Goal: Task Accomplishment & Management: Manage account settings

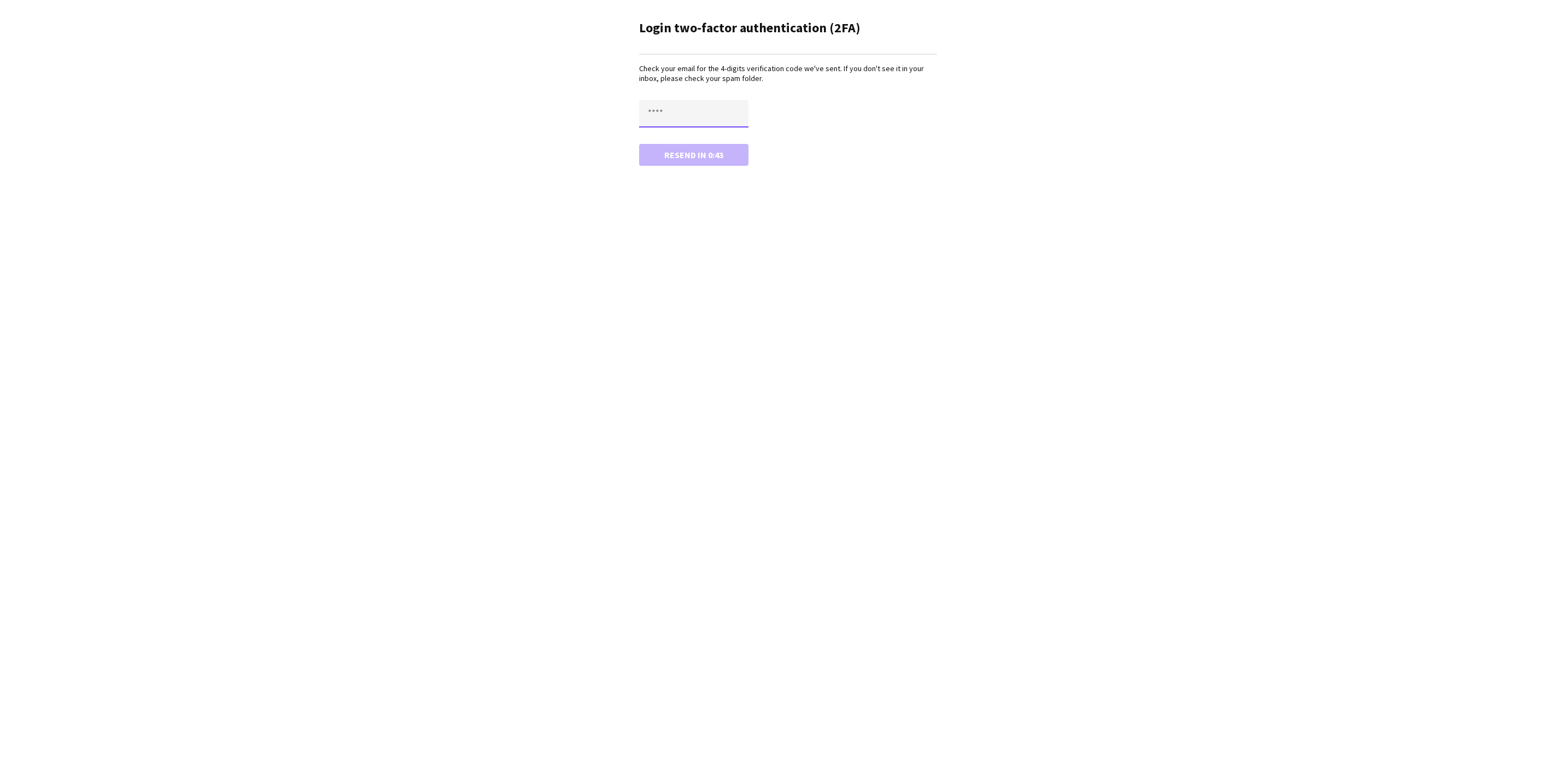
drag, startPoint x: 674, startPoint y: 107, endPoint x: 678, endPoint y: 115, distance: 8.9
click at [674, 107] on input "text" at bounding box center [693, 114] width 109 height 27
click at [665, 114] on input "text" at bounding box center [693, 114] width 109 height 27
click at [671, 112] on input "text" at bounding box center [693, 114] width 109 height 27
type input "****"
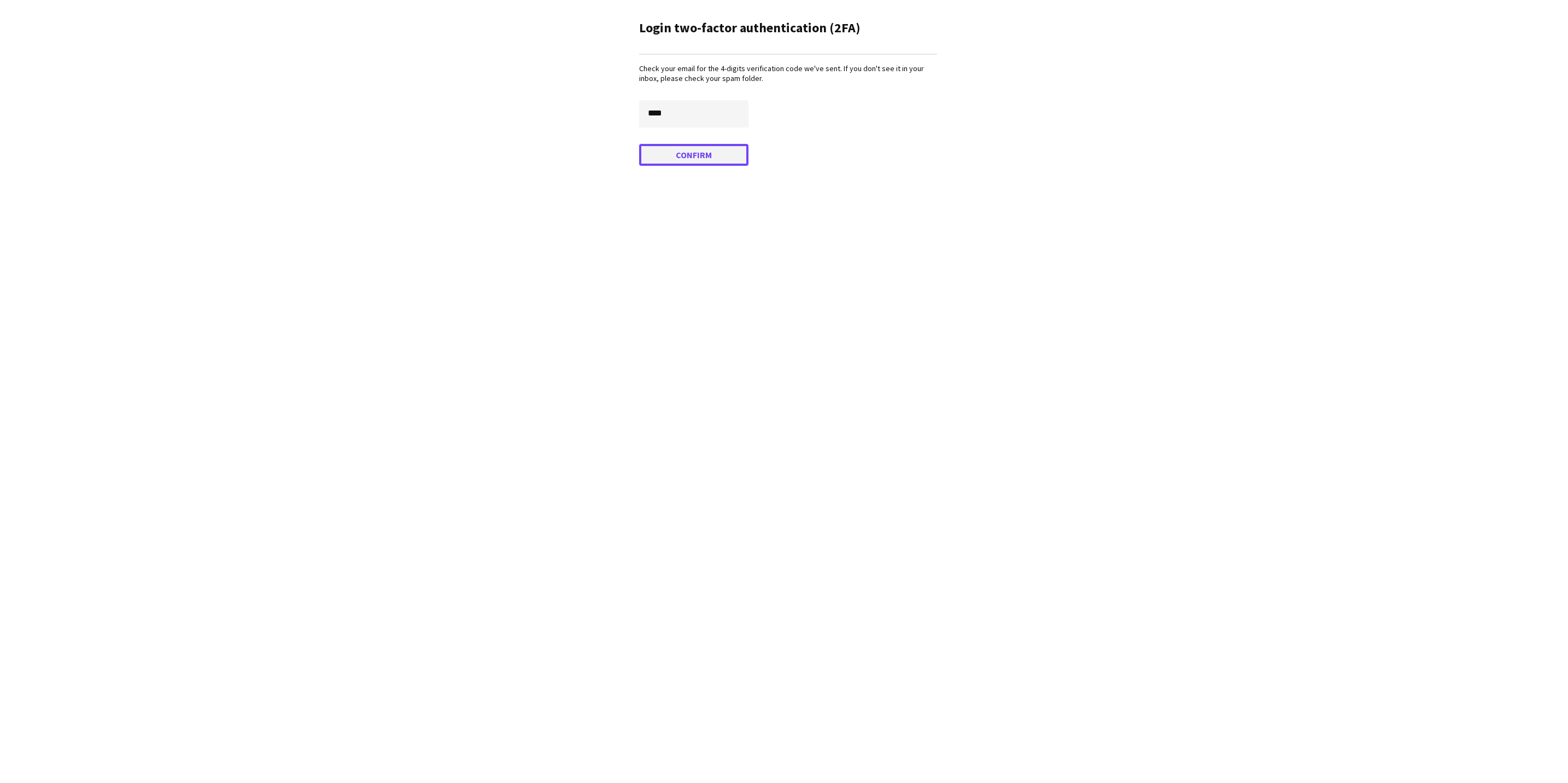
click at [709, 156] on button "Confirm" at bounding box center [693, 154] width 109 height 22
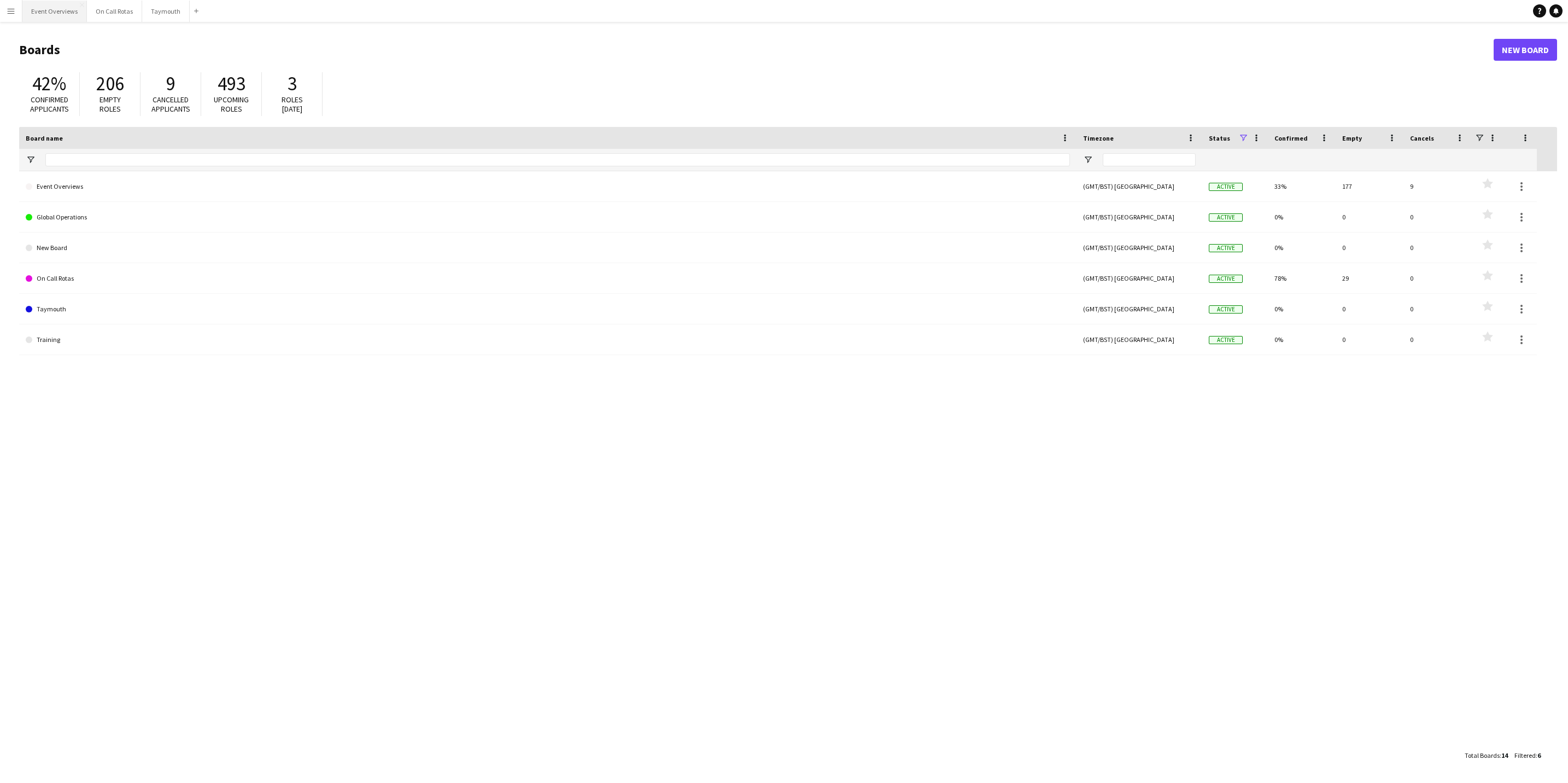
click at [48, 12] on button "Event Overviews Close" at bounding box center [55, 12] width 65 height 22
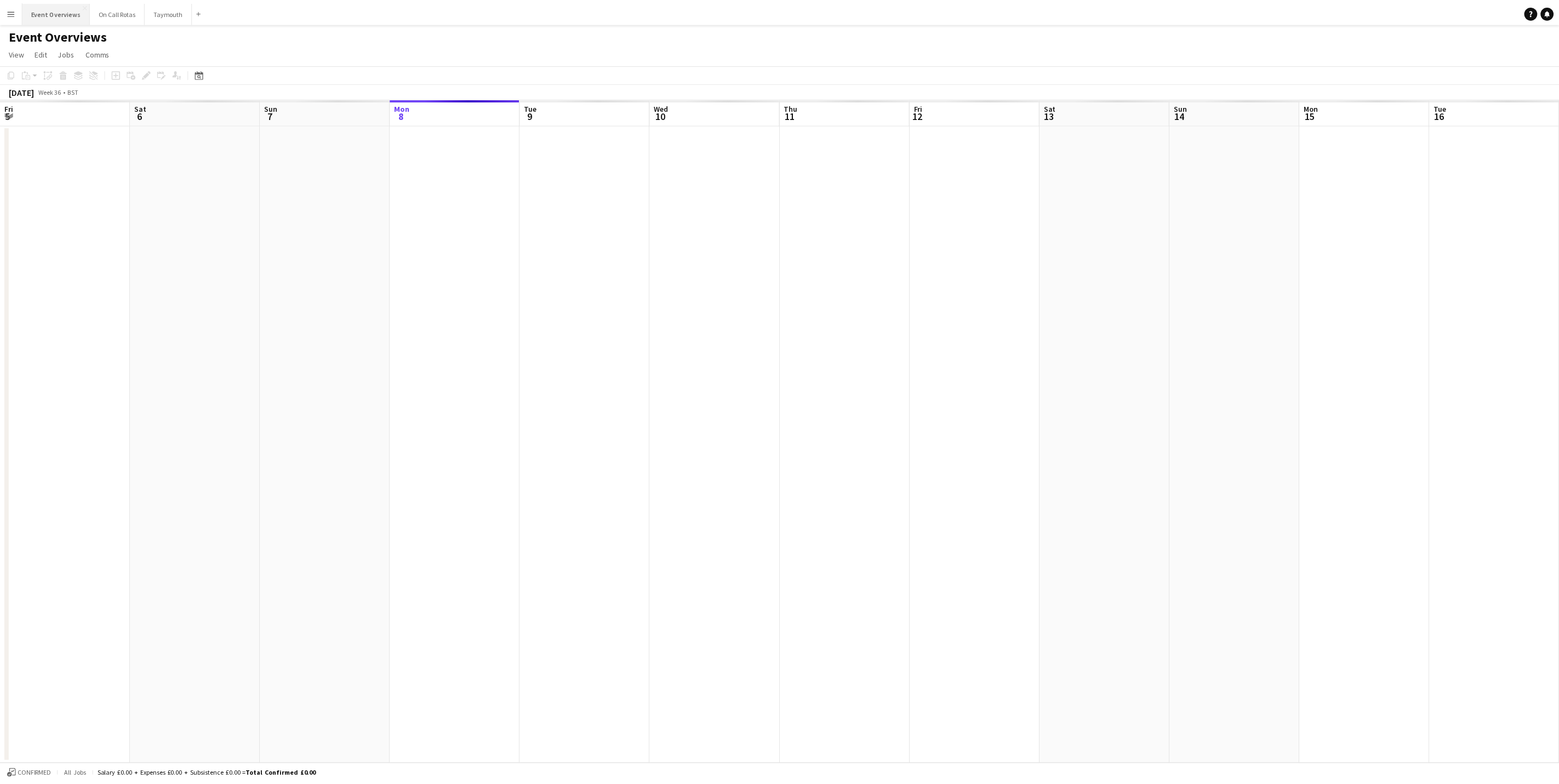
scroll to position [0, 262]
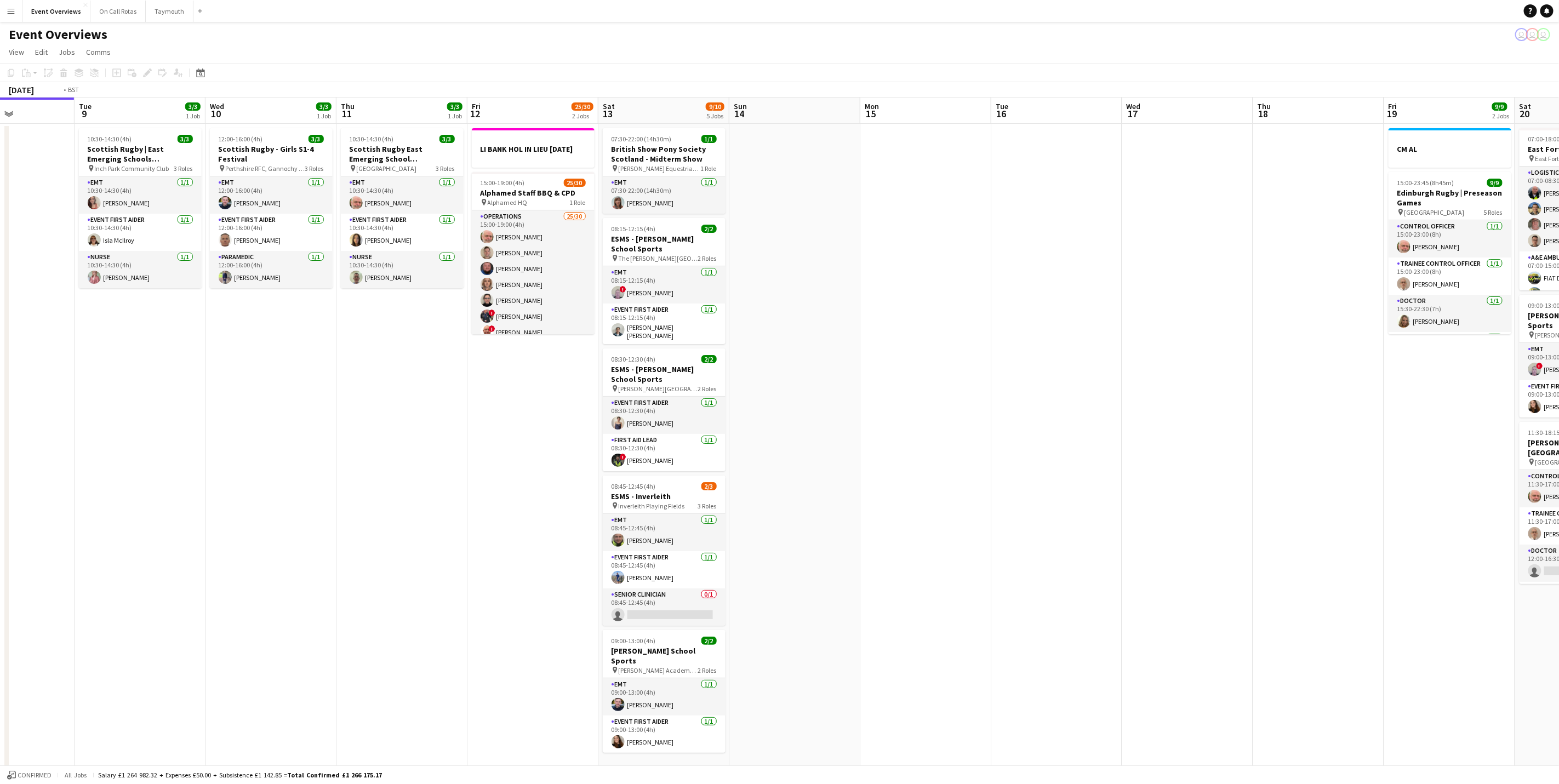
drag, startPoint x: 674, startPoint y: 519, endPoint x: 486, endPoint y: 499, distance: 189.1
click at [486, 499] on app-calendar-viewport "Fri 5 13/13 3 Jobs Sat 6 22/27 7 Jobs Sun 7 18/18 3 Jobs Mon 8 Tue 9 3/3 1 Job …" at bounding box center [779, 579] width 1559 height 964
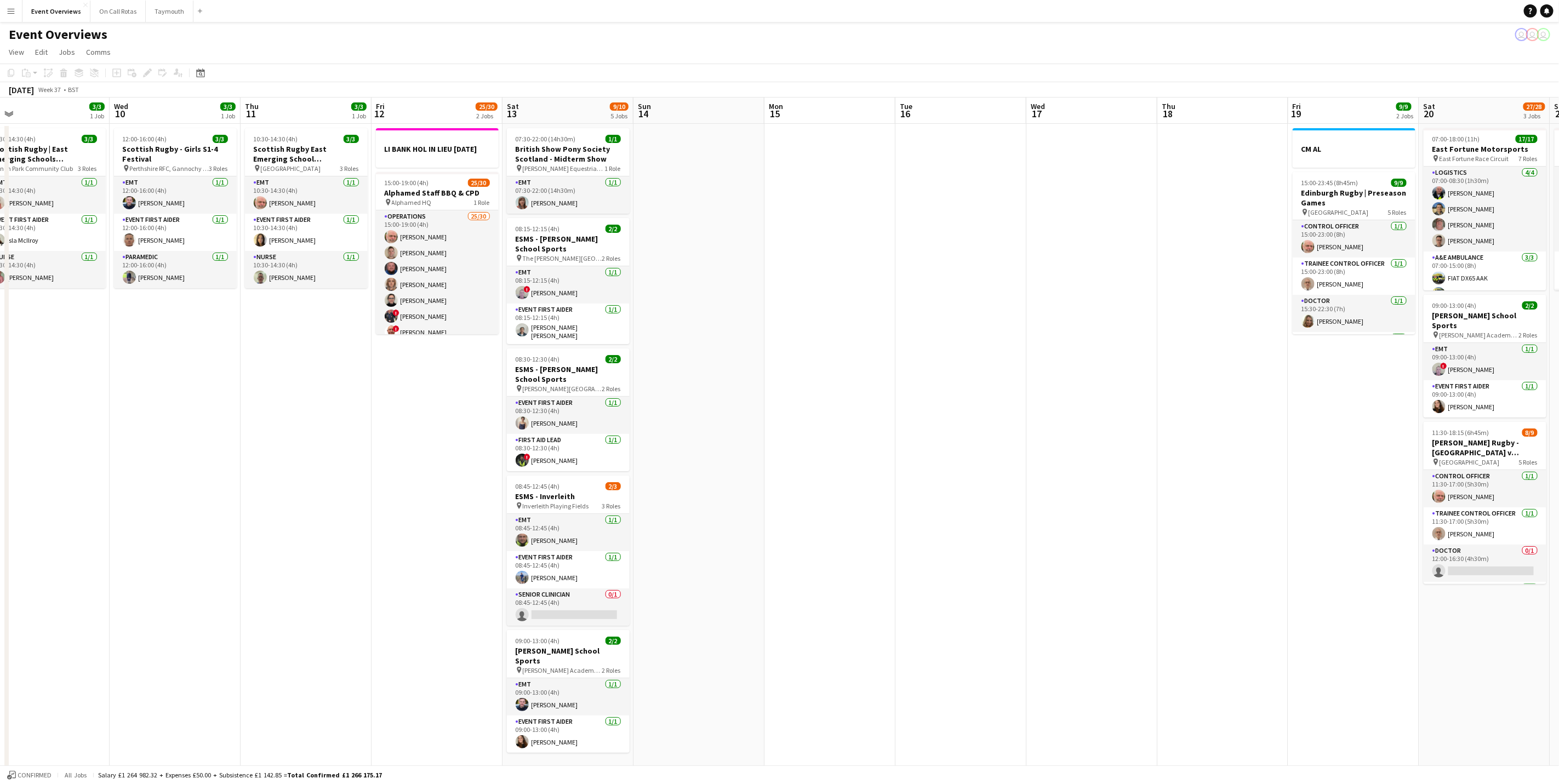
drag, startPoint x: 878, startPoint y: 452, endPoint x: 841, endPoint y: 444, distance: 37.9
click at [841, 444] on app-calendar-viewport "Sun 7 18/18 3 Jobs Mon 8 Tue 9 3/3 1 Job Wed 10 3/3 1 Job Thu 11 3/3 1 Job Fri …" at bounding box center [779, 579] width 1559 height 964
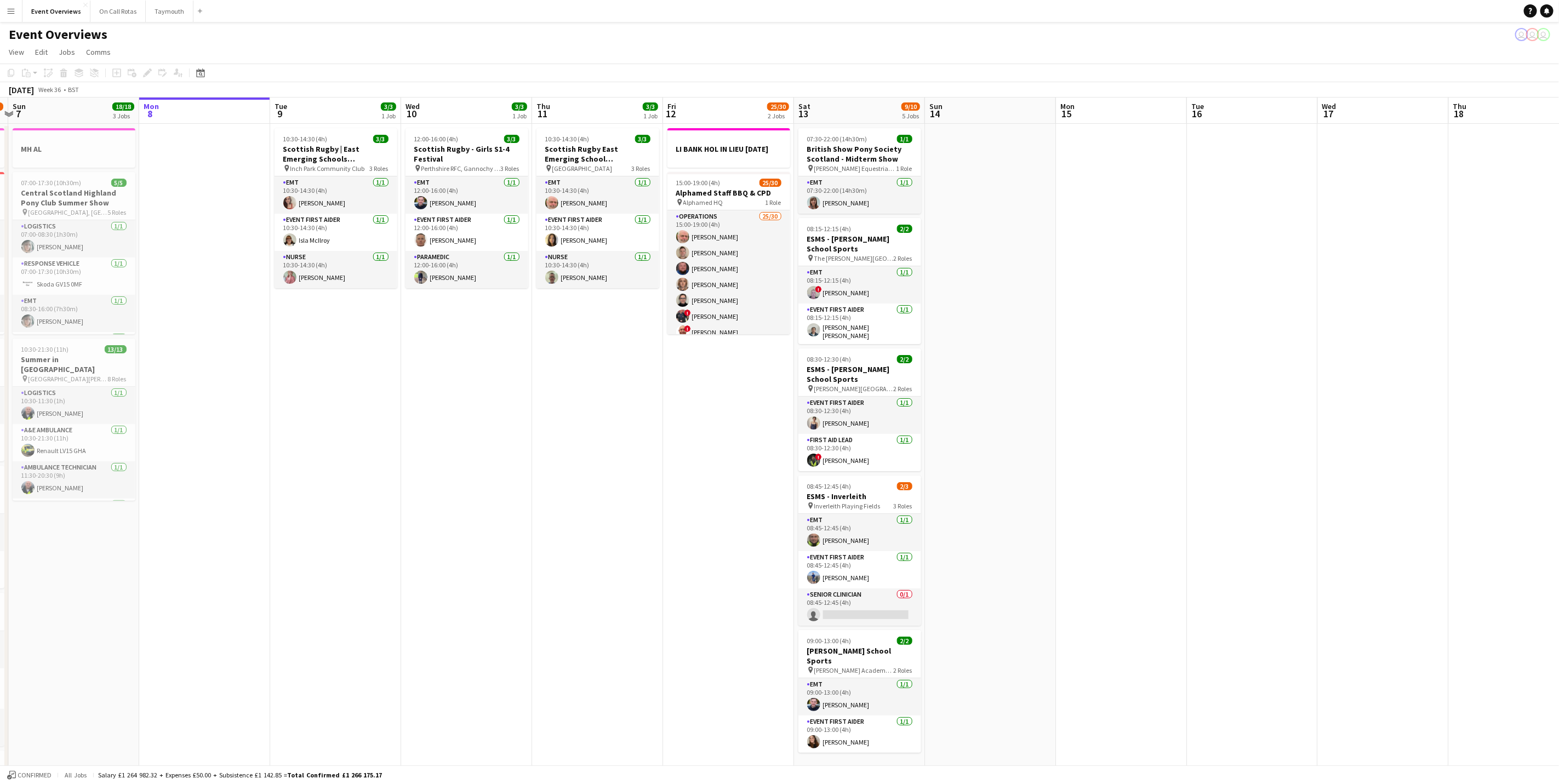
drag, startPoint x: 421, startPoint y: 450, endPoint x: 712, endPoint y: 473, distance: 291.9
click at [712, 473] on app-calendar-viewport "Fri 5 13/13 3 Jobs Sat 6 22/27 7 Jobs Sun 7 18/18 3 Jobs Mon 8 Tue 9 3/3 1 Job …" at bounding box center [779, 579] width 1559 height 964
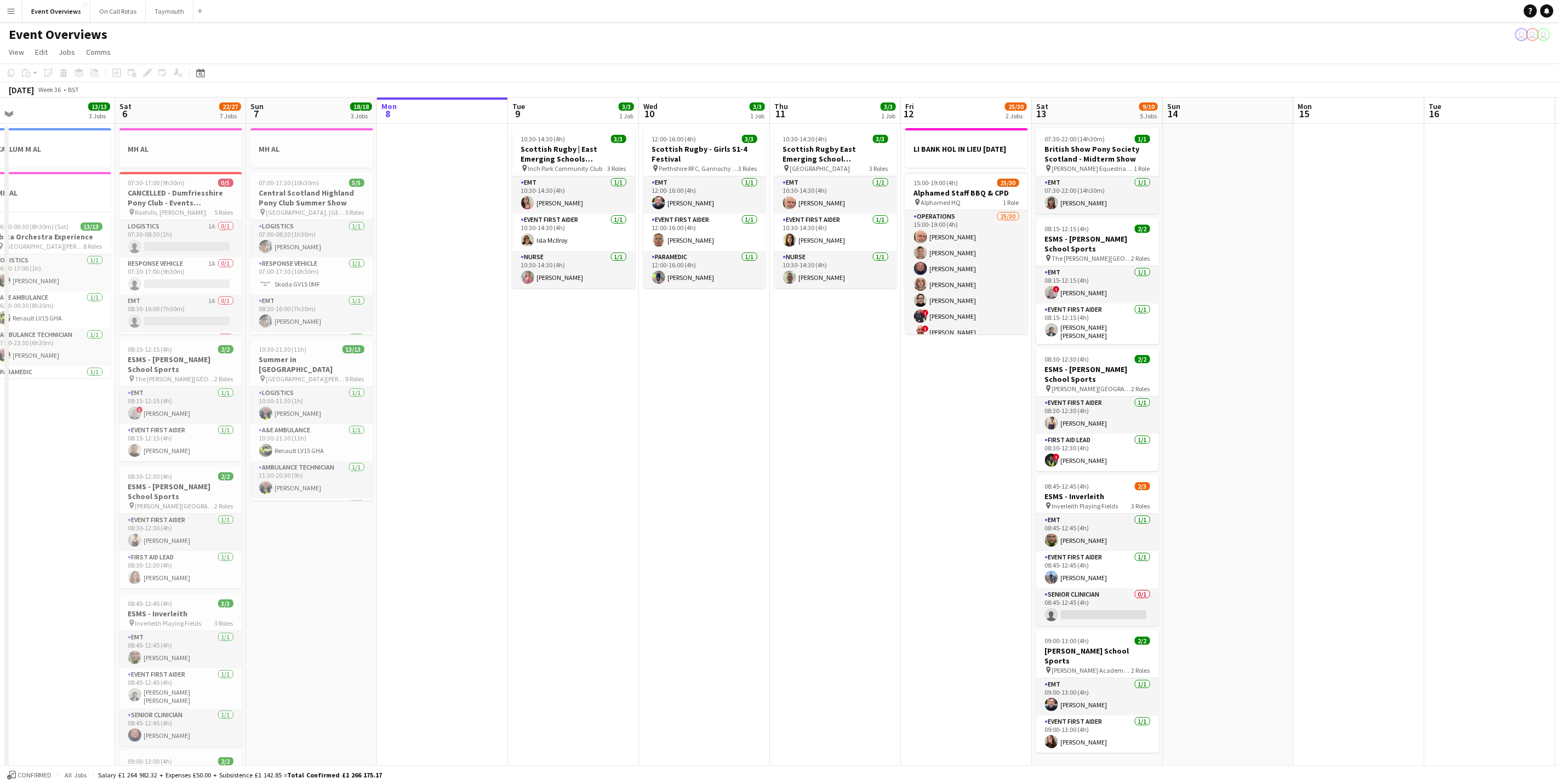
drag, startPoint x: 695, startPoint y: 436, endPoint x: 697, endPoint y: 421, distance: 15.1
click at [706, 437] on app-calendar-viewport "Wed 3 Thu 4 2 Jobs Fri 5 13/13 3 Jobs Sat 6 22/27 7 Jobs Sun 7 18/18 3 Jobs Mon…" at bounding box center [779, 579] width 1559 height 964
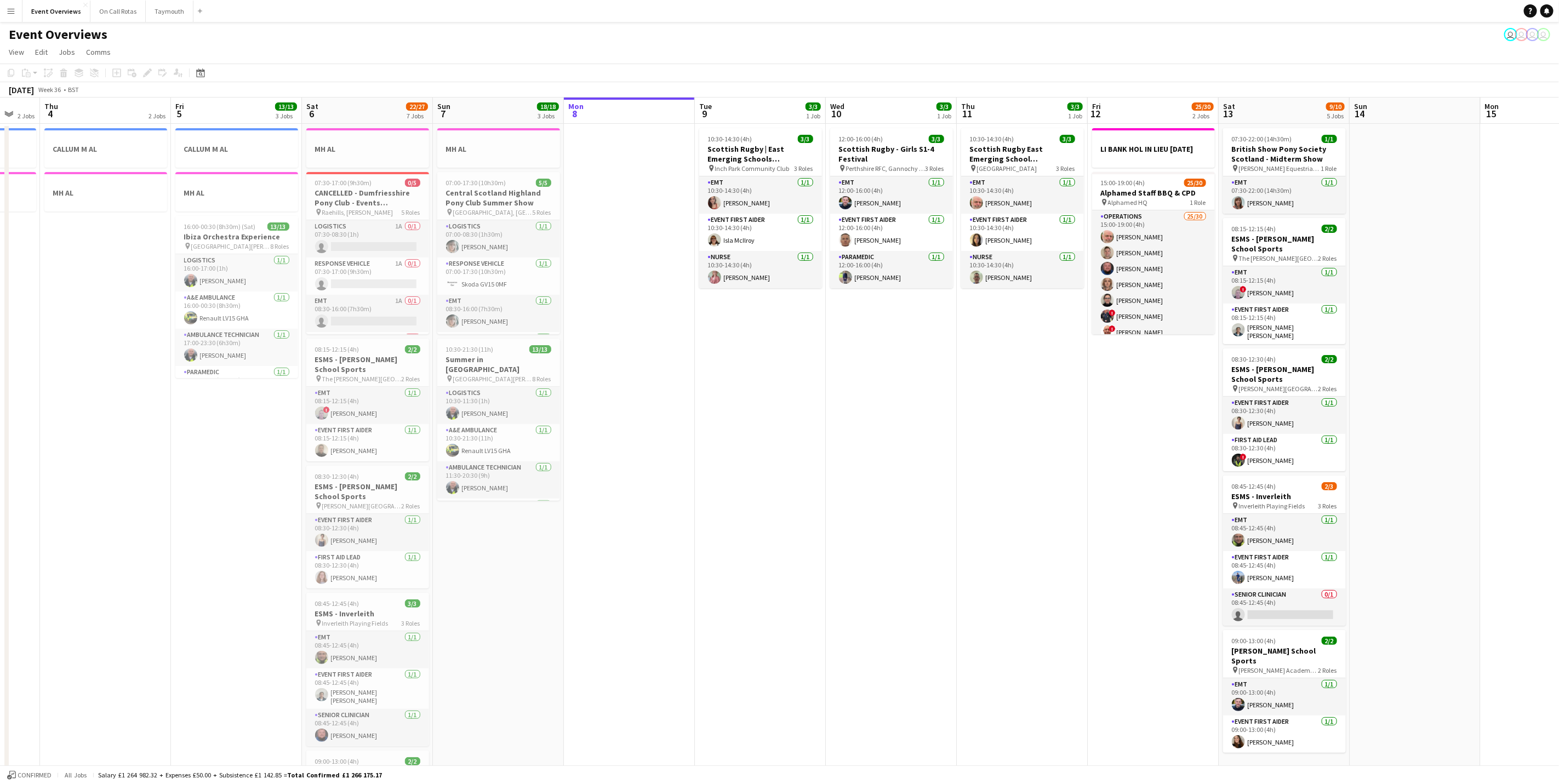
click at [1137, 555] on app-calendar-viewport "Wed 3 2 Jobs Thu 4 2 Jobs Fri 5 13/13 3 Jobs Sat 6 22/27 7 Jobs Sun 7 18/18 3 J…" at bounding box center [779, 579] width 1559 height 964
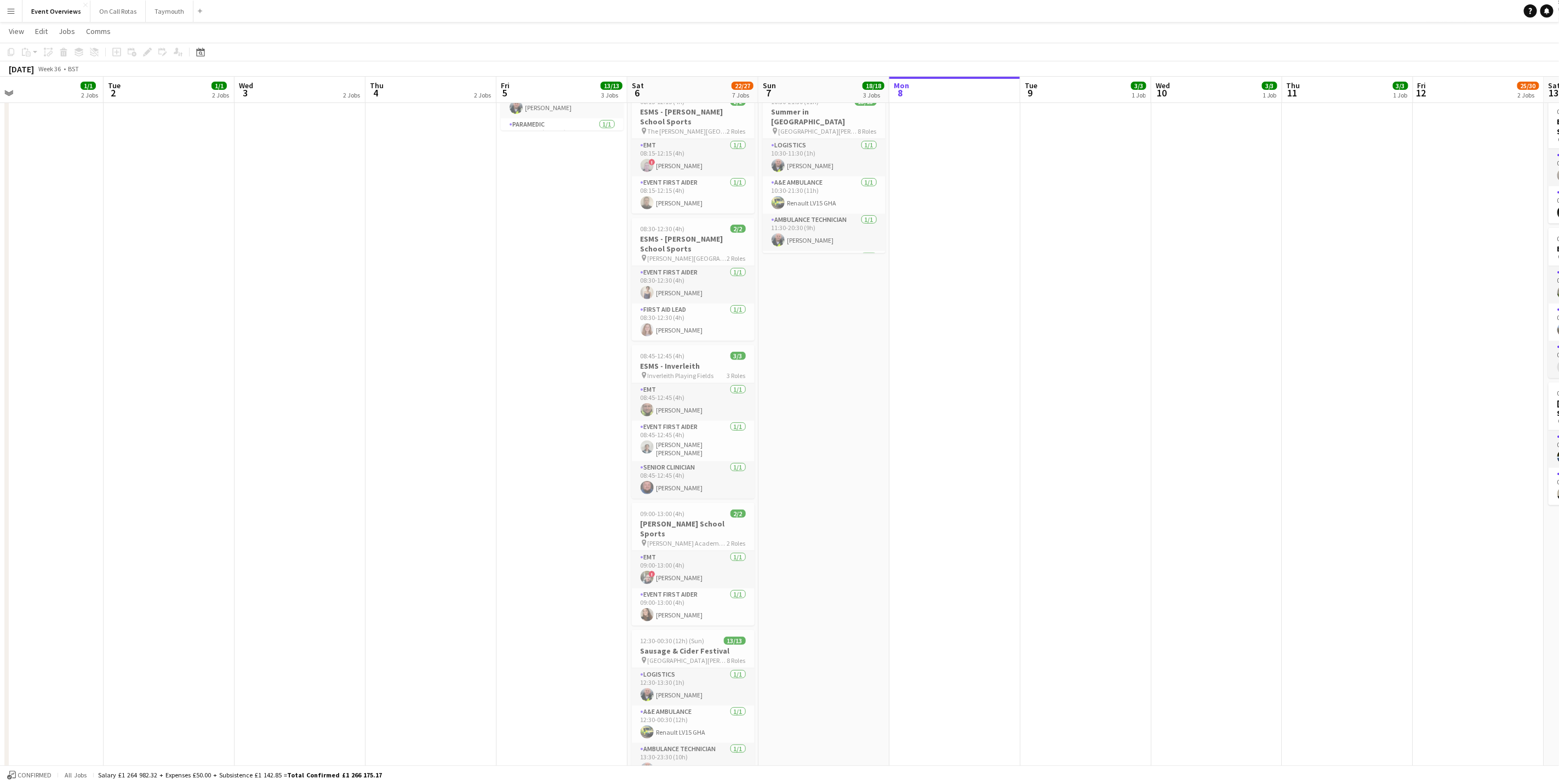
scroll to position [0, 273]
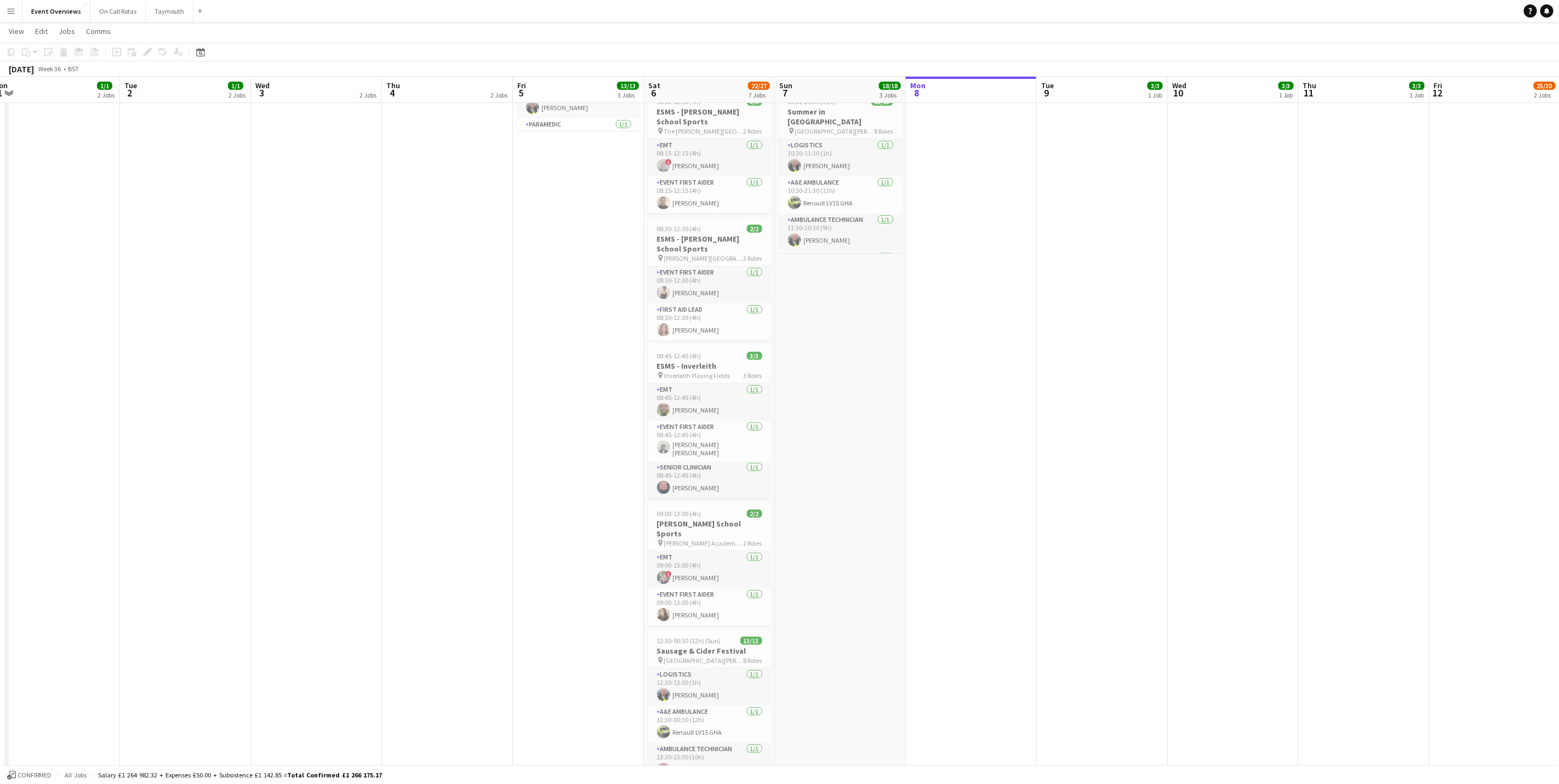
drag, startPoint x: 1128, startPoint y: 550, endPoint x: 1209, endPoint y: 546, distance: 81.1
click at [1209, 546] on app-calendar-viewport "Sat 30 20/20 7 Jobs Sun 31 2/2 2 Jobs Mon 1 1/1 2 Jobs Tue 2 1/1 2 Jobs Wed 3 2…" at bounding box center [779, 304] width 1559 height 1018
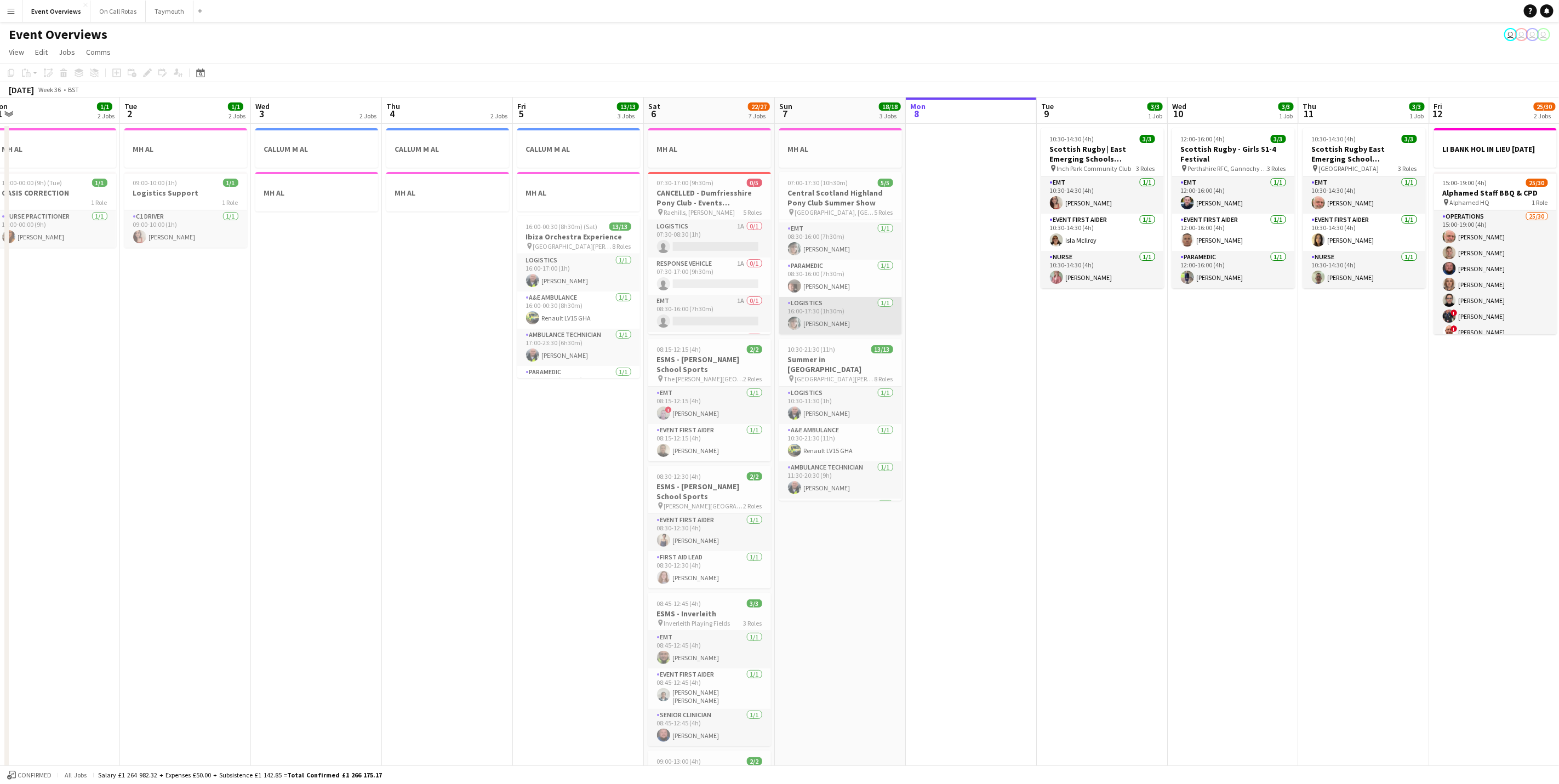
scroll to position [0, 0]
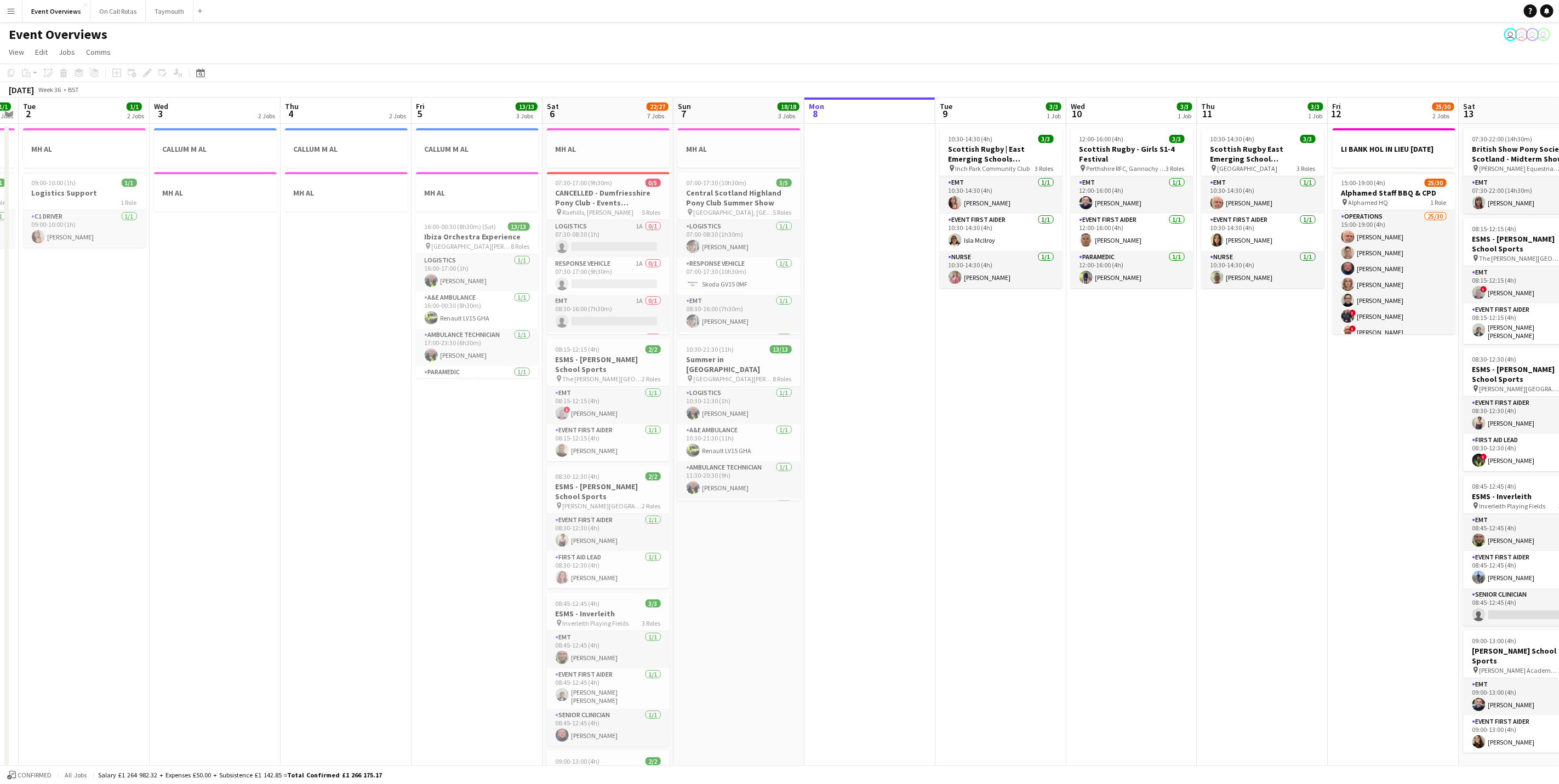
drag, startPoint x: 946, startPoint y: 341, endPoint x: 590, endPoint y: 406, distance: 361.9
click at [591, 407] on app-calendar-viewport "Sat 30 20/20 7 Jobs Sun 31 2/2 2 Jobs Mon 1 1/1 2 Jobs Tue 2 1/1 2 Jobs Wed 3 2…" at bounding box center [779, 579] width 1559 height 964
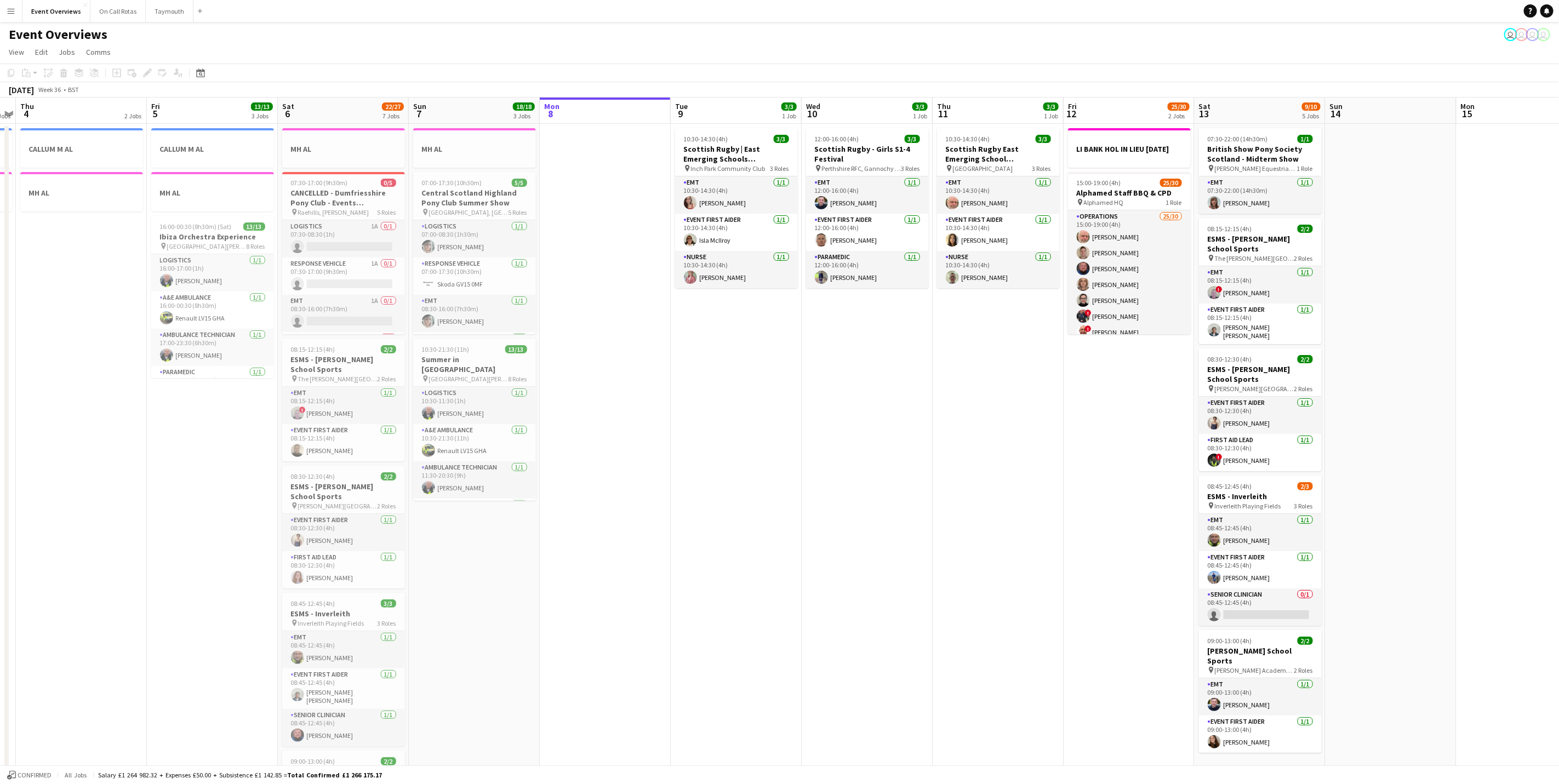
scroll to position [0, 439]
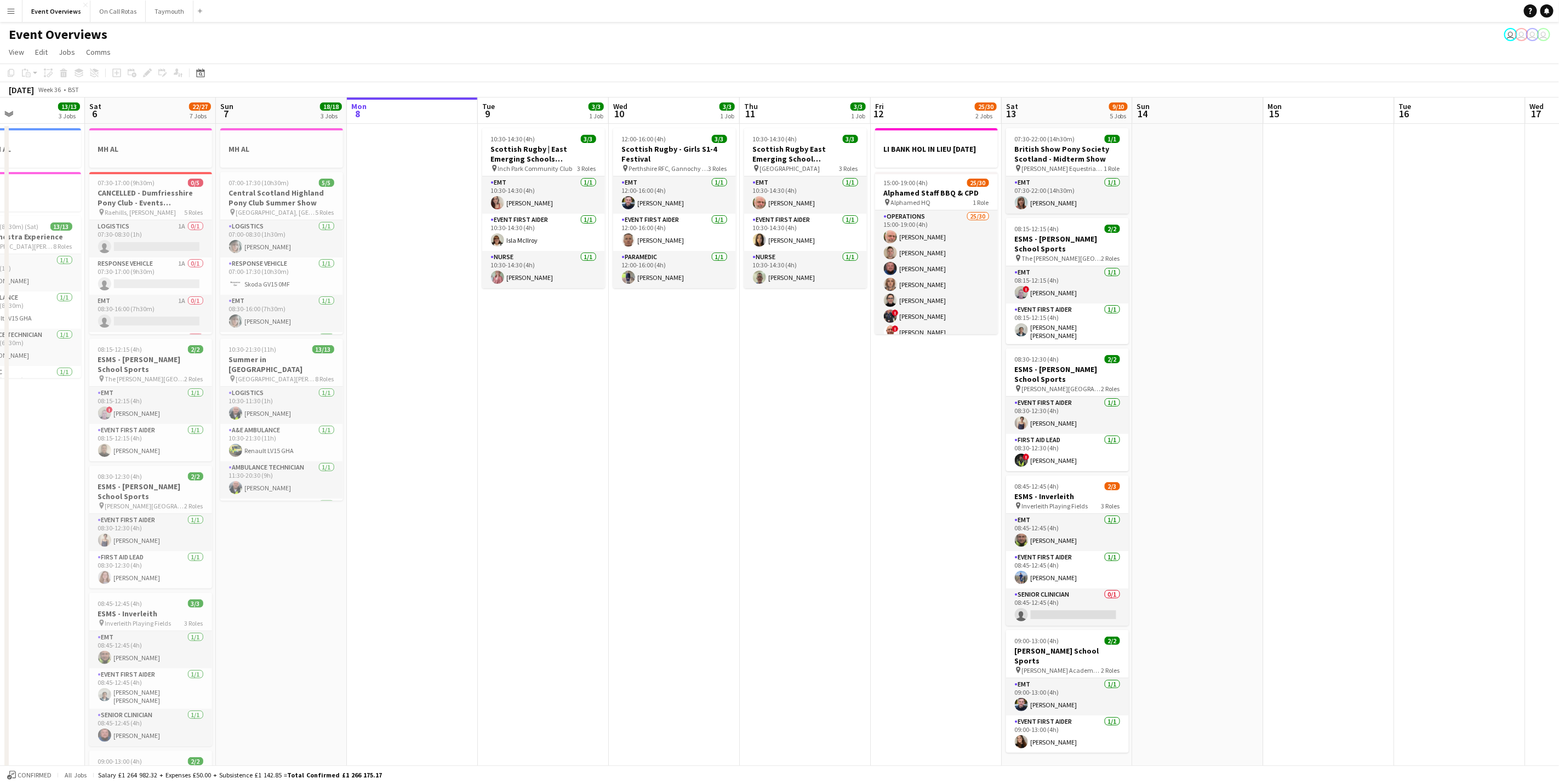
drag, startPoint x: 743, startPoint y: 367, endPoint x: 550, endPoint y: 413, distance: 198.4
click at [550, 413] on app-calendar-viewport "Tue 2 1/1 2 Jobs Wed 3 2 Jobs Thu 4 2 Jobs Fri 5 13/13 3 Jobs Sat 6 22/27 7 Job…" at bounding box center [779, 579] width 1559 height 964
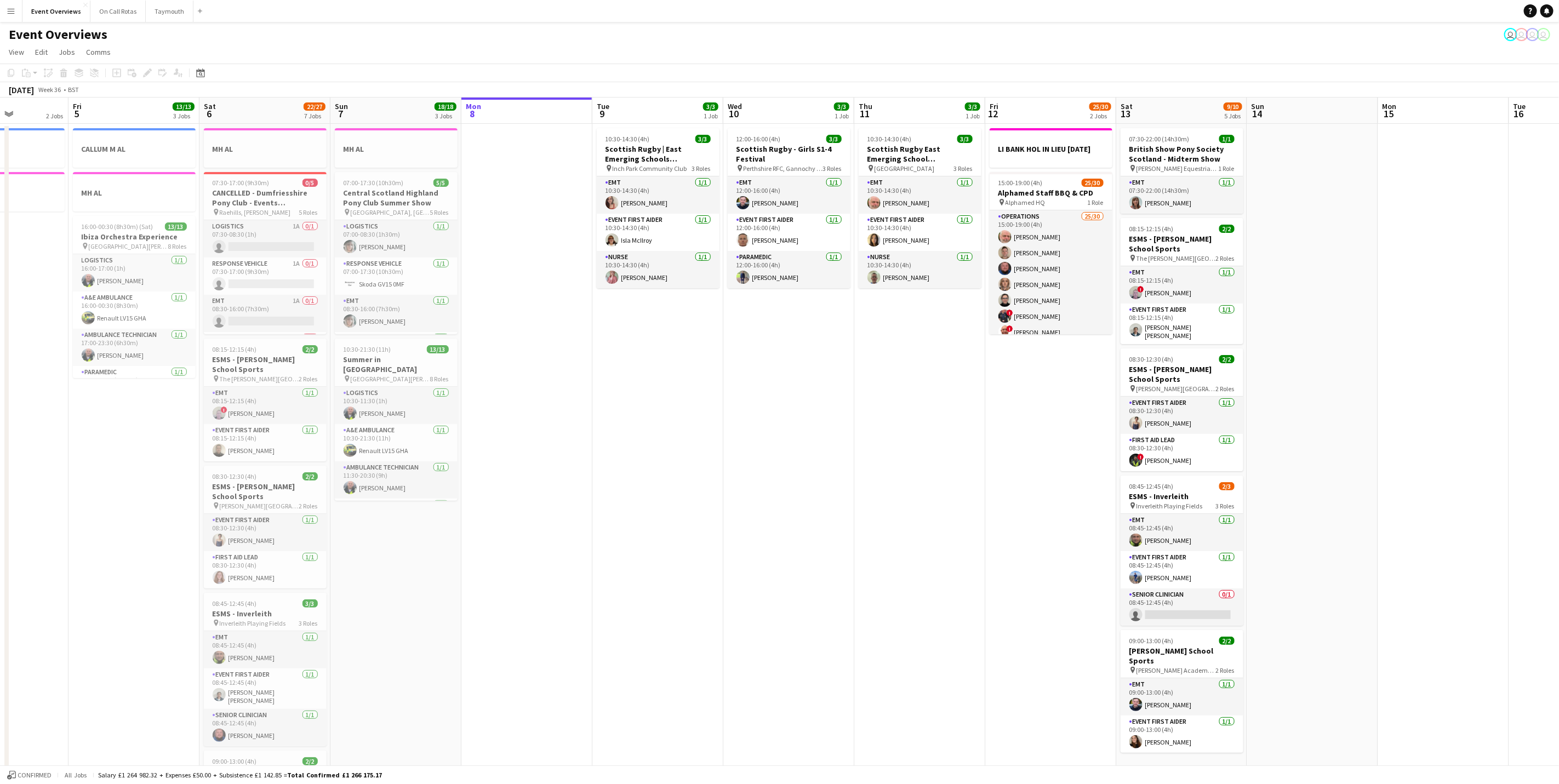
click at [597, 505] on app-calendar-viewport "Tue 2 1/1 2 Jobs Wed 3 2 Jobs Thu 4 2 Jobs Fri 5 13/13 3 Jobs Sat 6 22/27 7 Job…" at bounding box center [779, 579] width 1559 height 964
drag, startPoint x: 1164, startPoint y: 204, endPoint x: 1164, endPoint y: 194, distance: 10.0
click at [1164, 204] on app-card-role "EMT 1/1 07:30-22:00 (14h30m) Pauline Henderson" at bounding box center [1182, 194] width 123 height 37
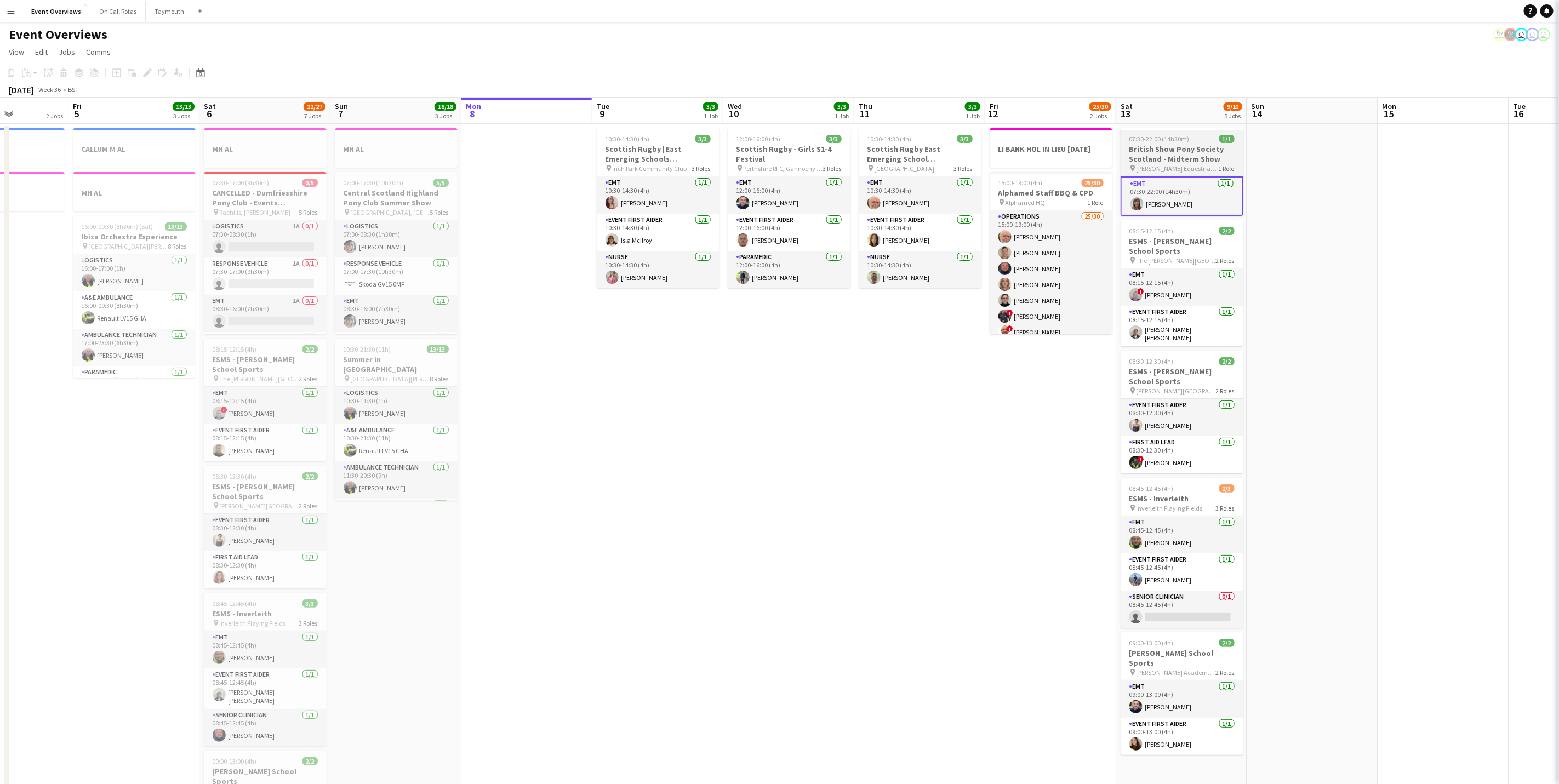
click at [1164, 166] on span "[PERSON_NAME] Equestrian Centre" at bounding box center [1178, 168] width 82 height 8
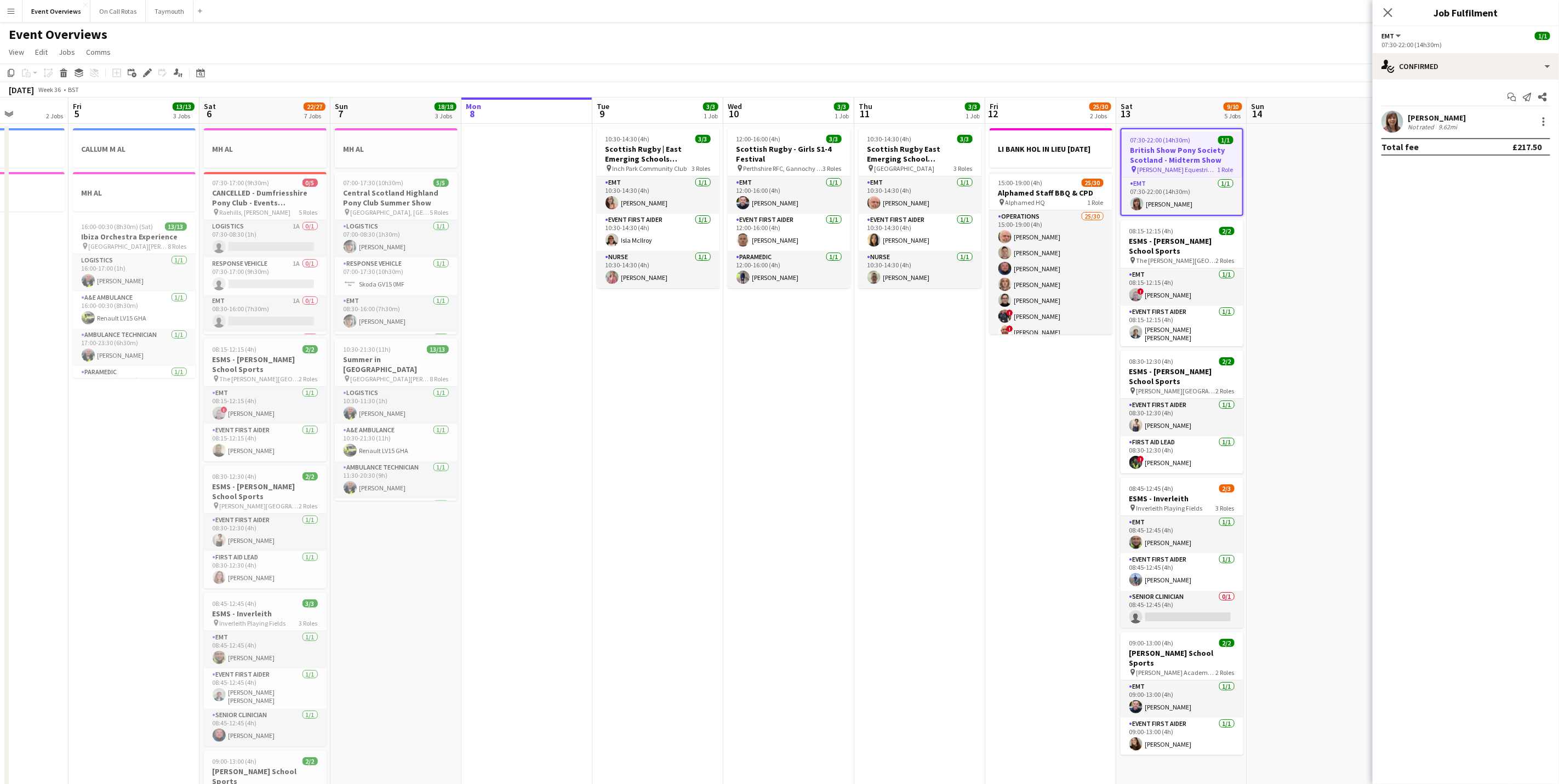
click at [1455, 119] on div "[PERSON_NAME]" at bounding box center [1437, 117] width 58 height 10
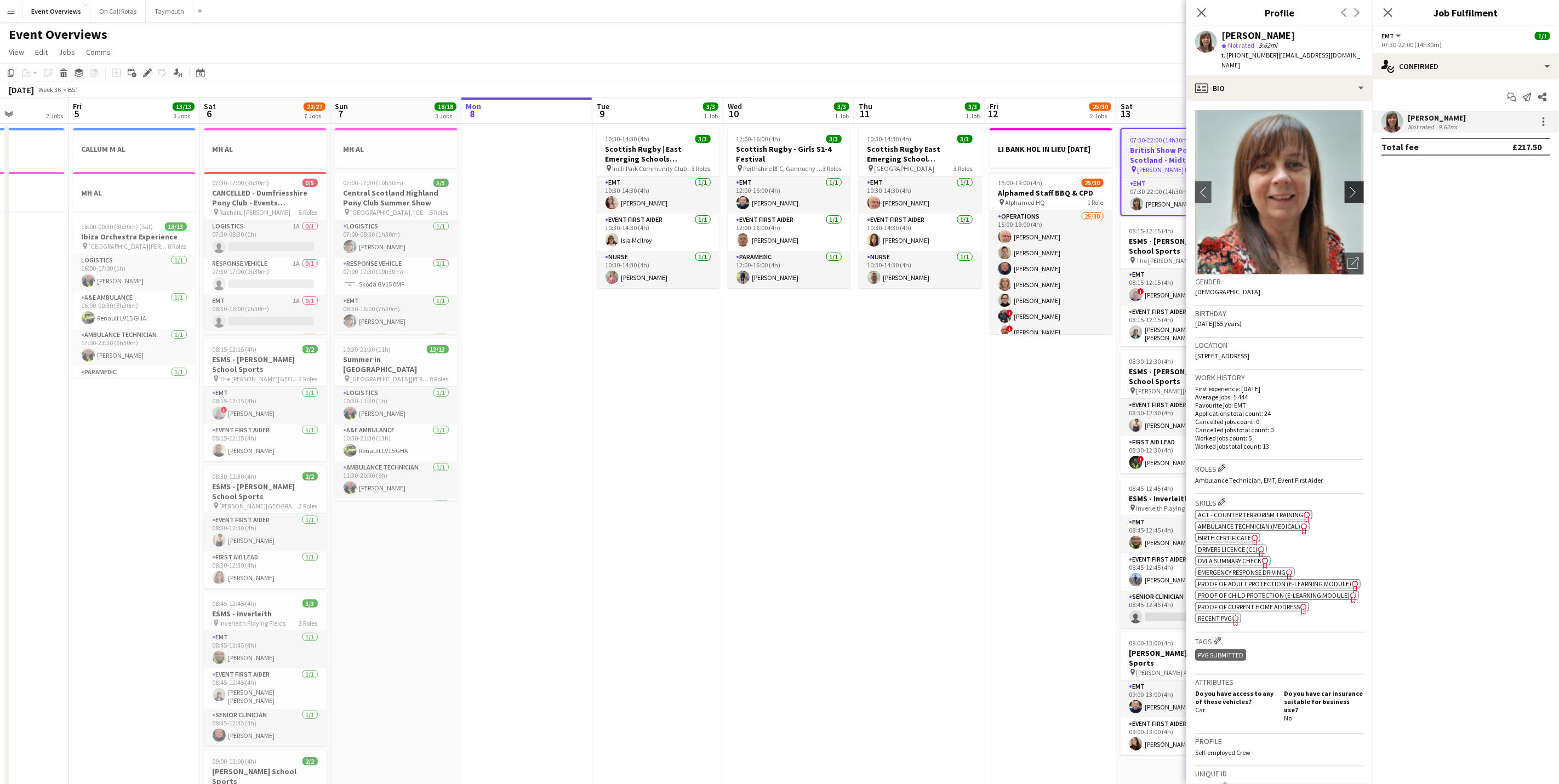
click at [1348, 186] on app-icon "chevron-right" at bounding box center [1356, 191] width 17 height 12
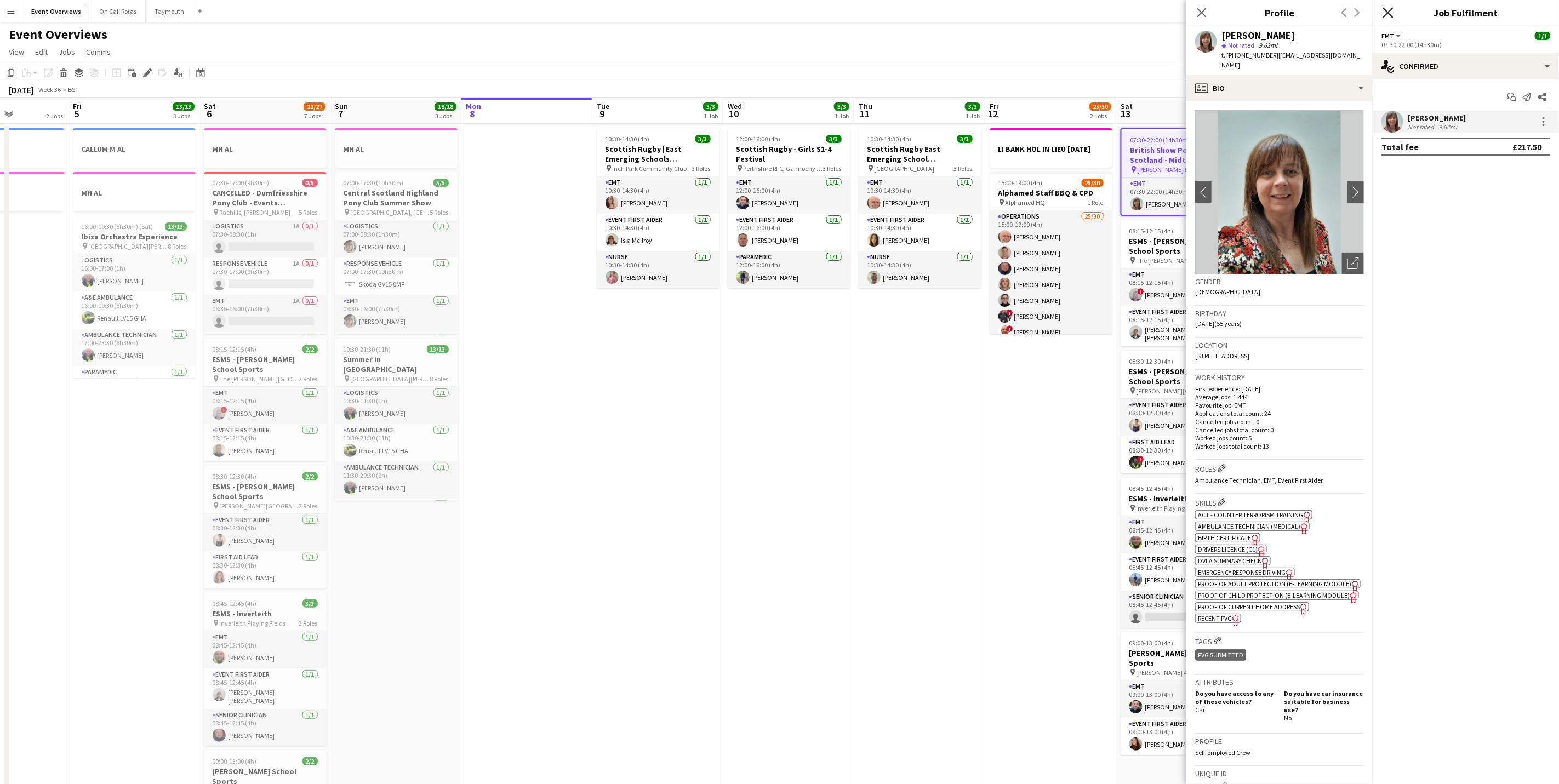
click at [1383, 15] on icon "Close pop-in" at bounding box center [1388, 13] width 11 height 11
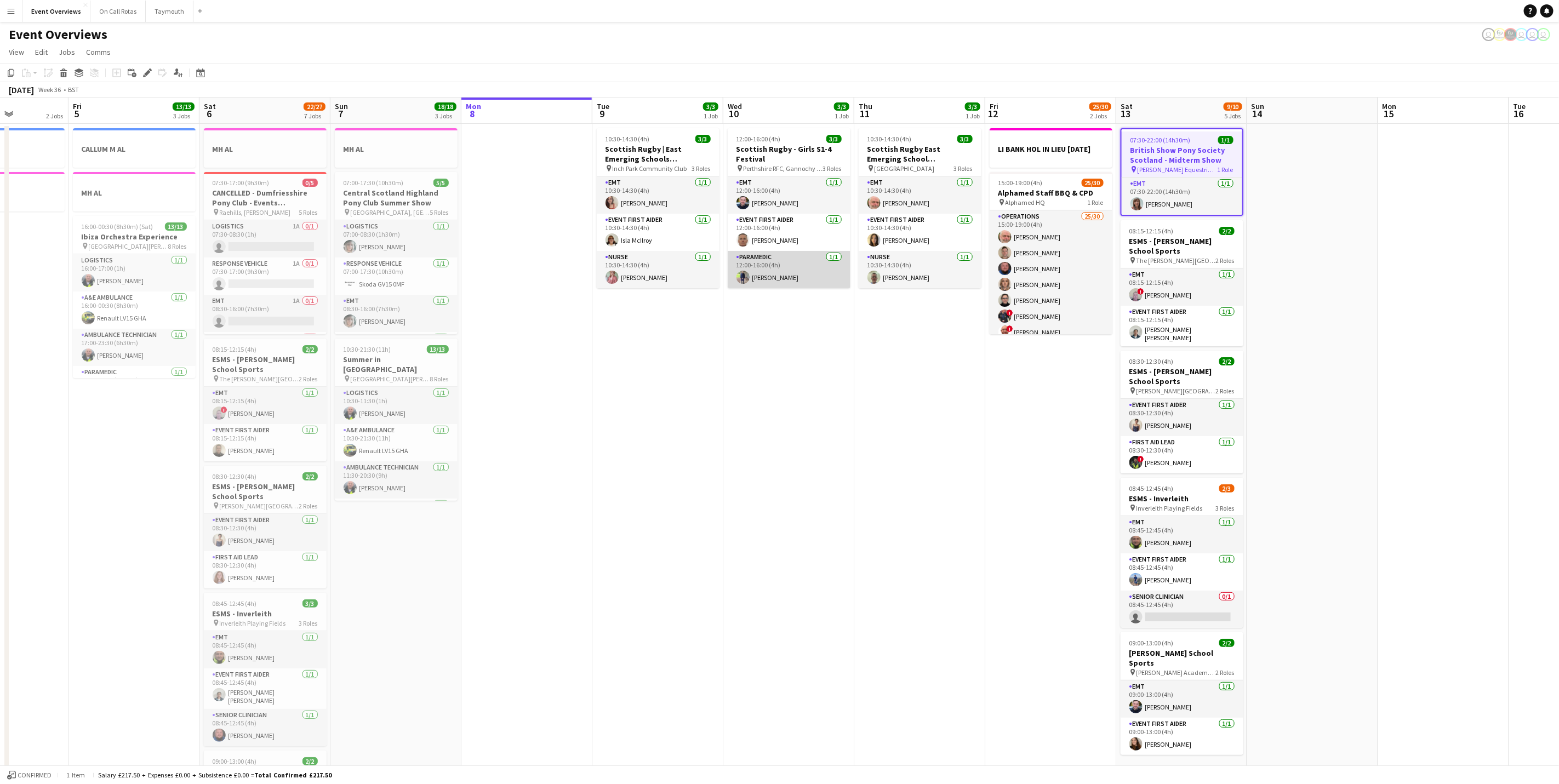
click at [767, 282] on app-card-role "Paramedic 1/1 12:00-16:00 (4h) Derek Mitchell" at bounding box center [789, 269] width 123 height 37
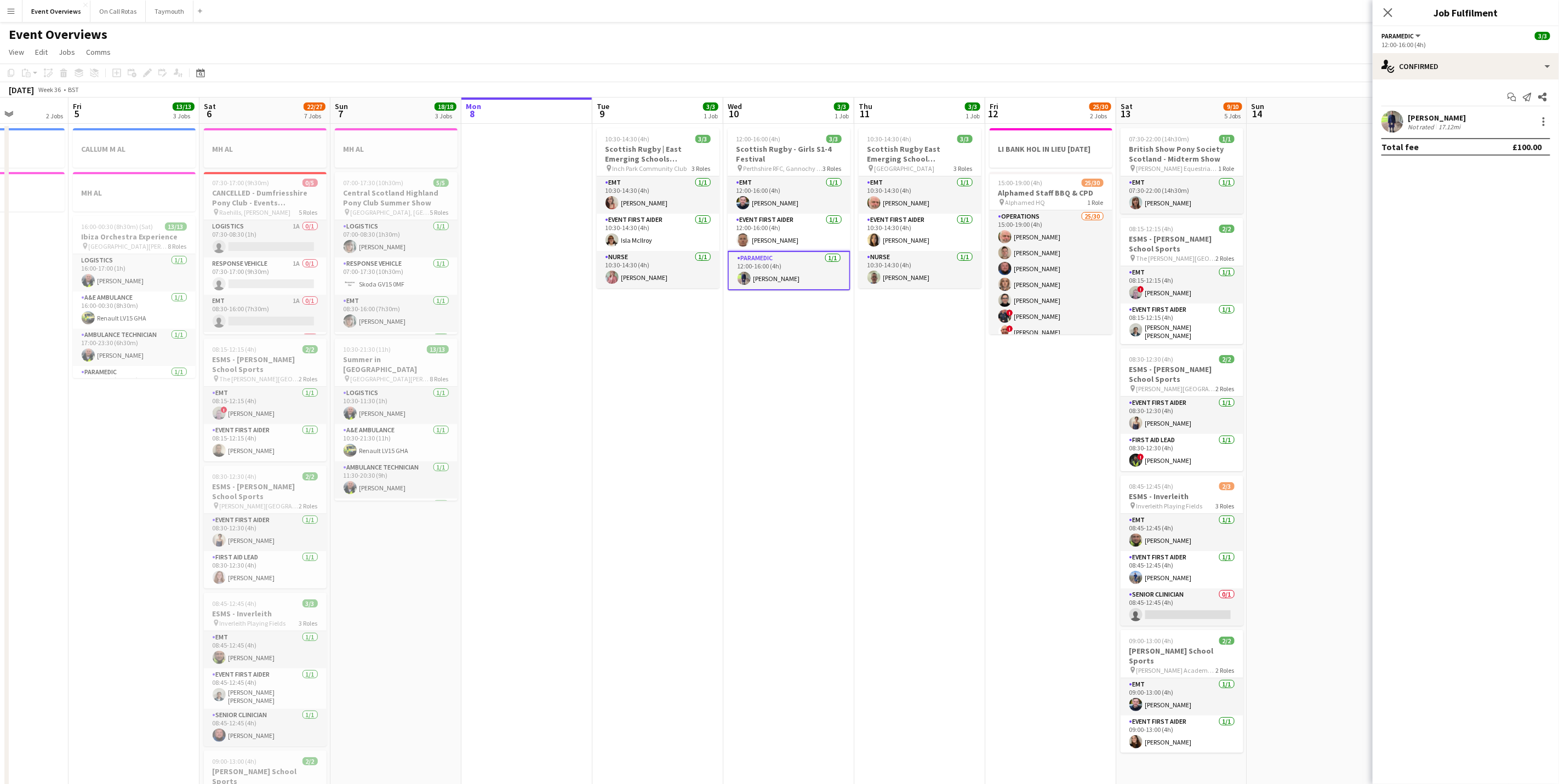
click at [1419, 117] on div "[PERSON_NAME]" at bounding box center [1437, 117] width 58 height 10
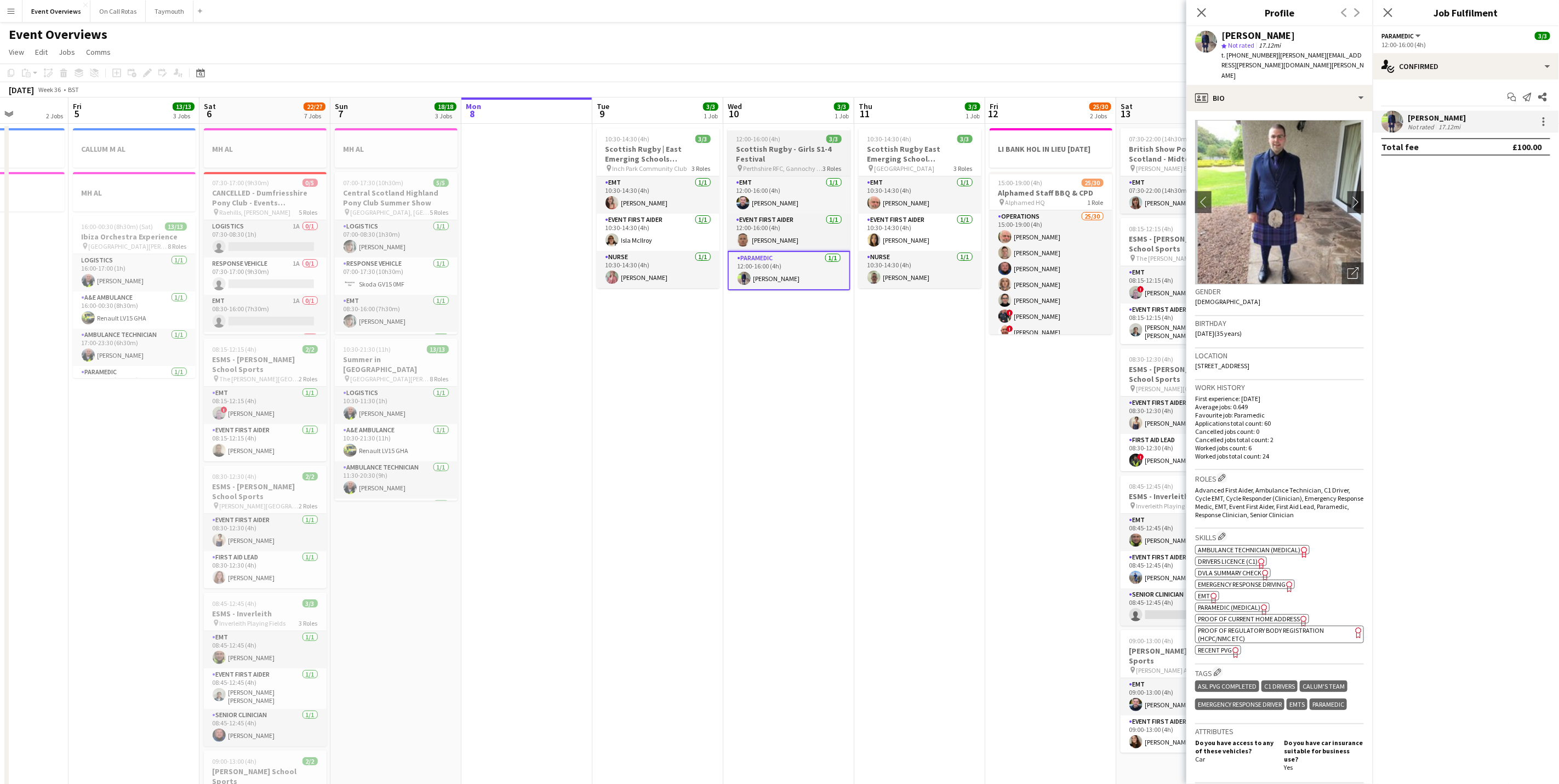
click at [768, 168] on span "Perthshire RFC, Gannochy Sports Pavilion" at bounding box center [784, 168] width 80 height 8
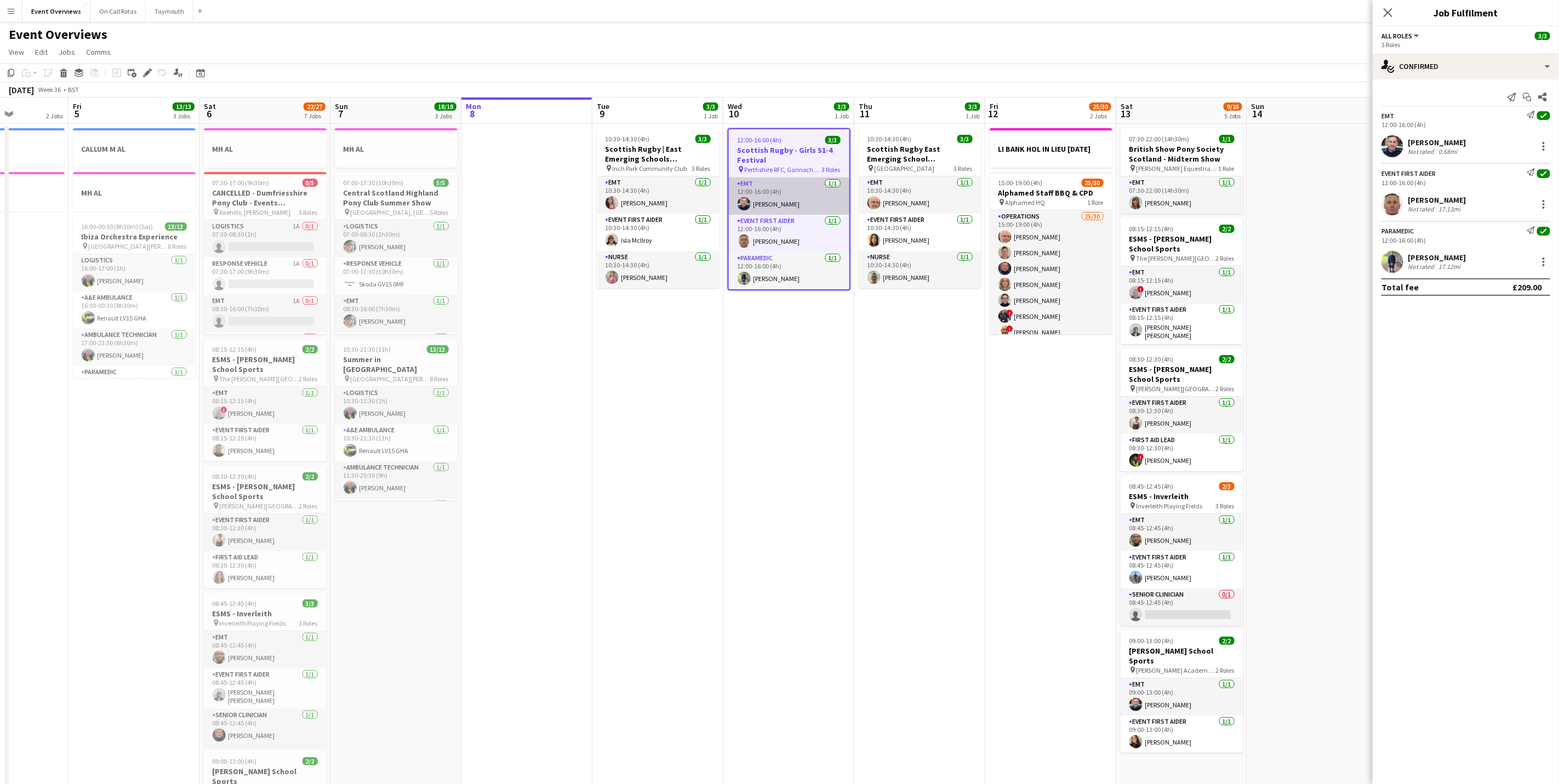
click at [742, 196] on app-card-role "EMT 1/1 12:00-16:00 (4h) Ewan Whytock" at bounding box center [788, 195] width 120 height 37
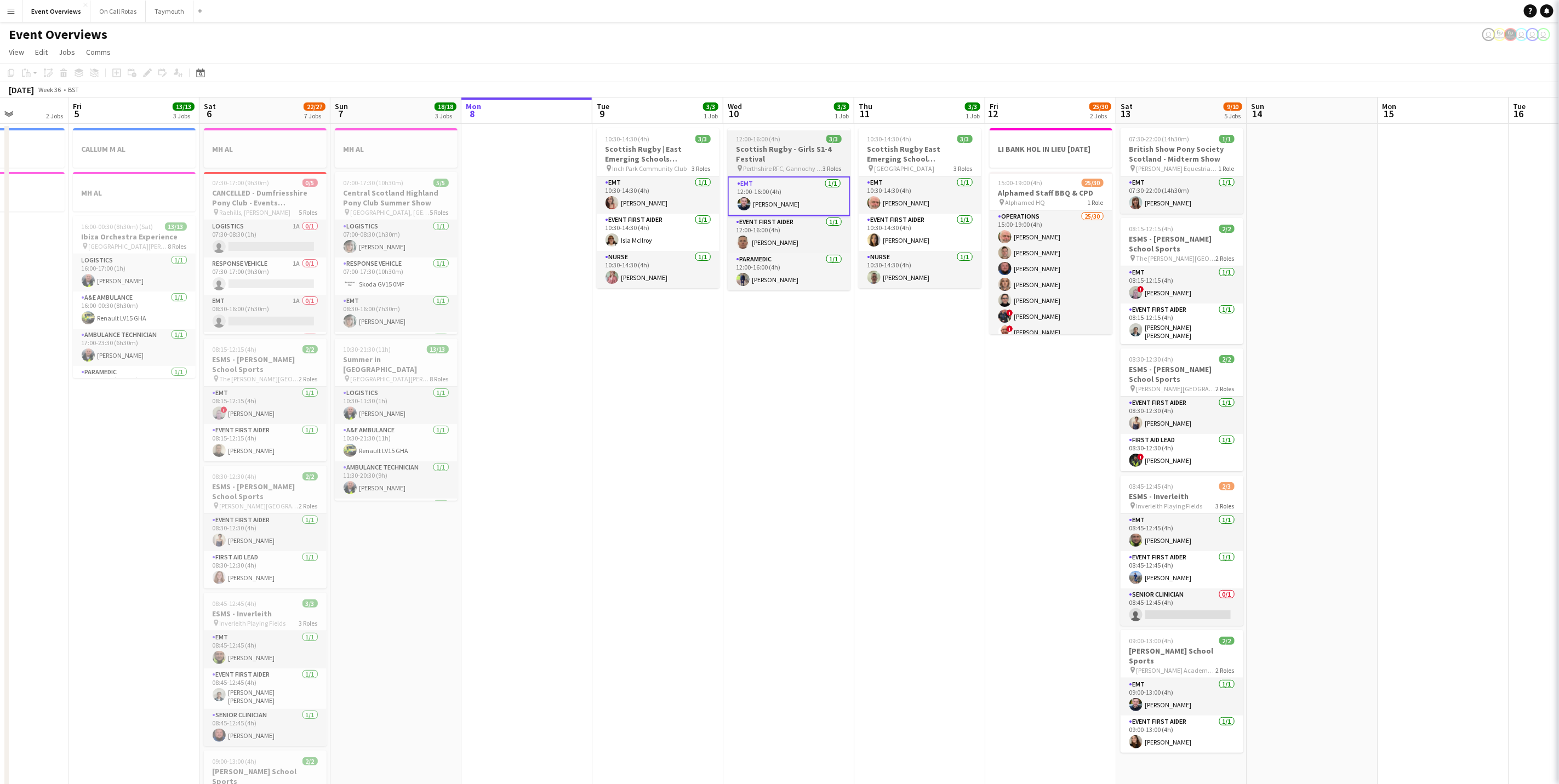
click at [775, 155] on h3 "Scottish Rugby - Girls S1-4 Festival" at bounding box center [789, 154] width 123 height 20
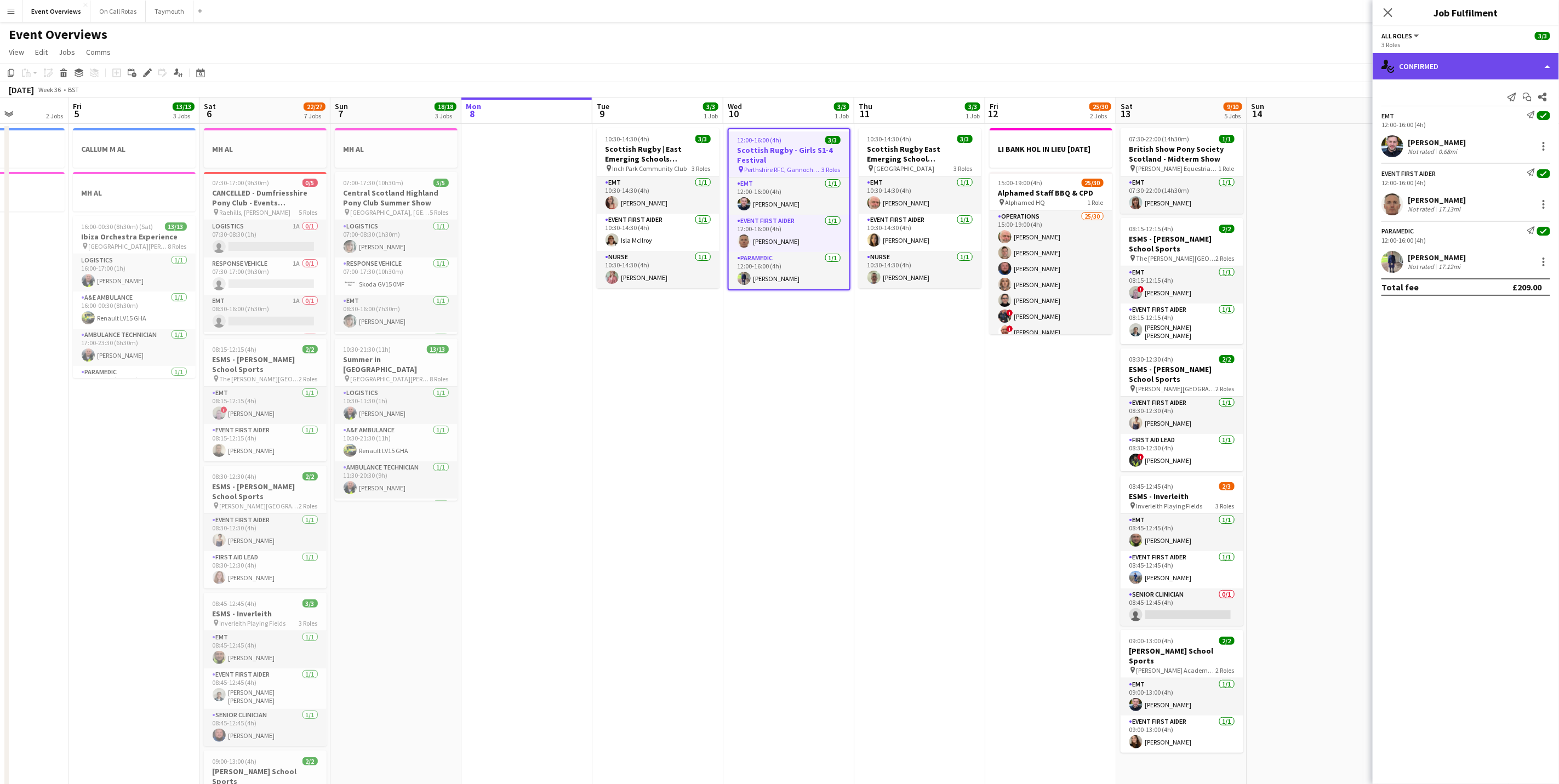
drag, startPoint x: 1470, startPoint y: 64, endPoint x: 1470, endPoint y: 87, distance: 23.0
click at [1469, 64] on div "single-neutral-actions-check-2 Confirmed" at bounding box center [1466, 66] width 186 height 26
click at [1467, 122] on div "pen-write Job Details" at bounding box center [1502, 114] width 108 height 22
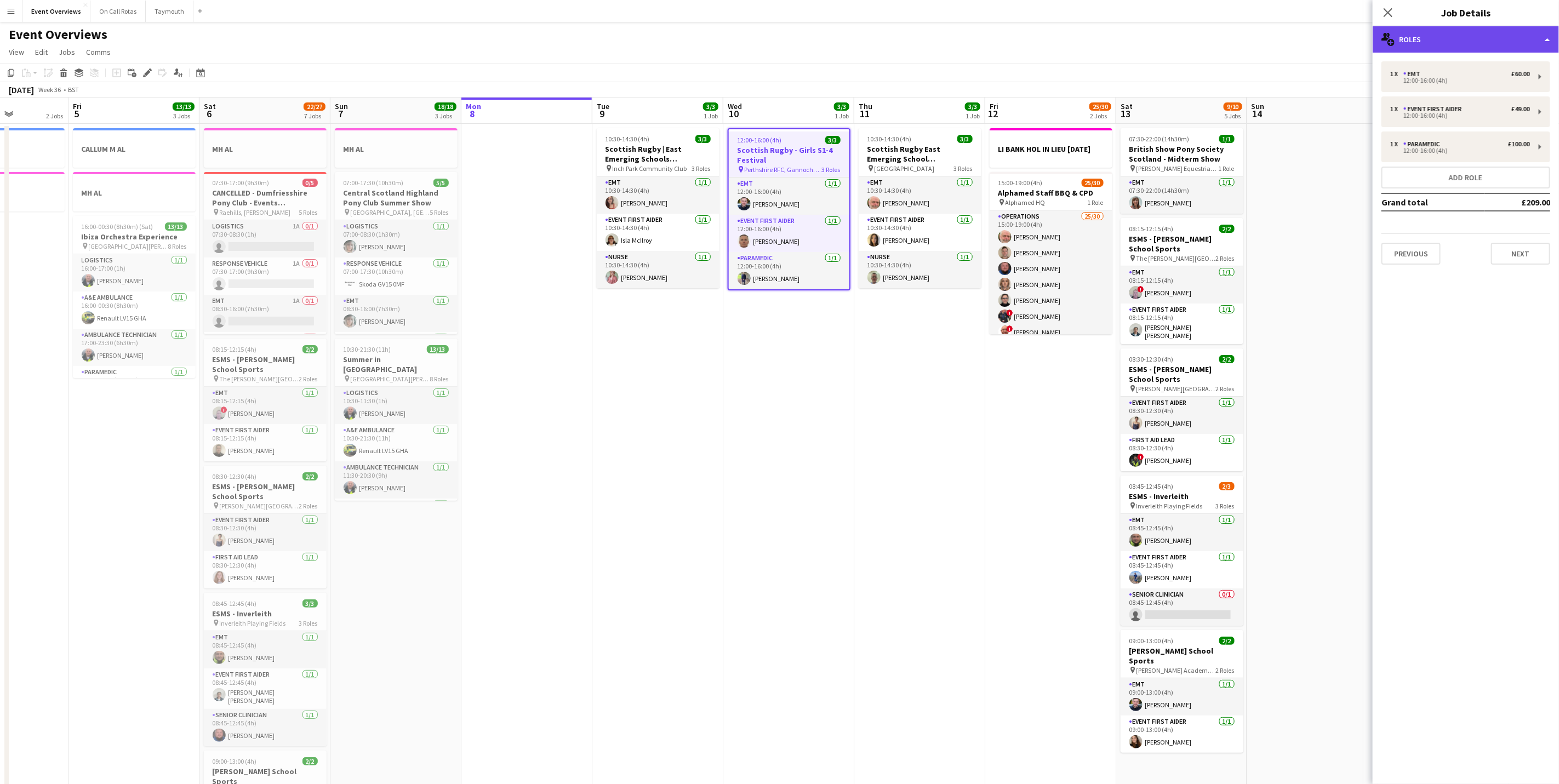
click at [1442, 46] on div "multiple-users-add Roles" at bounding box center [1466, 39] width 186 height 26
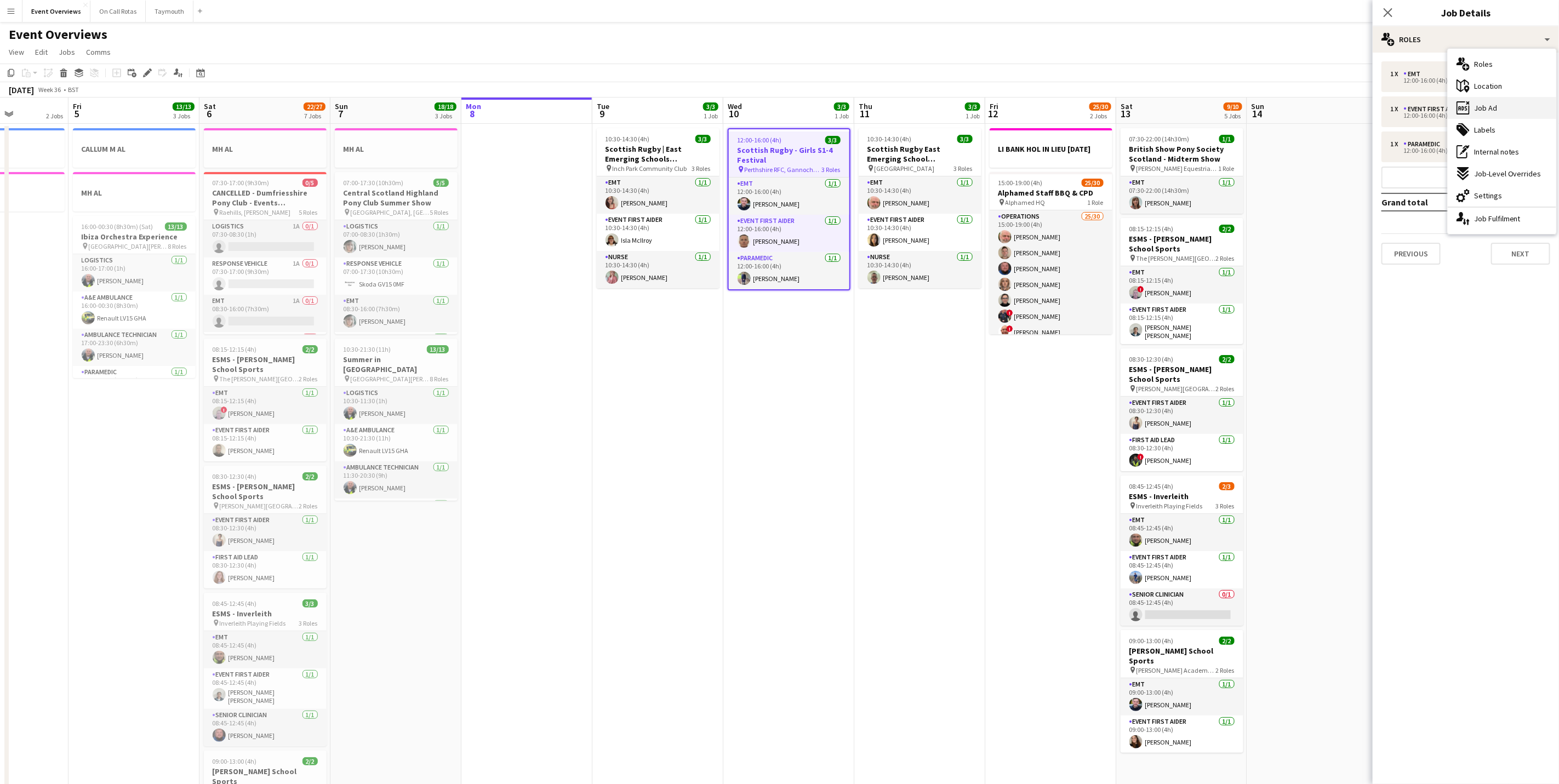
click at [1471, 112] on div "ads-window Job Ad" at bounding box center [1502, 107] width 108 height 22
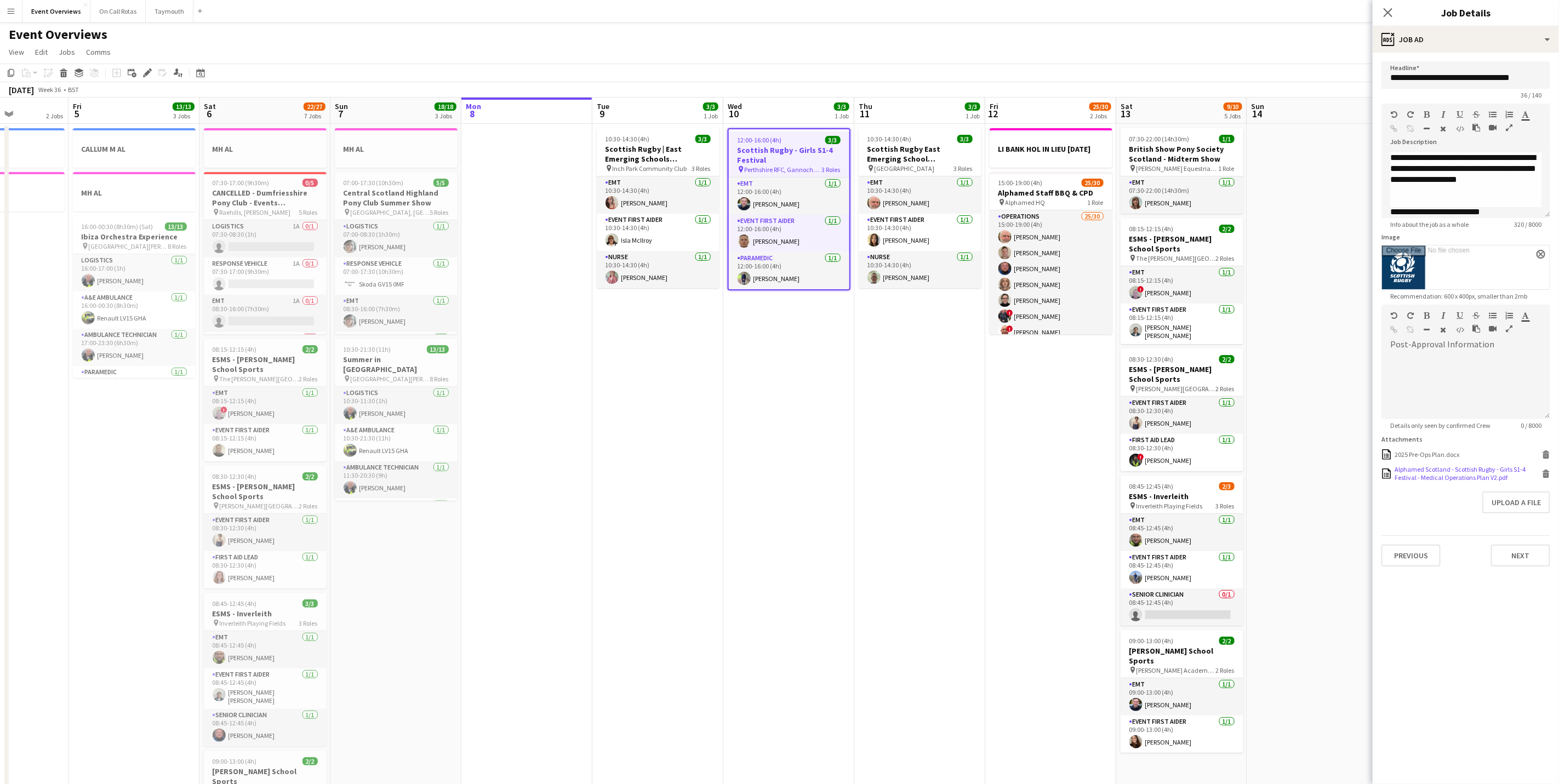
click at [1455, 481] on div "Alphamed Scotland - Scottish Rugby - Girls S1-4 Festival - Medical Operations P…" at bounding box center [1467, 473] width 145 height 16
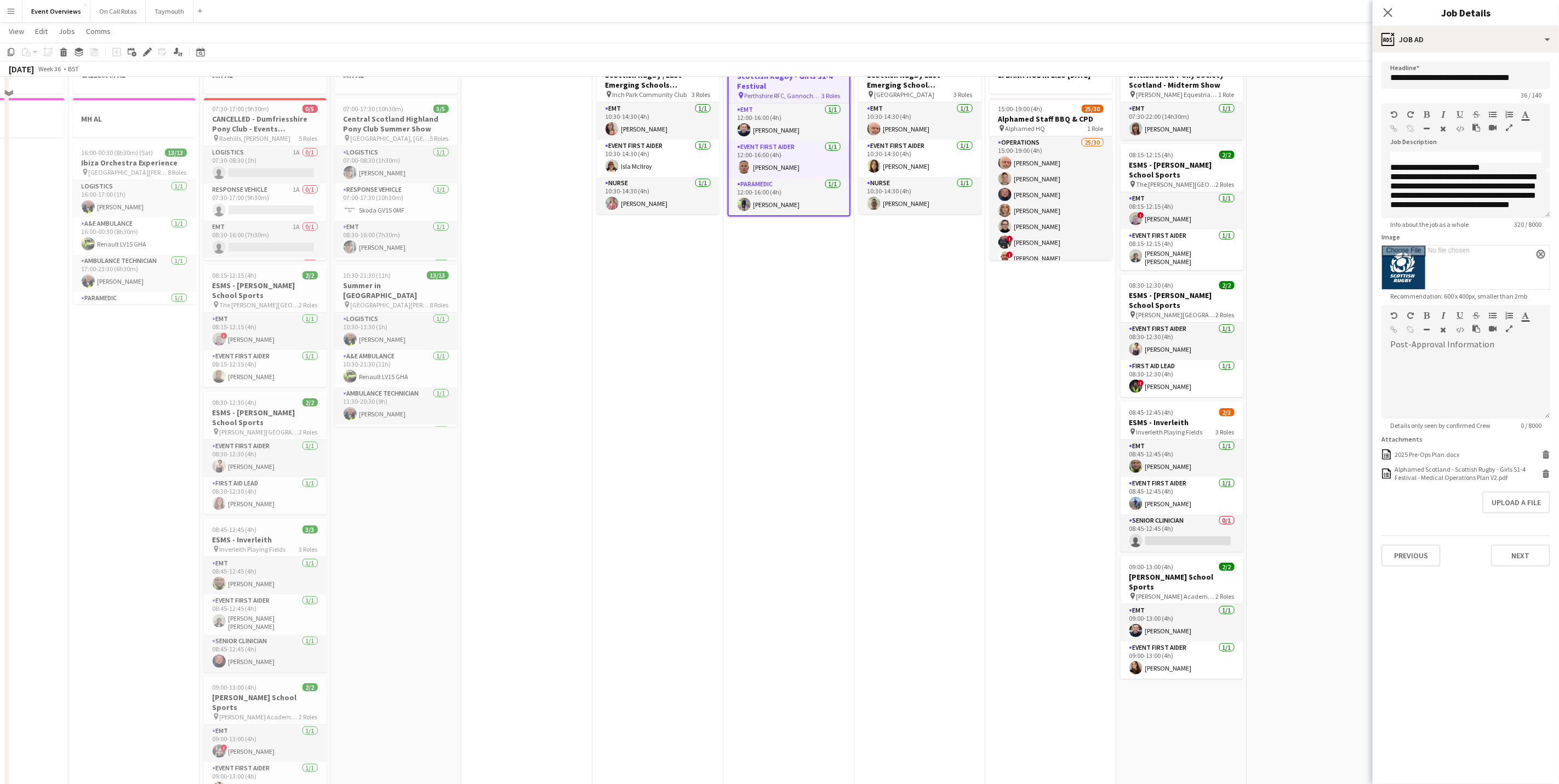
scroll to position [0, 0]
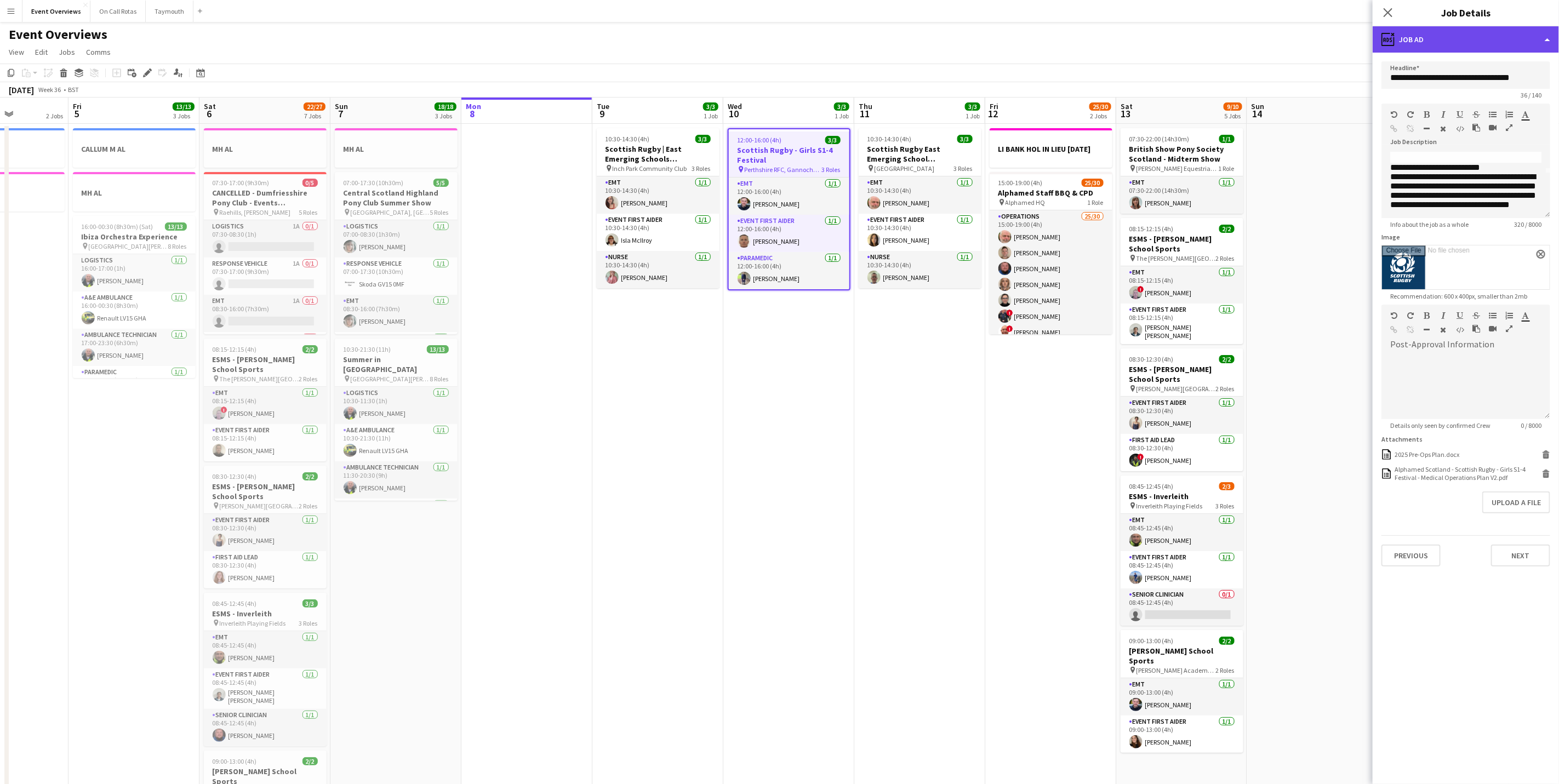
click at [1435, 40] on div "ads-window Job Ad" at bounding box center [1466, 39] width 186 height 26
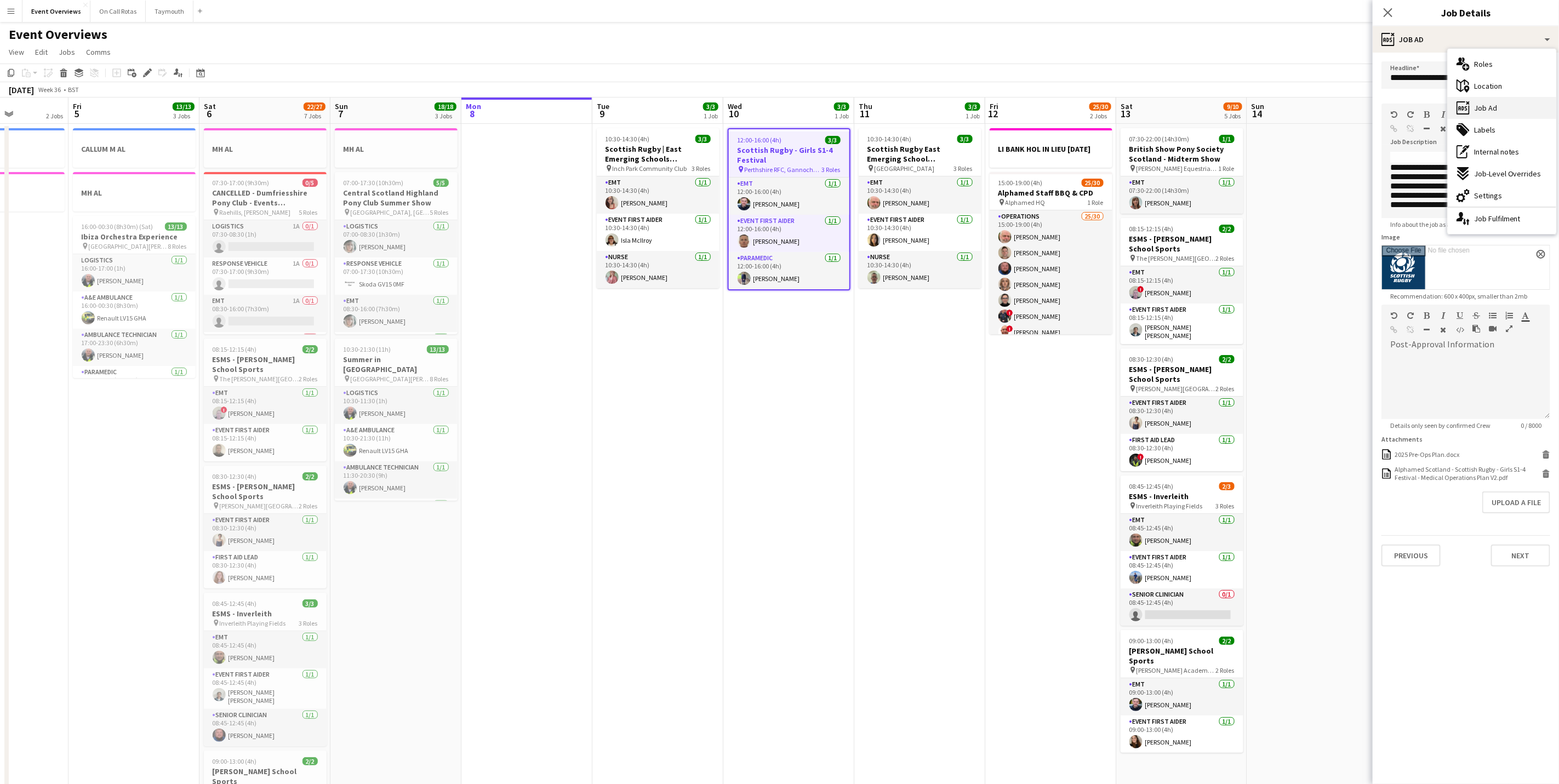
click at [1483, 114] on div "ads-window Job Ad" at bounding box center [1502, 107] width 108 height 22
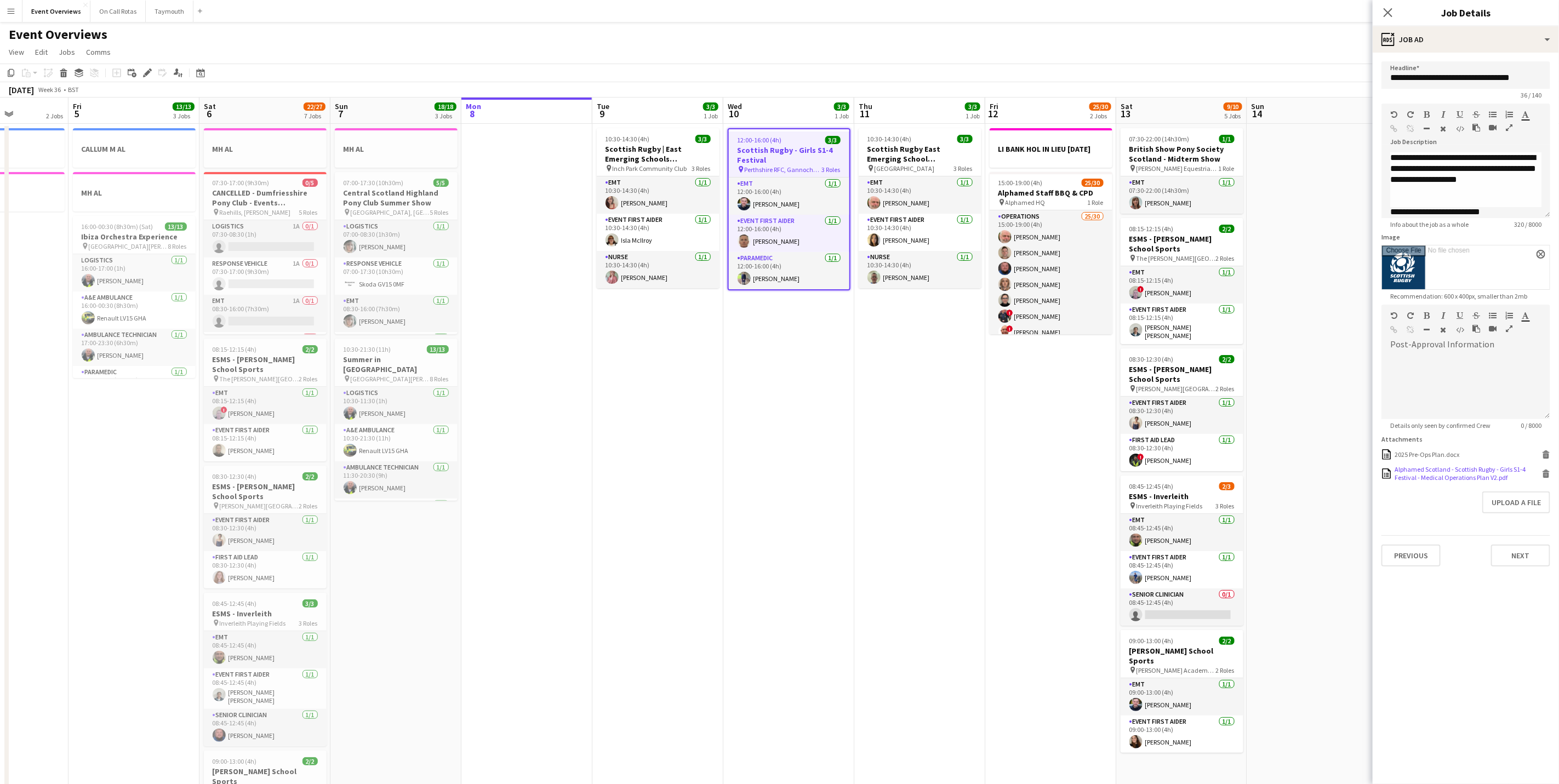
click at [1437, 469] on div "Alphamed Scotland - Scottish Rugby - Girls S1-4 Festival - Medical Operations P…" at bounding box center [1467, 473] width 145 height 16
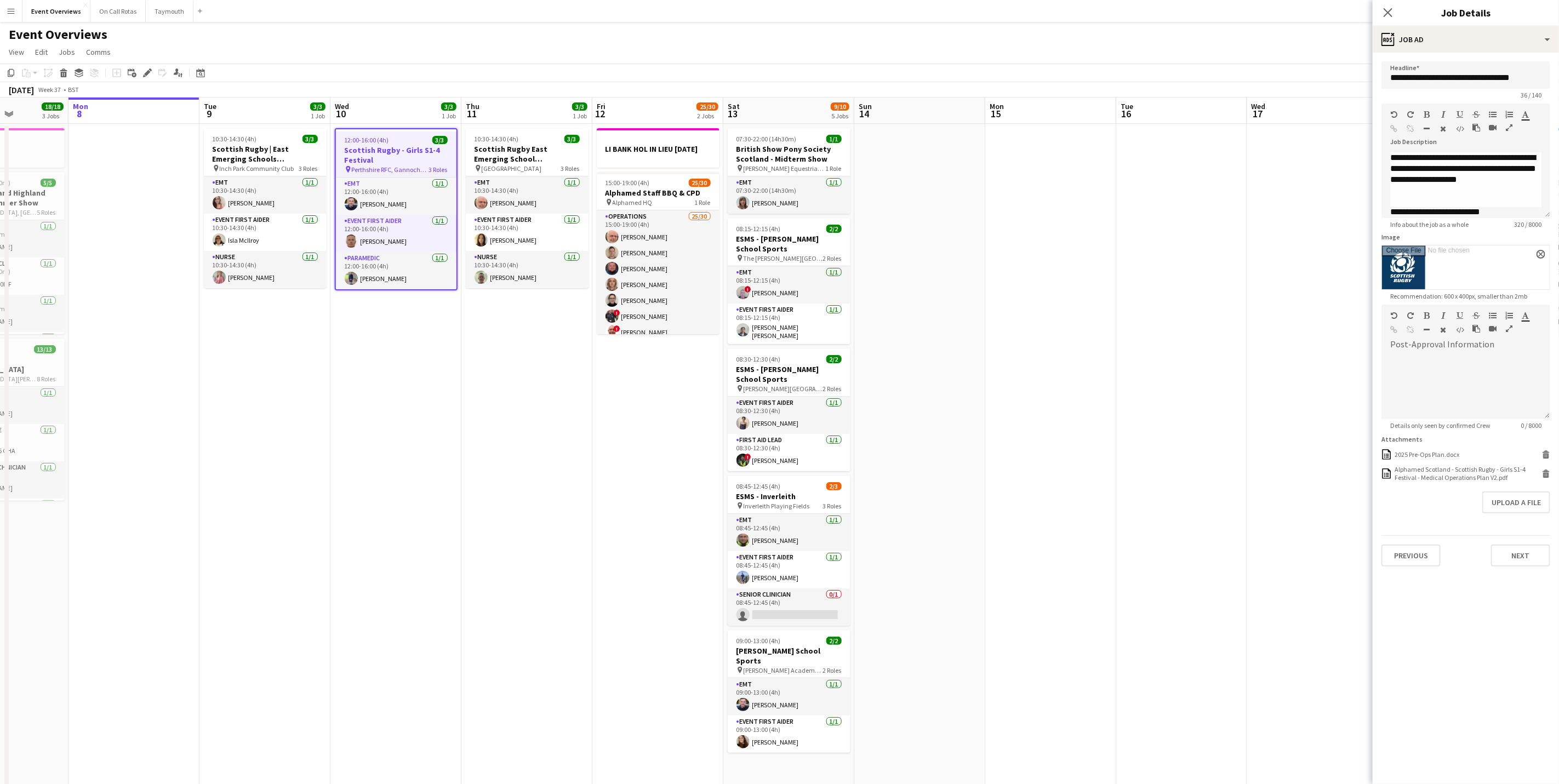
scroll to position [0, 424]
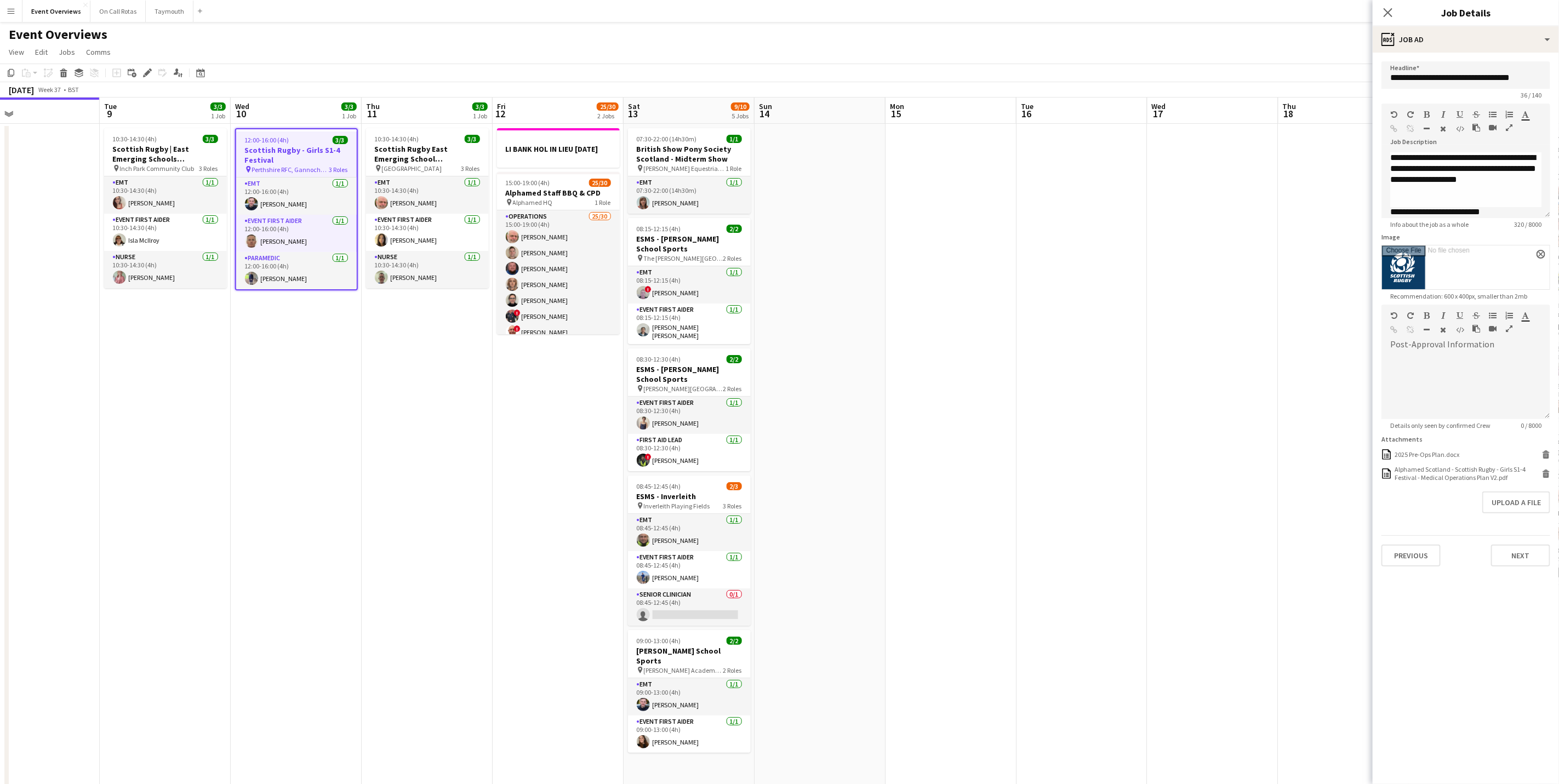
drag, startPoint x: 437, startPoint y: 461, endPoint x: 207, endPoint y: 450, distance: 230.3
click at [207, 450] on app-calendar-viewport "Fri 5 13/13 3 Jobs Sat 6 22/27 7 Jobs Sun 7 18/18 3 Jobs Mon 8 Tue 9 3/3 1 Job …" at bounding box center [779, 579] width 1559 height 964
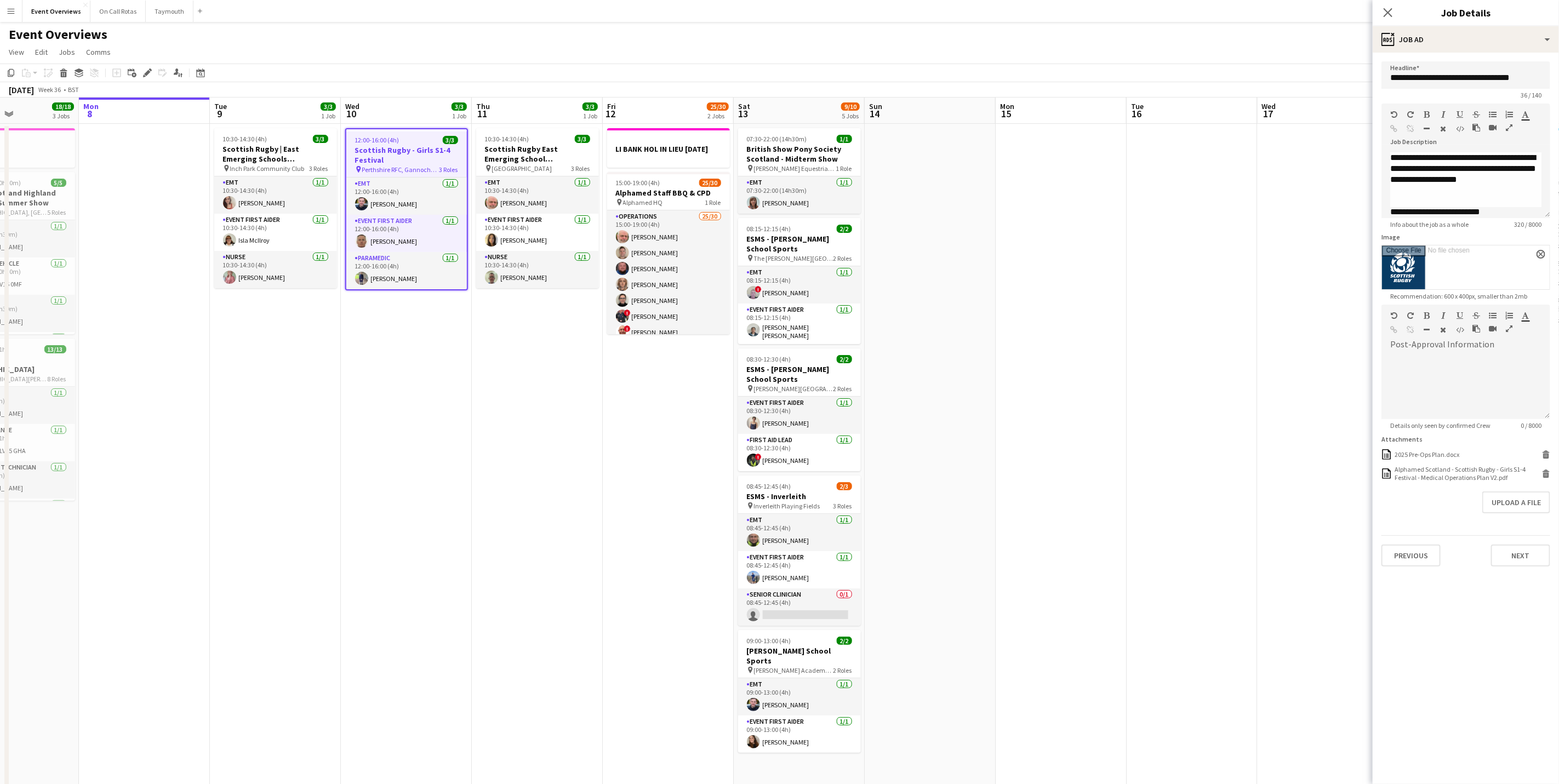
drag, startPoint x: 349, startPoint y: 481, endPoint x: 459, endPoint y: 471, distance: 110.5
click at [459, 471] on app-calendar-viewport "Fri 5 13/13 3 Jobs Sat 6 22/27 7 Jobs Sun 7 18/18 3 Jobs Mon 8 Tue 9 3/3 1 Job …" at bounding box center [779, 579] width 1559 height 964
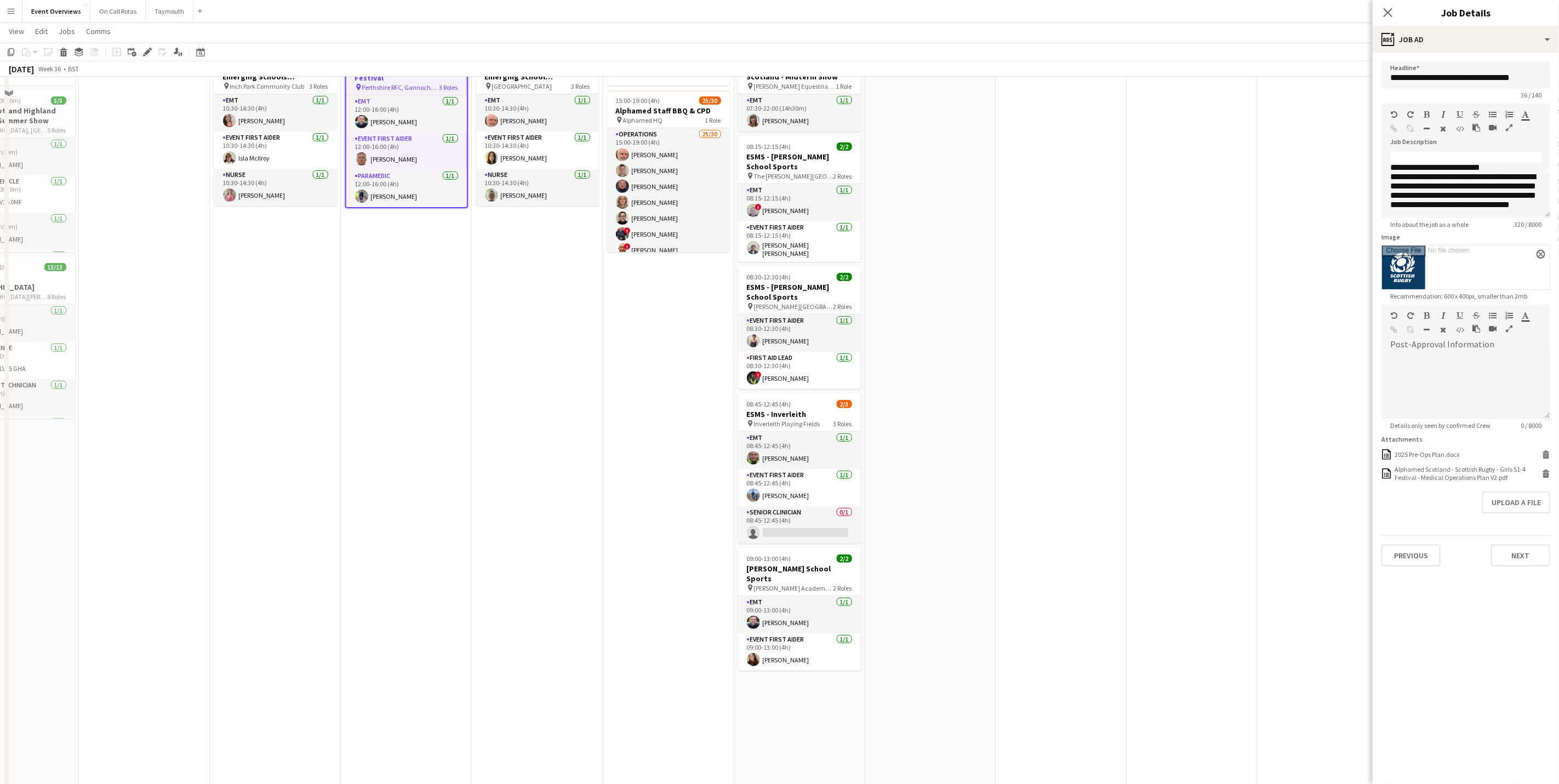
scroll to position [0, 0]
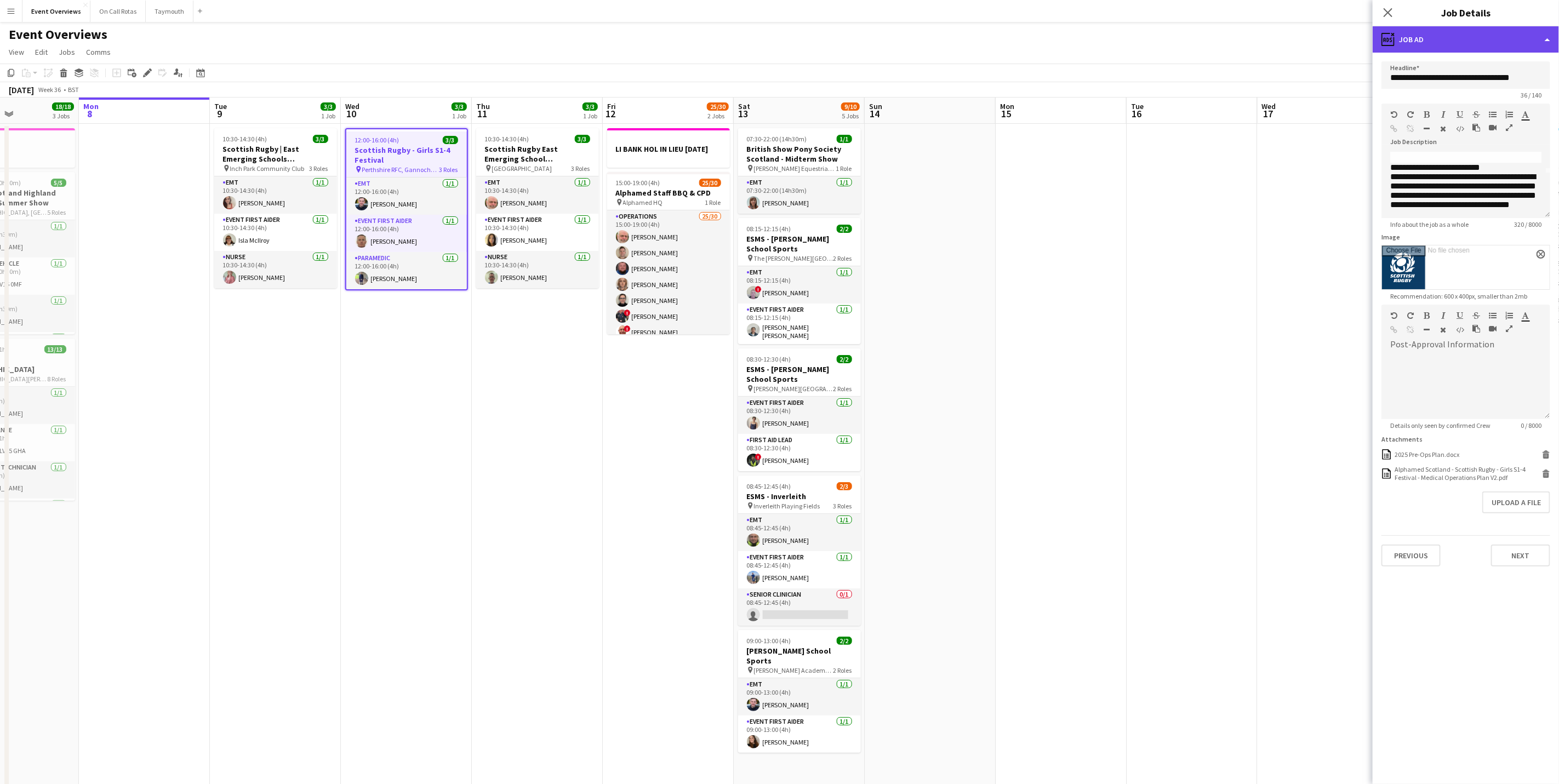
click at [1459, 42] on div "ads-window Job Ad" at bounding box center [1466, 39] width 186 height 26
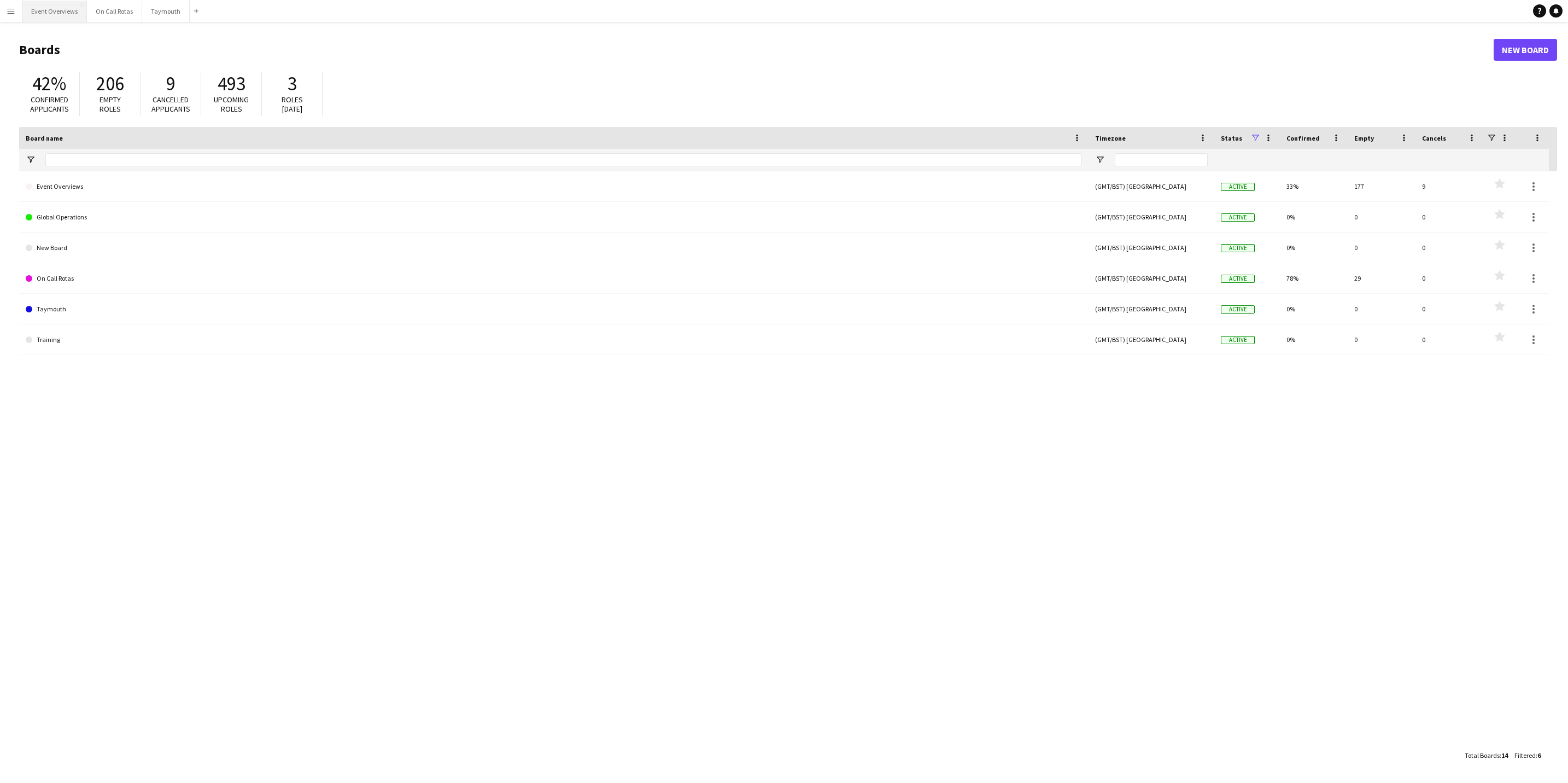
click at [40, 18] on button "Event Overviews Close" at bounding box center [55, 12] width 65 height 22
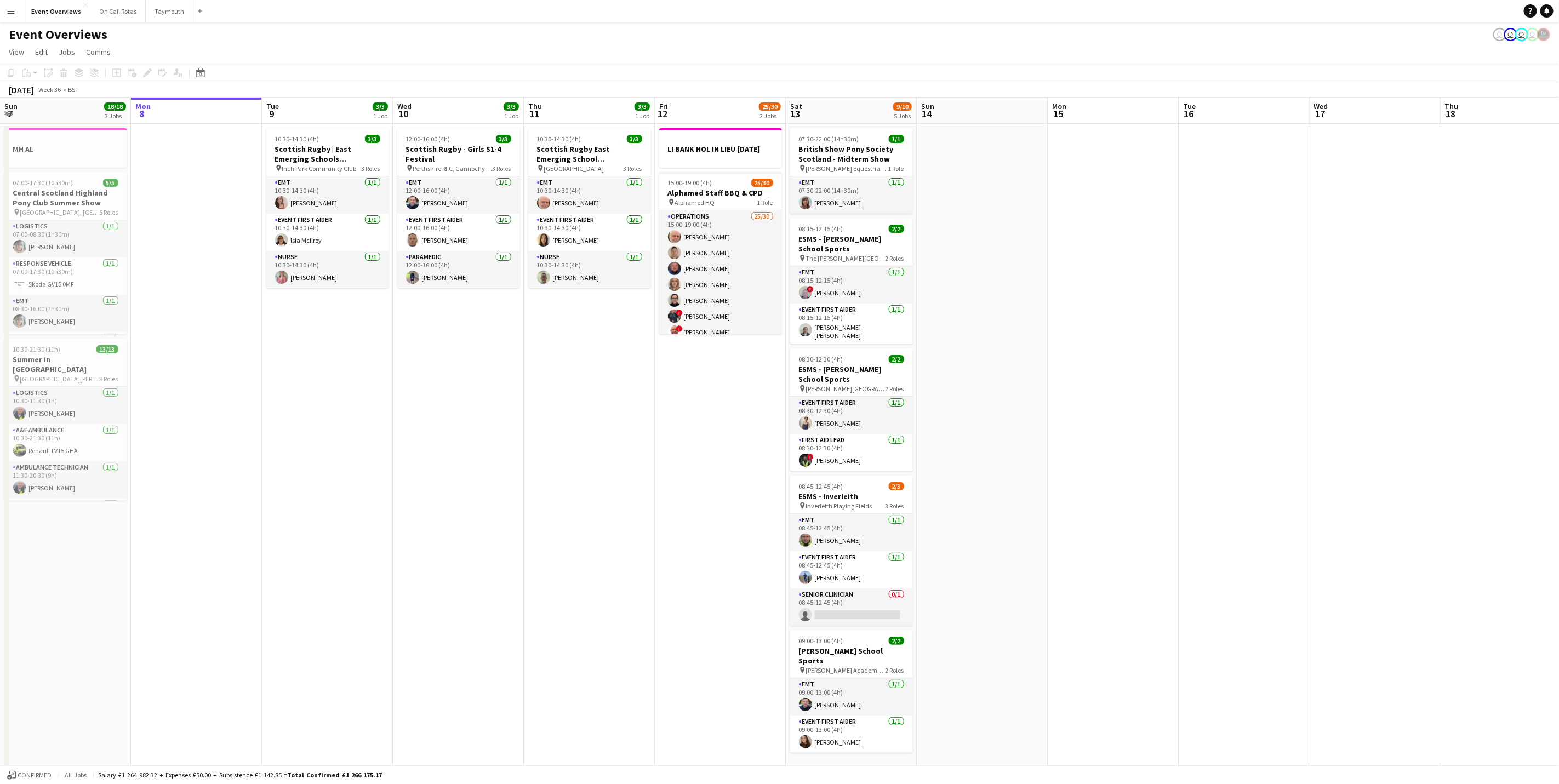
scroll to position [0, 324]
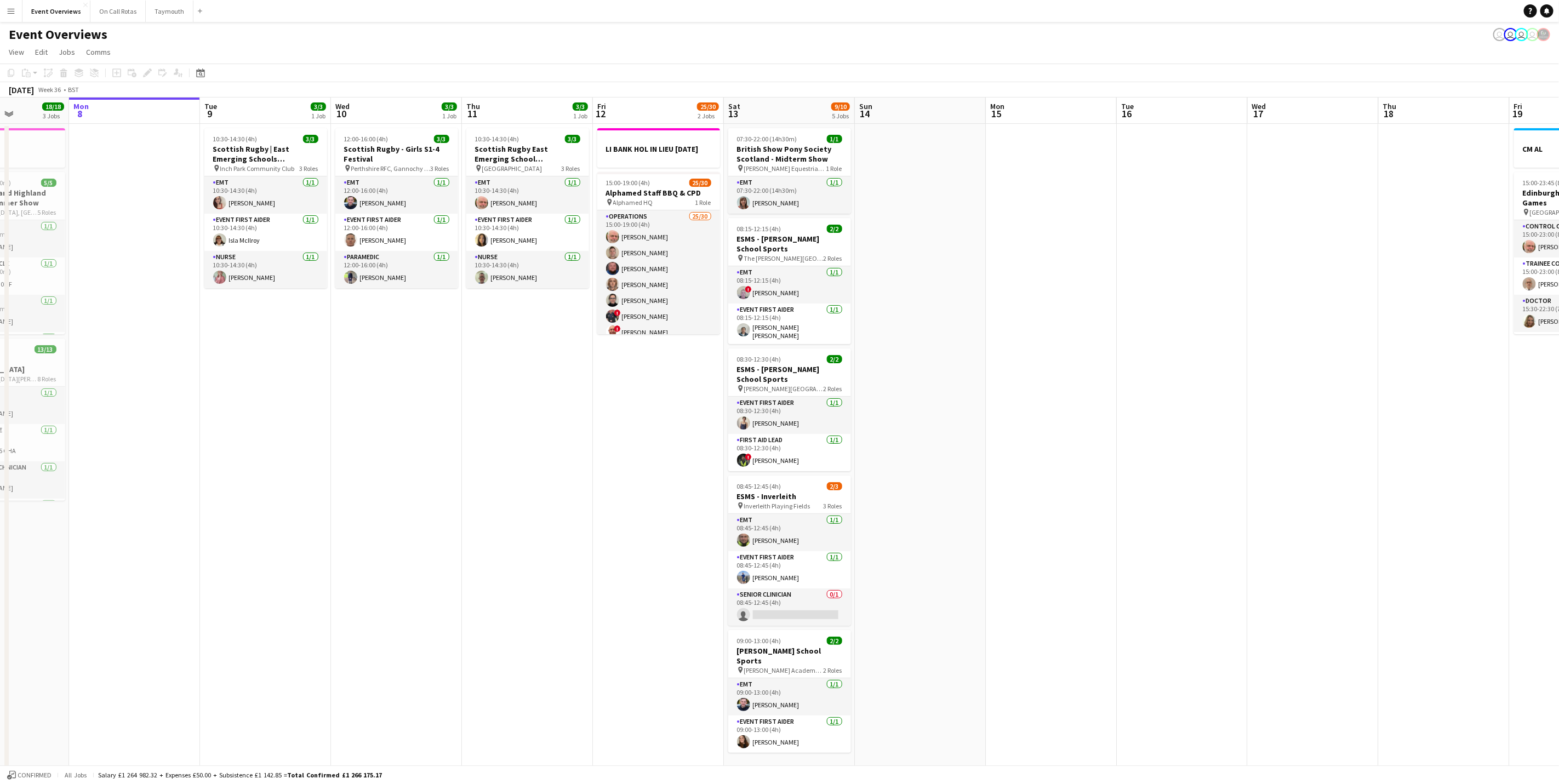
drag, startPoint x: 481, startPoint y: 515, endPoint x: 453, endPoint y: 513, distance: 28.1
click at [453, 513] on app-calendar-viewport "Fri 5 13/13 3 Jobs Sat 6 22/27 7 Jobs Sun 7 18/18 3 Jobs Mon 8 Tue 9 3/3 1 Job …" at bounding box center [779, 579] width 1559 height 964
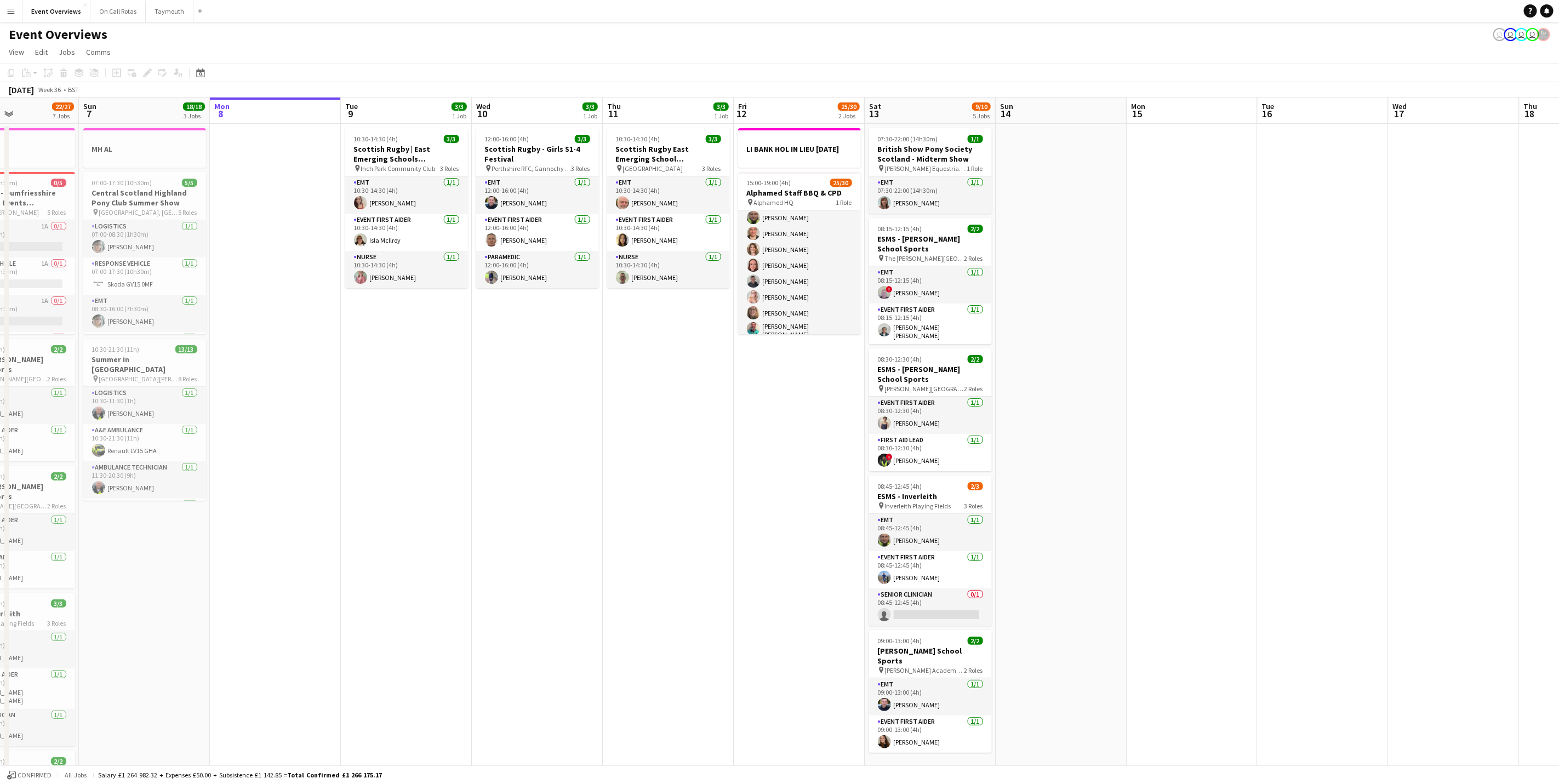
drag, startPoint x: 478, startPoint y: 317, endPoint x: 619, endPoint y: 338, distance: 142.6
click at [619, 338] on app-calendar-viewport "Thu 4 2 Jobs Fri 5 13/13 3 Jobs Sat 6 22/27 7 Jobs Sun 7 18/18 3 Jobs Mon 8 Tue…" at bounding box center [779, 579] width 1559 height 964
click at [658, 191] on app-card-role "EMT [DATE] 10:30-14:30 (4h) [PERSON_NAME]" at bounding box center [669, 194] width 123 height 37
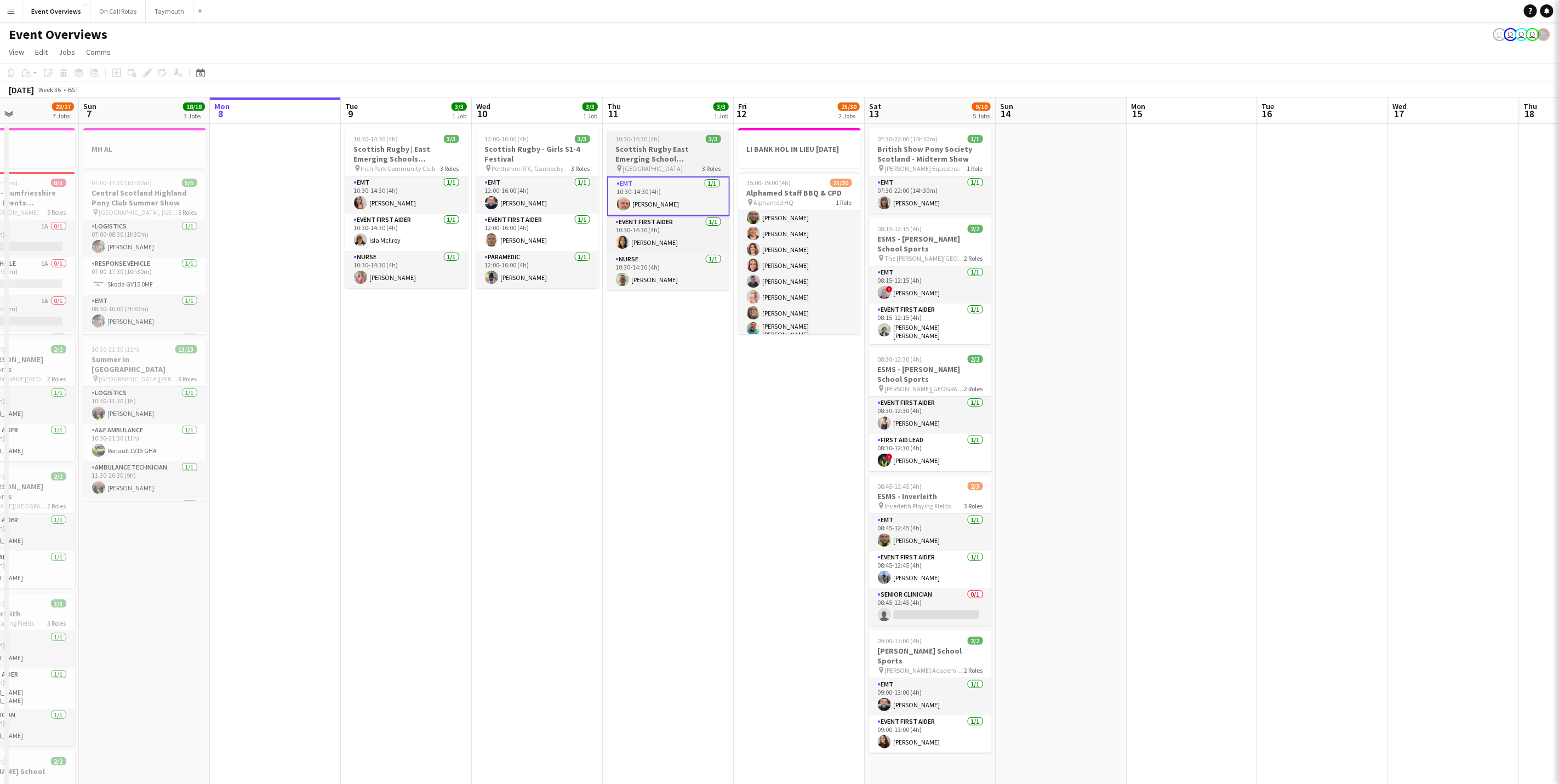
click at [658, 165] on span "[GEOGRAPHIC_DATA]" at bounding box center [653, 168] width 61 height 8
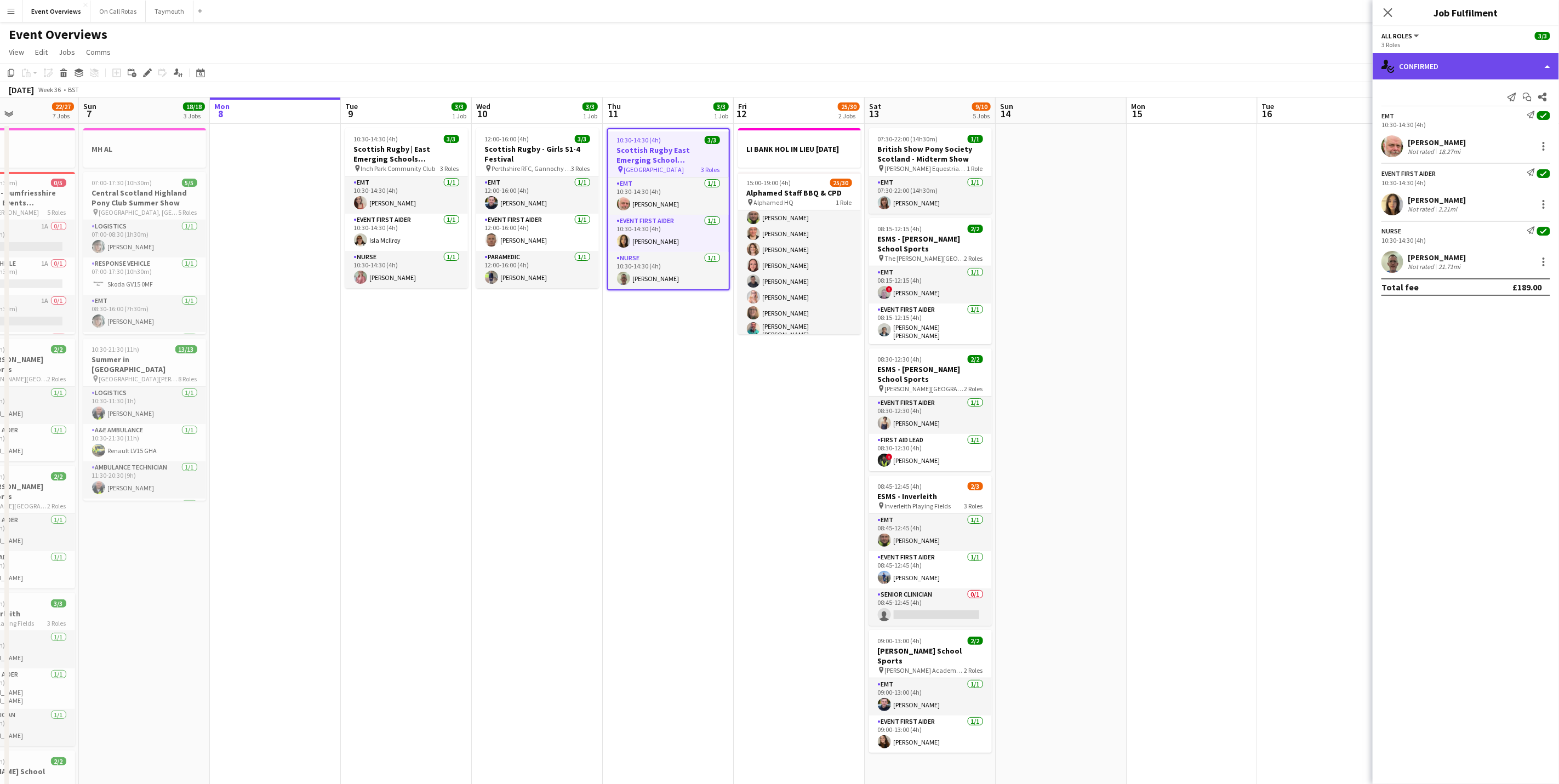
click at [1403, 69] on div "single-neutral-actions-check-2 Confirmed" at bounding box center [1466, 66] width 186 height 26
click at [1473, 126] on div "single-neutral-actions-check-2 Confirmed pen-write Job Details" at bounding box center [1502, 102] width 108 height 53
click at [1424, 66] on div "single-neutral-actions-check-2 Confirmed" at bounding box center [1466, 66] width 186 height 26
click at [1521, 104] on div "pen-write Job Details" at bounding box center [1502, 114] width 108 height 22
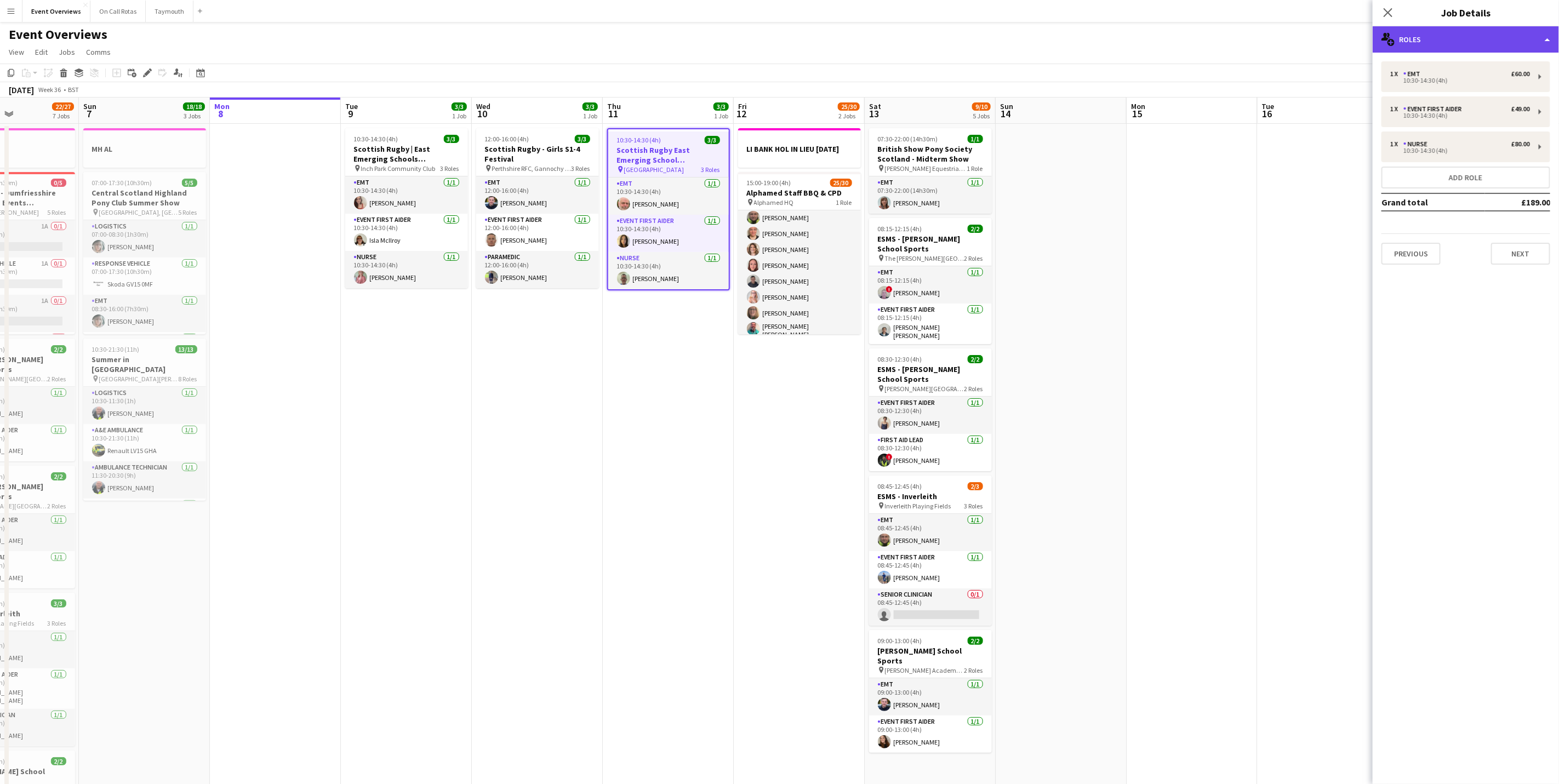
click at [1455, 46] on div "multiple-users-add Roles" at bounding box center [1466, 39] width 186 height 26
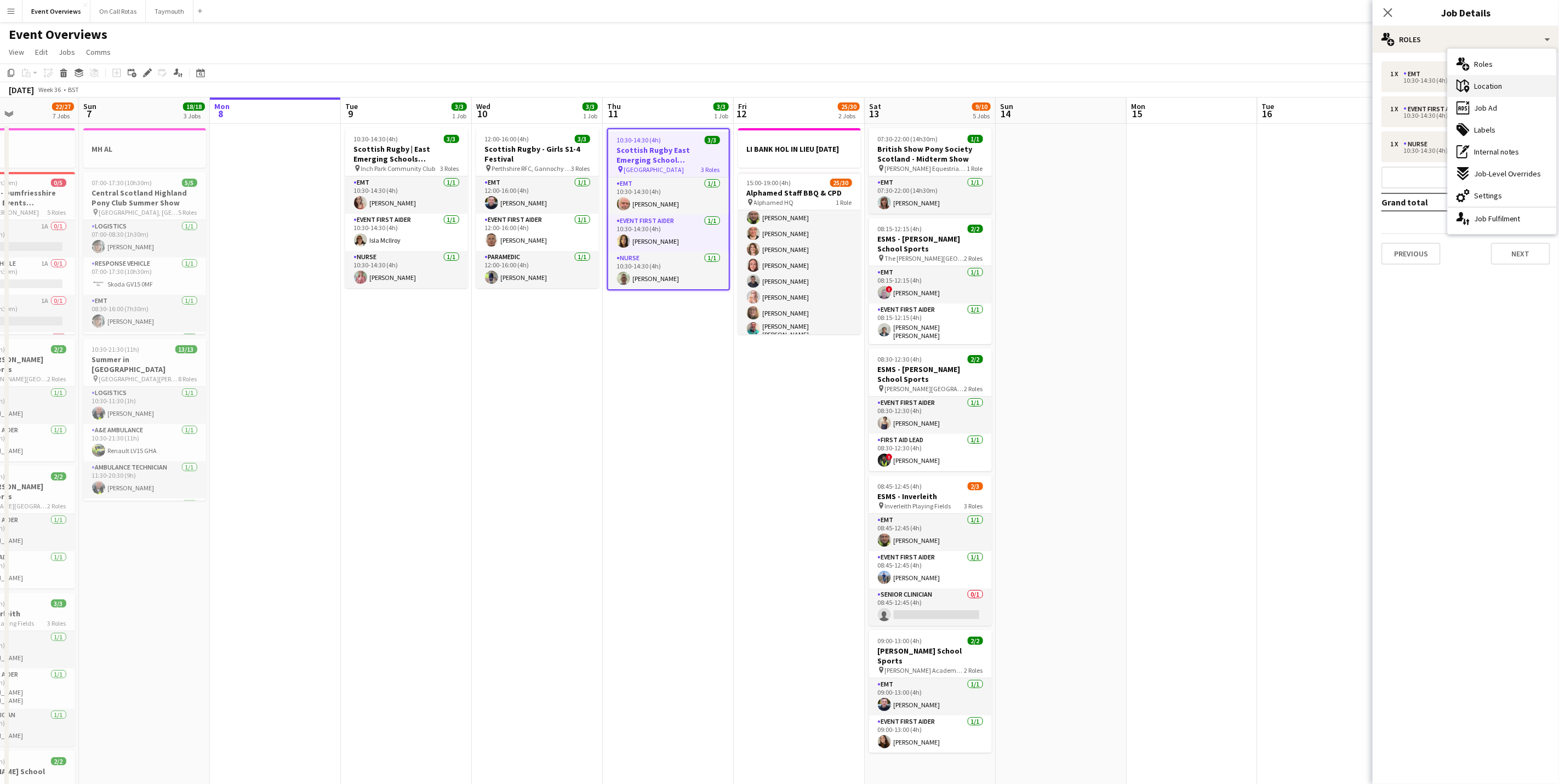
click at [1489, 88] on span "Location" at bounding box center [1488, 86] width 28 height 10
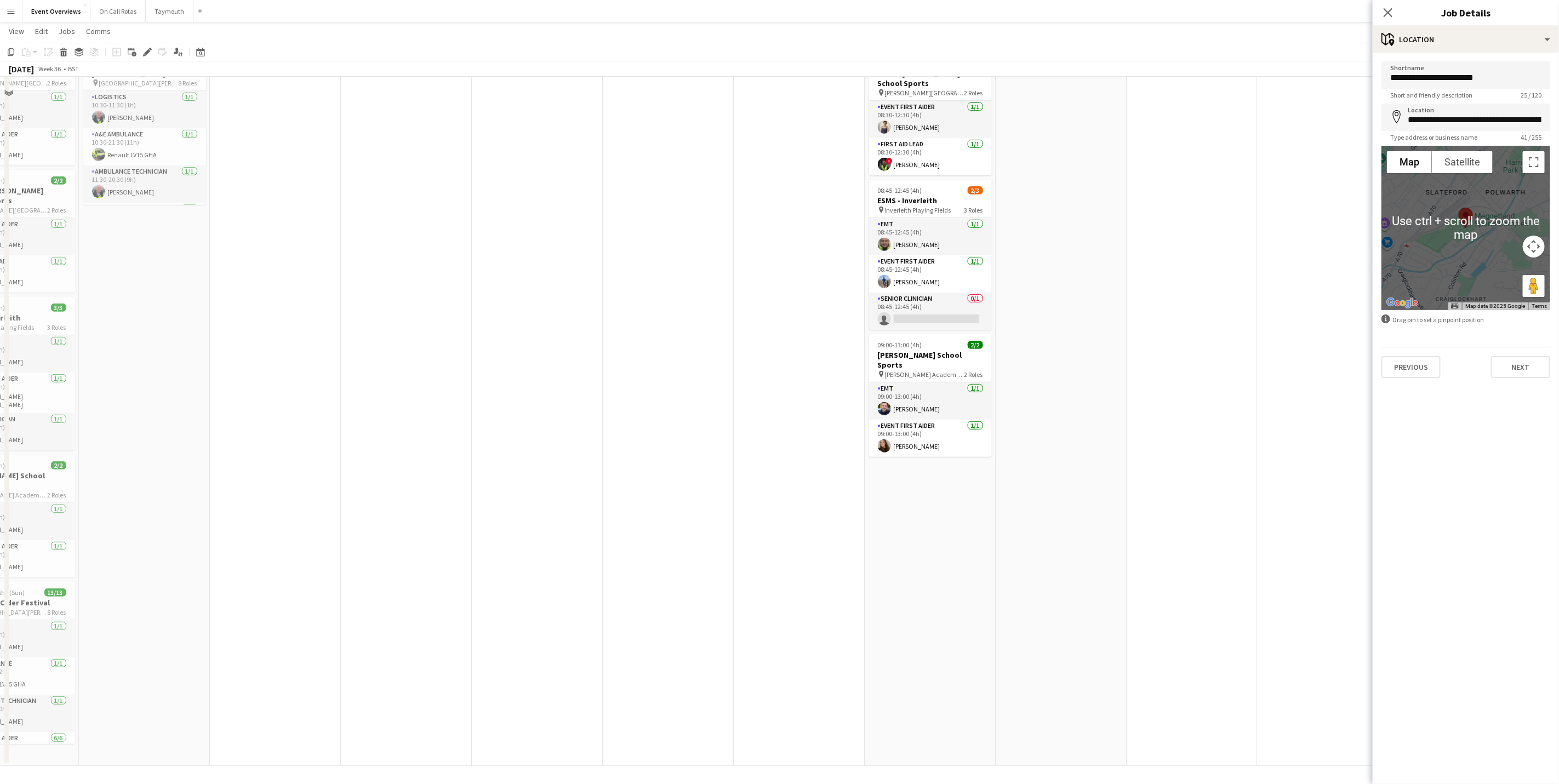
scroll to position [0, 0]
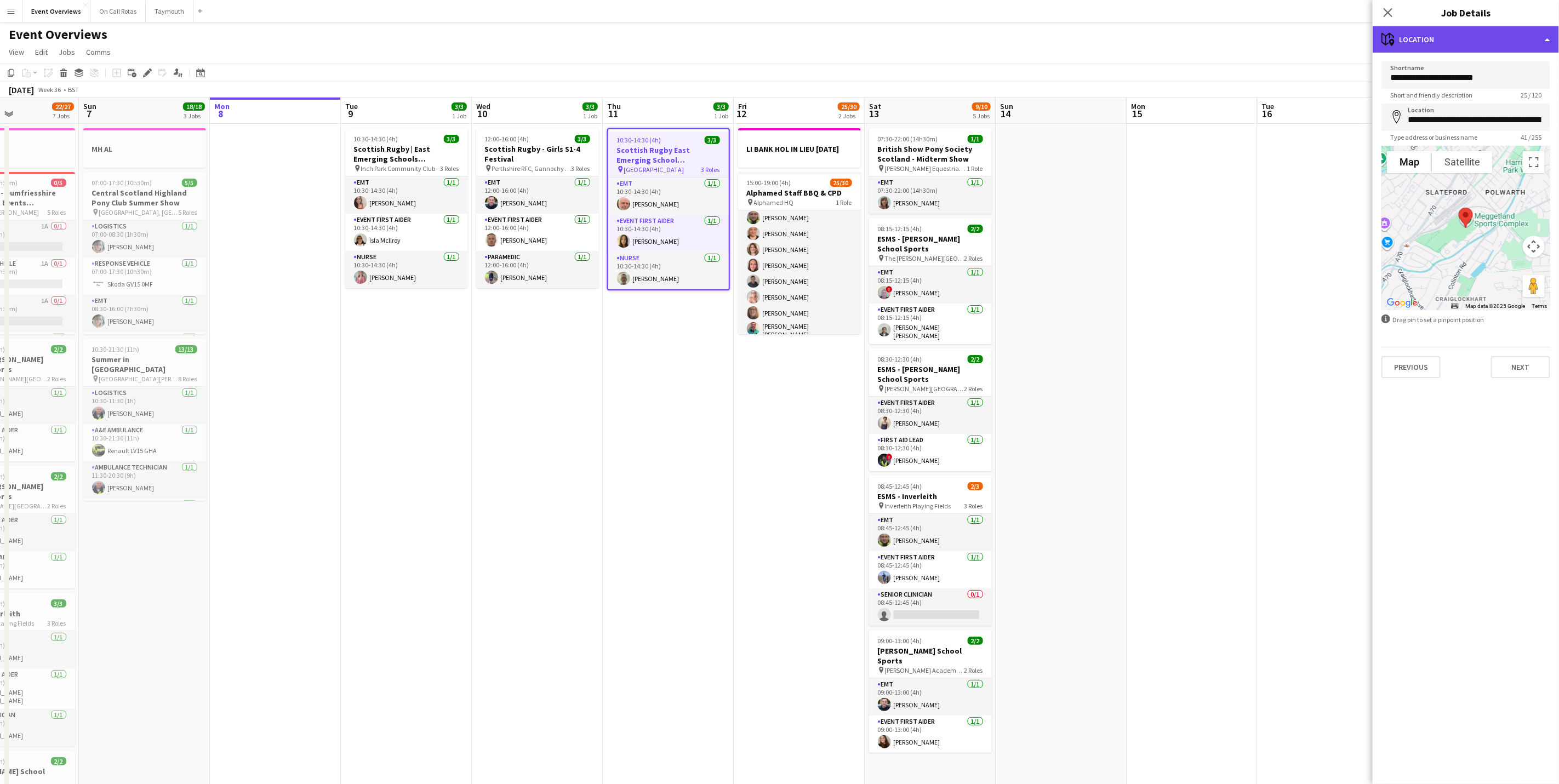
click at [1451, 47] on div "maps-pin-1 Location" at bounding box center [1466, 39] width 186 height 26
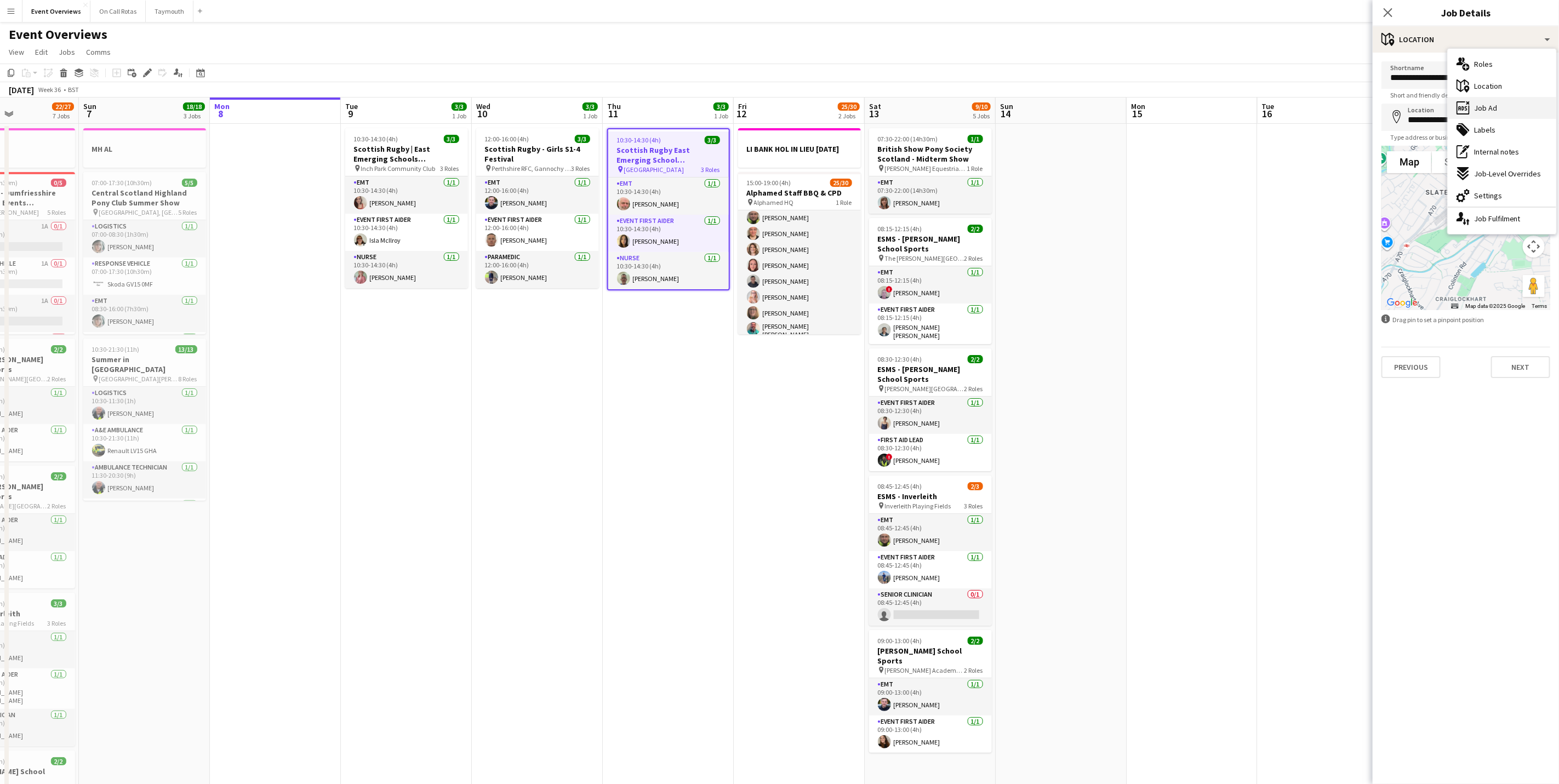
click at [1488, 110] on span "Job Ad" at bounding box center [1485, 107] width 23 height 10
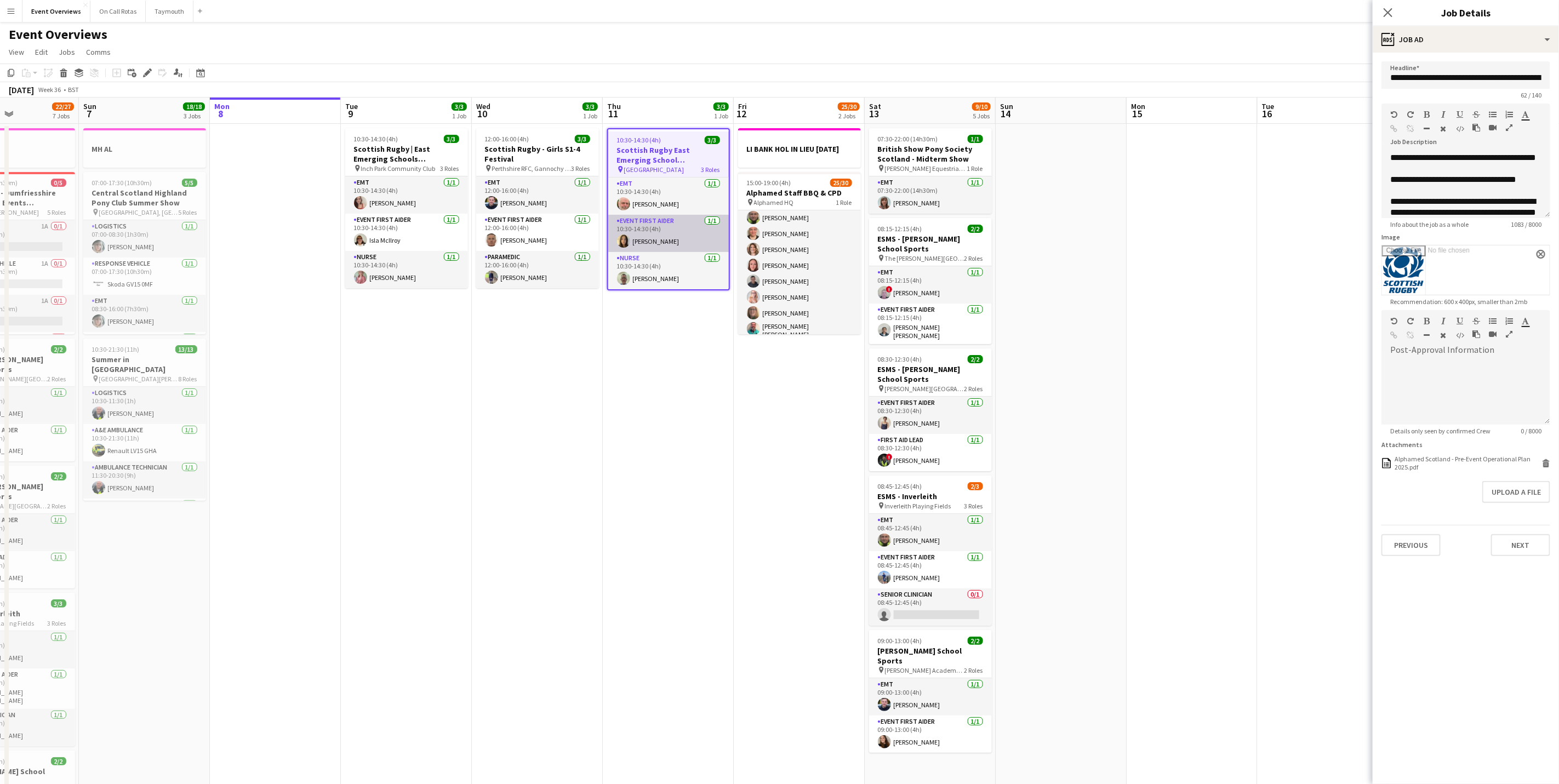
click at [668, 240] on app-card-role "Event First Aider [DATE] 10:30-14:30 (4h) [PERSON_NAME]" at bounding box center [668, 233] width 120 height 37
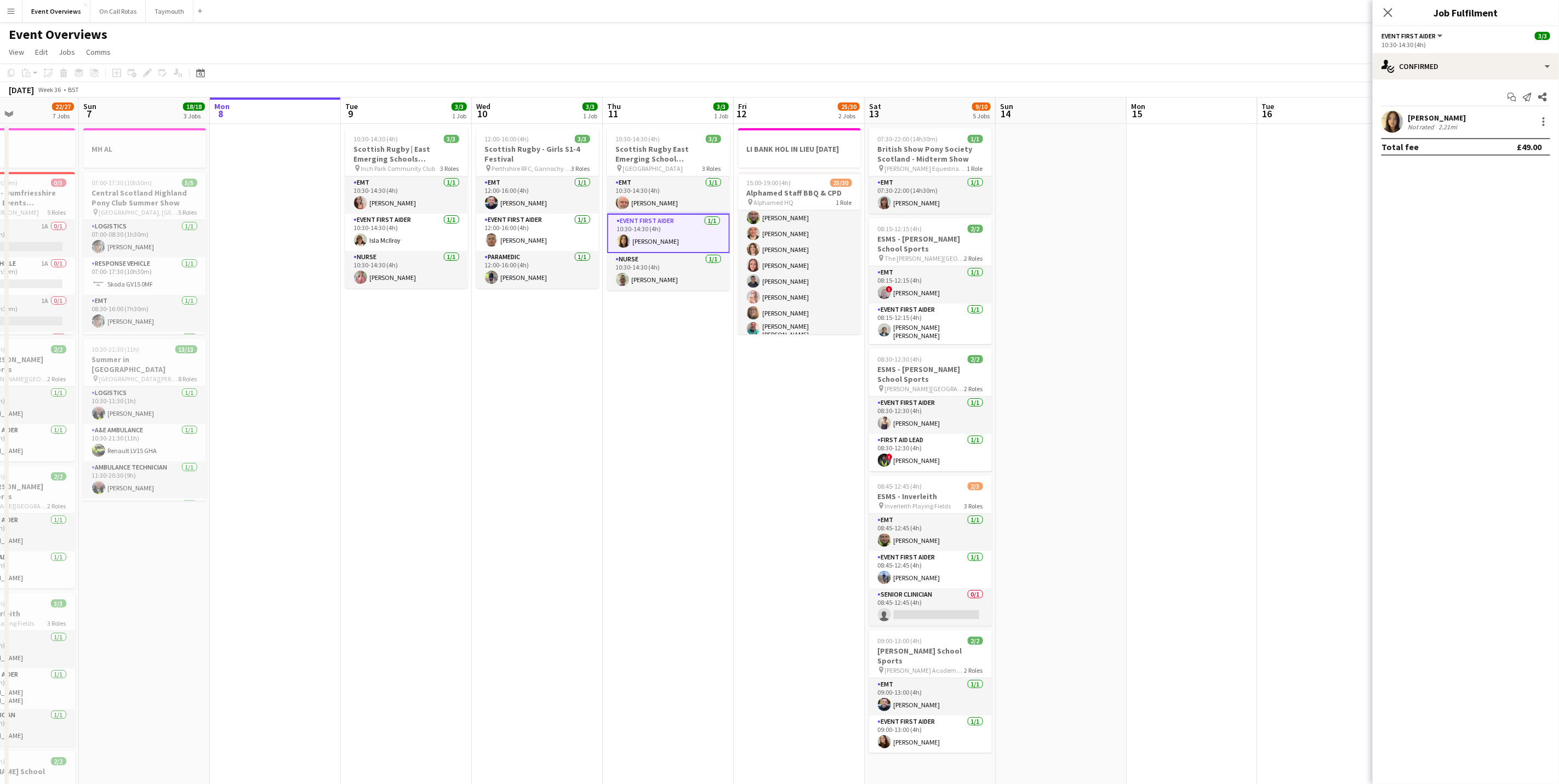
click at [1447, 128] on div "2.21mi" at bounding box center [1447, 126] width 23 height 8
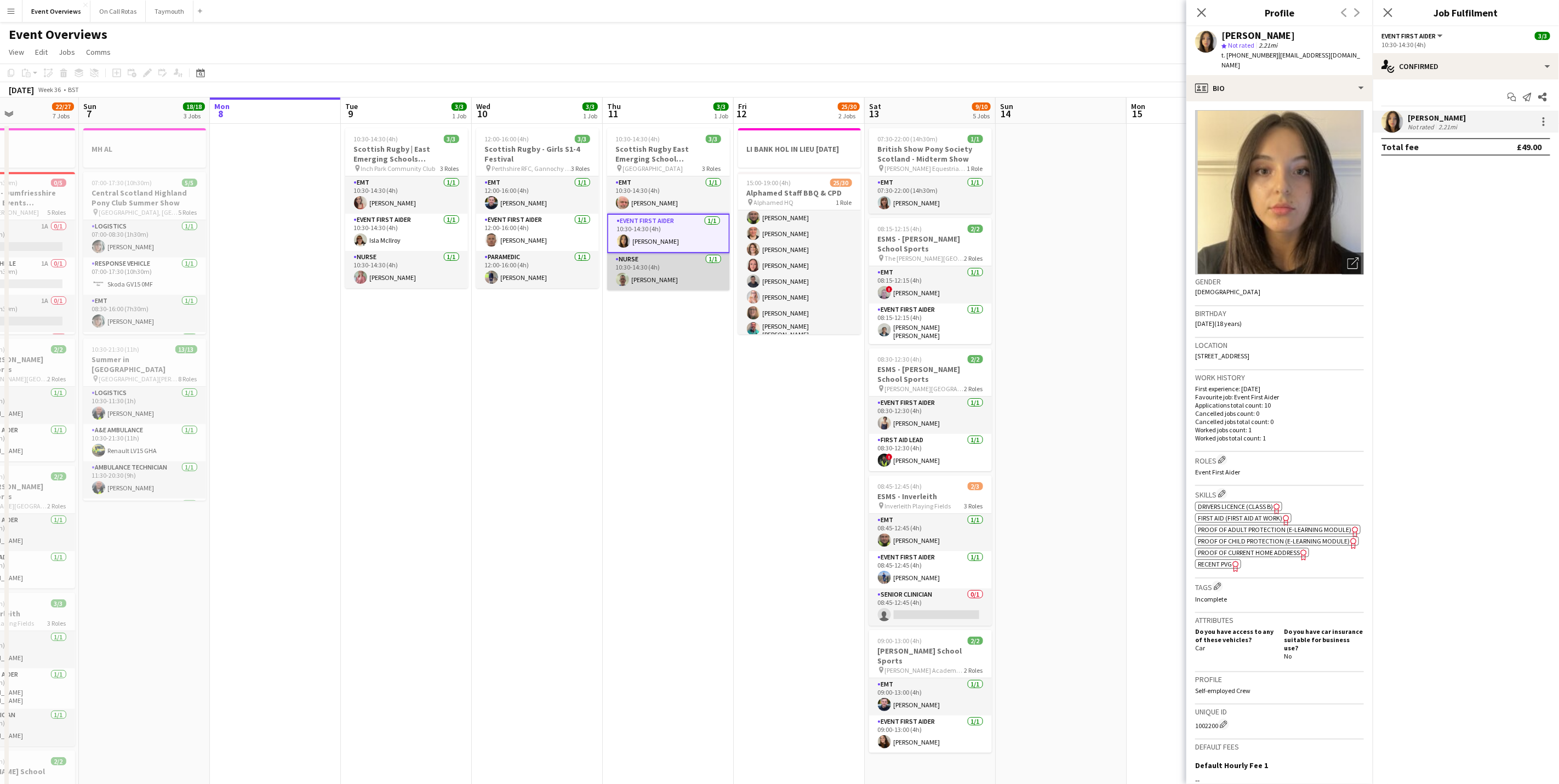
click at [653, 286] on app-card-role "Nurse [DATE] 10:30-14:30 (4h) [PERSON_NAME]" at bounding box center [669, 271] width 123 height 37
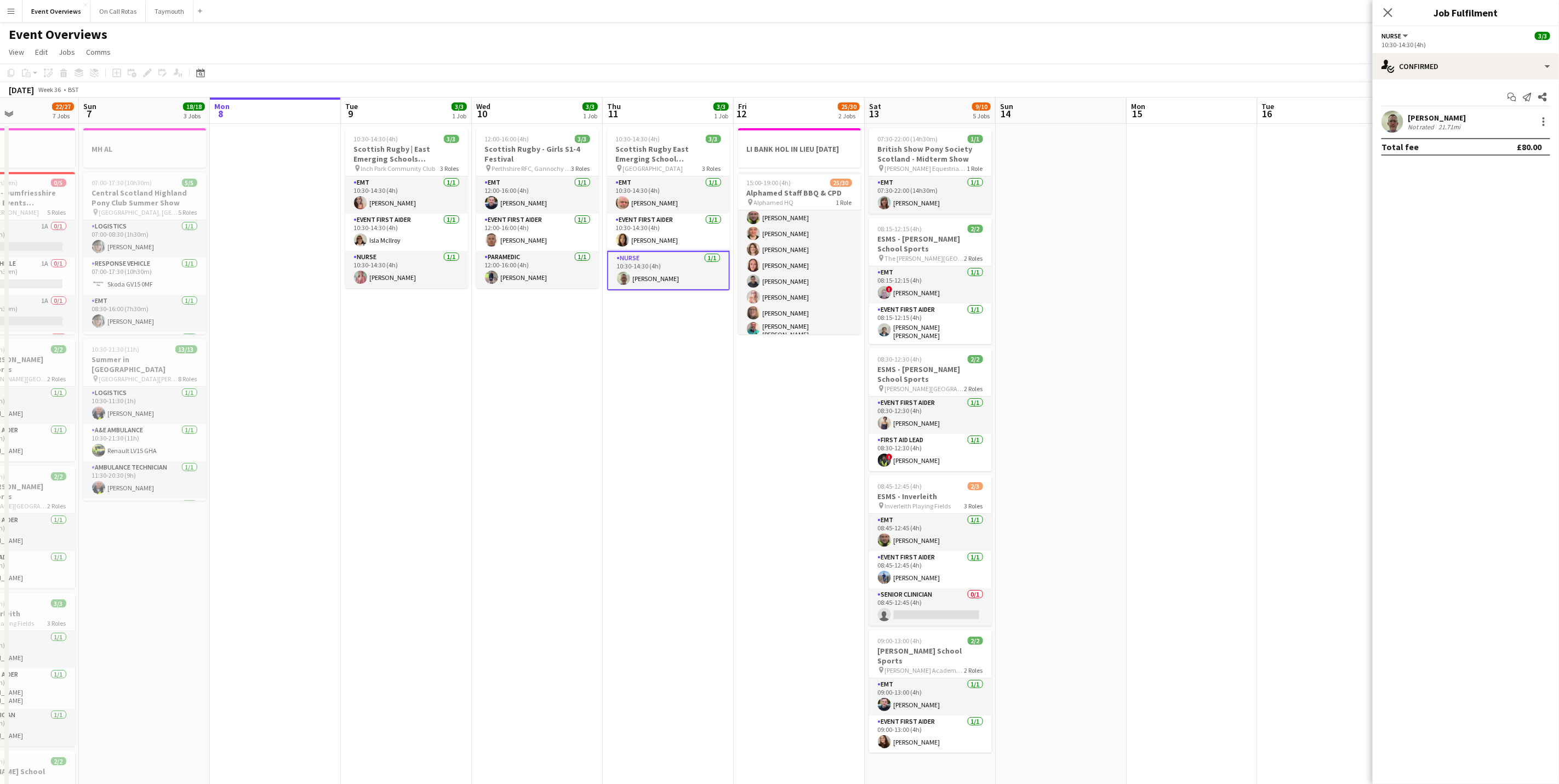
click at [1421, 110] on div "Start chat Send notification Share [PERSON_NAME] Not rated 21.71mi Total fee £8…" at bounding box center [1466, 122] width 186 height 85
click at [1421, 135] on app-confirmed-crew "[PERSON_NAME] Not rated 21.71mi Total fee £80.00" at bounding box center [1466, 133] width 186 height 45
click at [1434, 119] on div "[PERSON_NAME]" at bounding box center [1437, 117] width 58 height 10
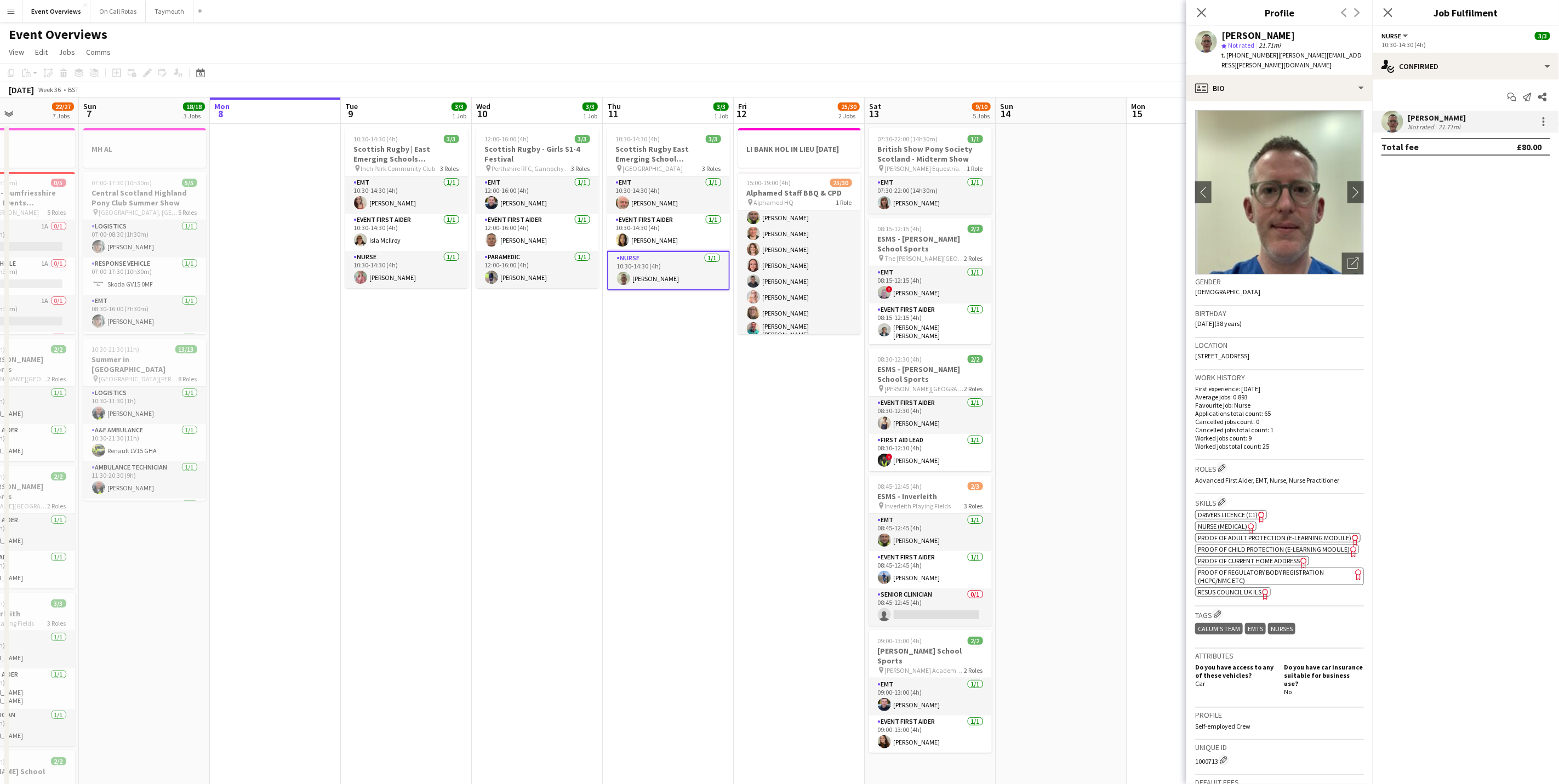
drag, startPoint x: 1301, startPoint y: 352, endPoint x: 1192, endPoint y: 359, distance: 109.2
click at [1192, 359] on app-crew-profile-bio "chevron-left chevron-right Open photos pop-in Gender [DEMOGRAPHIC_DATA] Birthda…" at bounding box center [1280, 442] width 186 height 682
drag, startPoint x: 1192, startPoint y: 359, endPoint x: 1206, endPoint y: 350, distance: 16.6
copy span "[STREET_ADDRESS]"
click at [1317, 350] on div "Location [STREET_ADDRESS]" at bounding box center [1279, 353] width 169 height 32
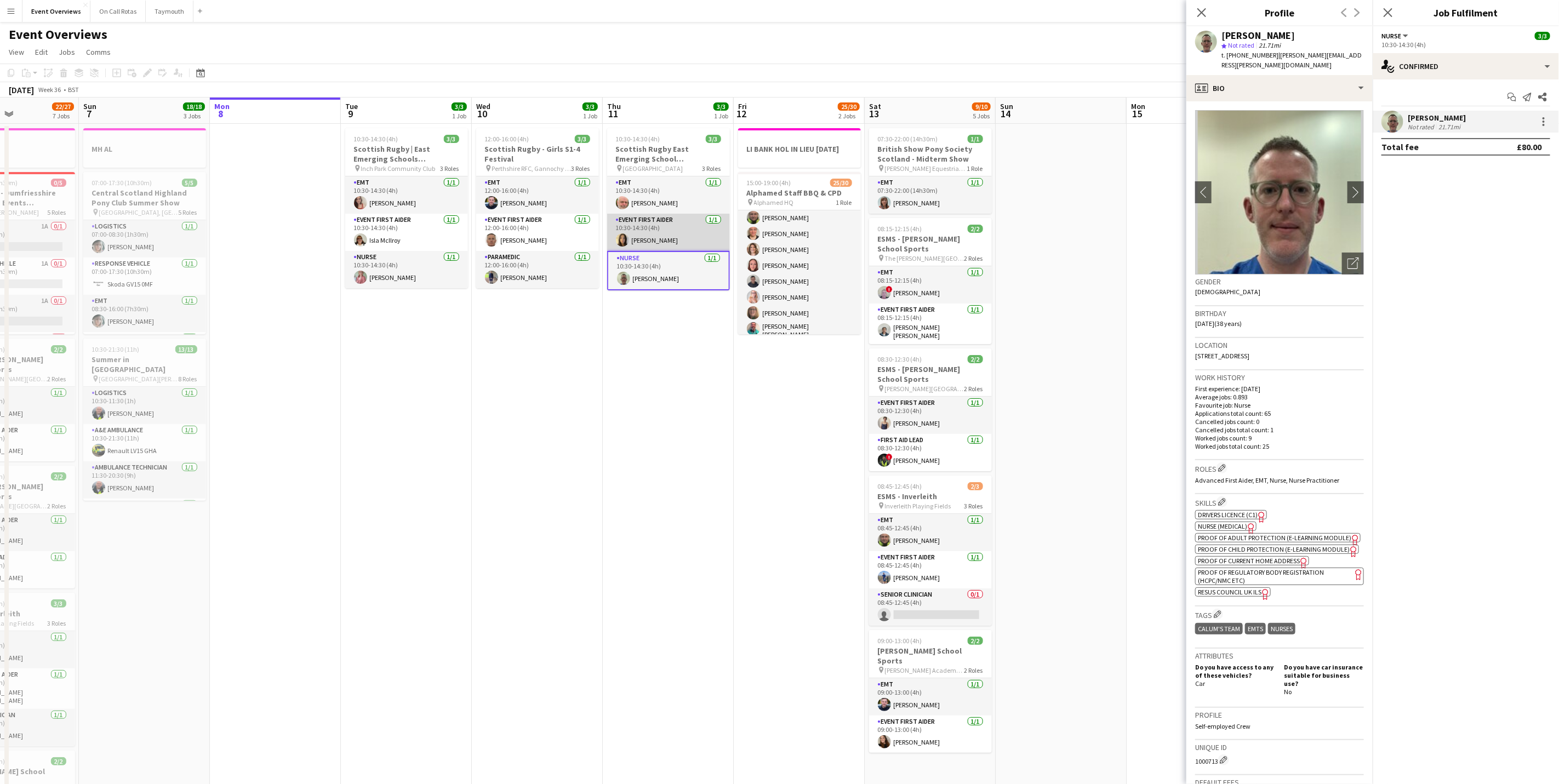
click at [640, 231] on app-card-role "Event First Aider [DATE] 10:30-14:30 (4h) [PERSON_NAME]" at bounding box center [669, 231] width 123 height 37
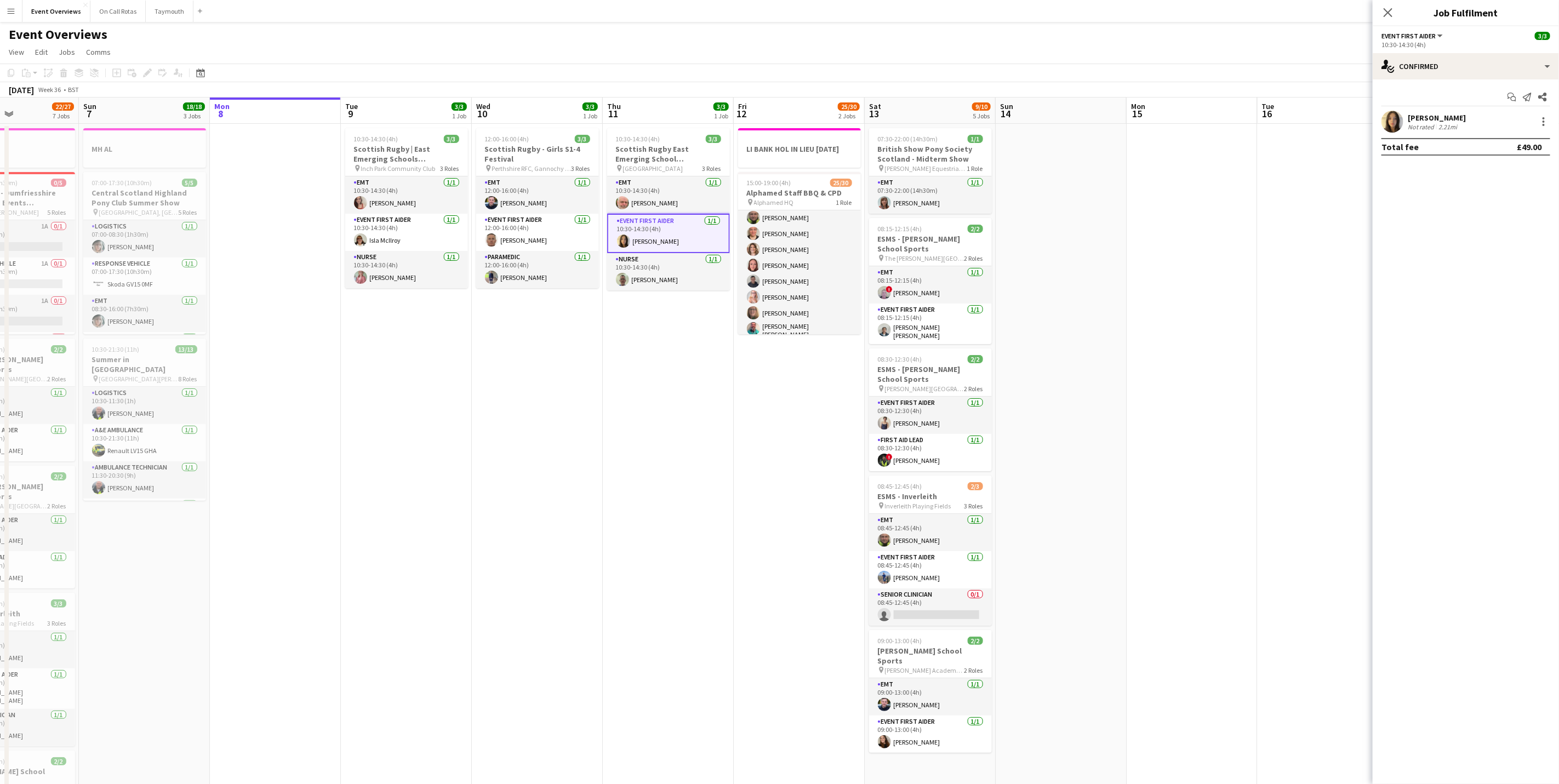
click at [1423, 122] on div "[PERSON_NAME]" at bounding box center [1437, 117] width 58 height 10
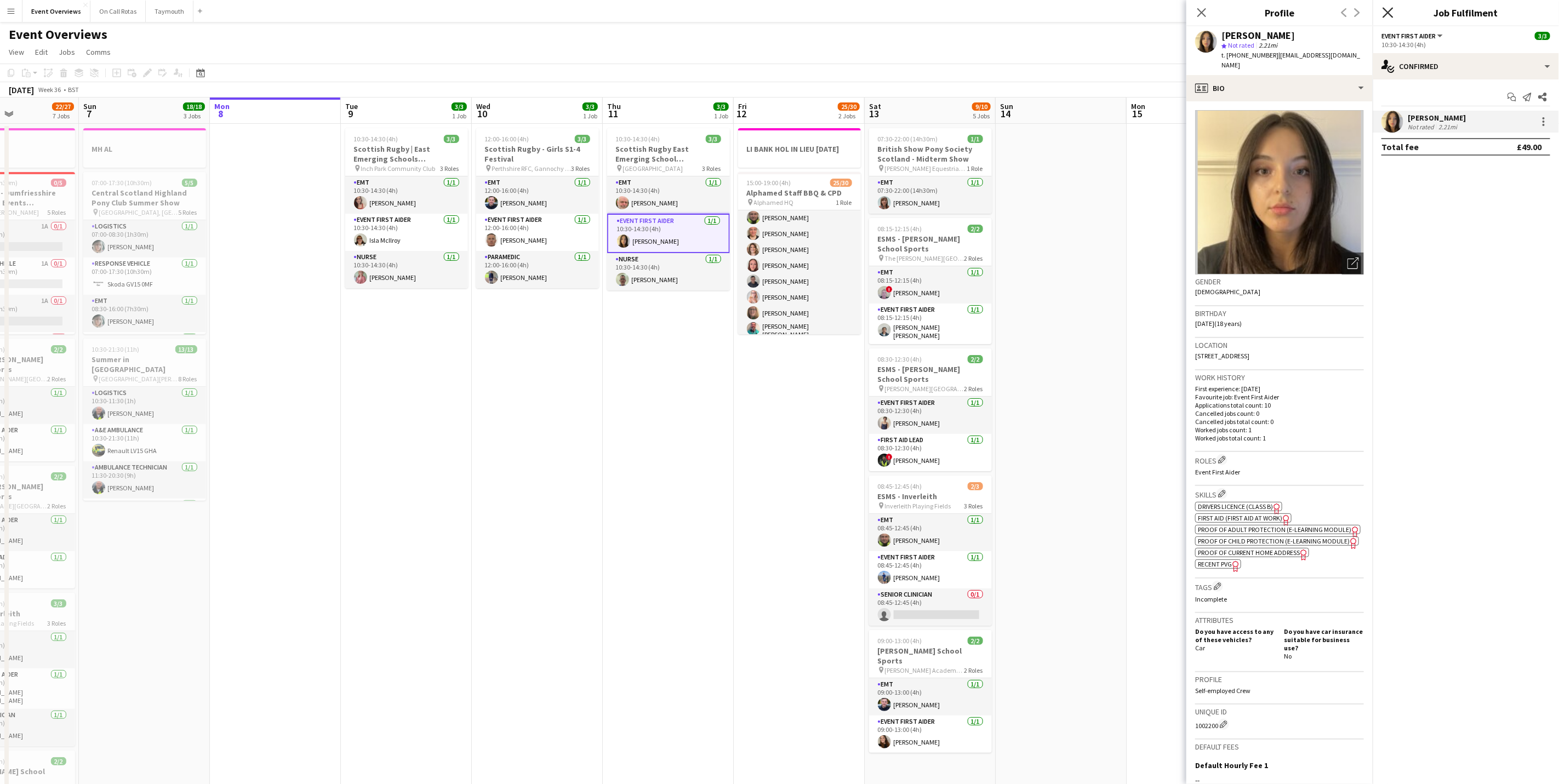
click at [1391, 12] on icon "Close pop-in" at bounding box center [1388, 13] width 11 height 11
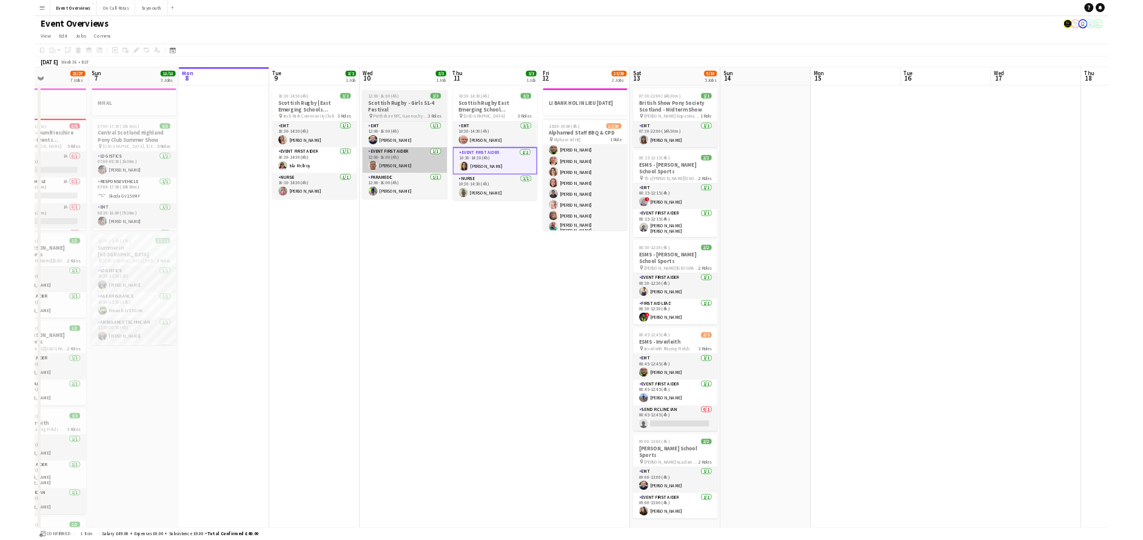
scroll to position [324, 0]
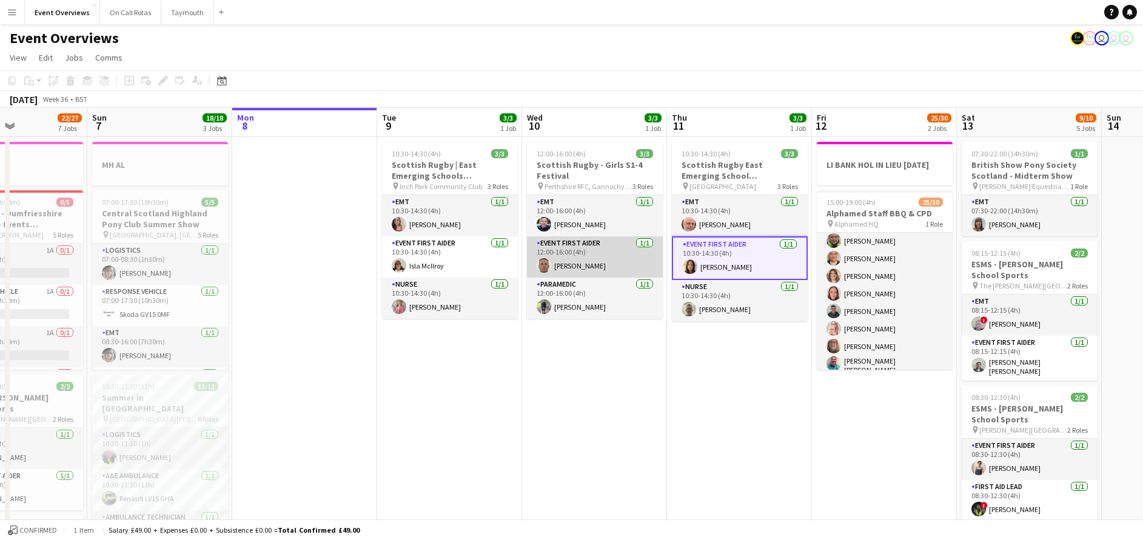
click at [578, 260] on app-card-role "Event First Aider [DATE] 12:00-16:00 (4h) [PERSON_NAME]" at bounding box center [595, 256] width 136 height 41
